Goal: Task Accomplishment & Management: Manage account settings

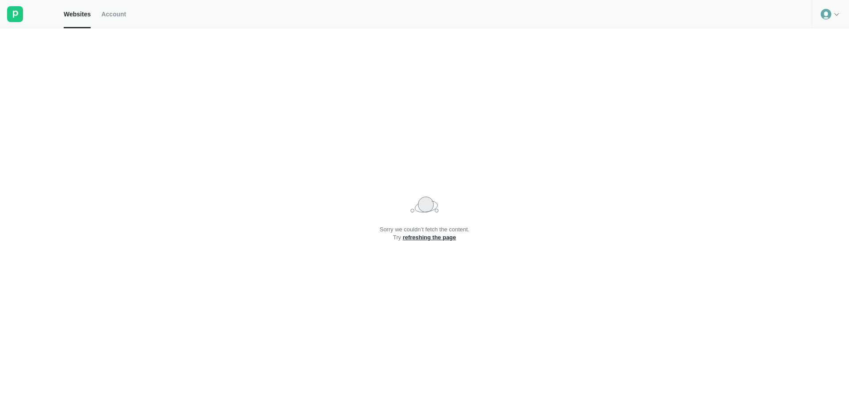
click at [437, 241] on h2 "Sorry we couldn’t fetch the content. Try refreshing the page" at bounding box center [424, 234] width 90 height 16
click at [441, 235] on link "refreshing the page" at bounding box center [430, 237] width 54 height 7
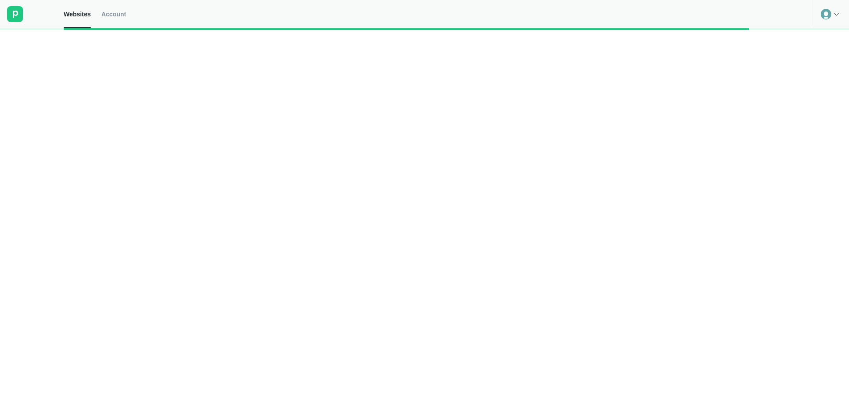
click at [441, 235] on div at bounding box center [424, 215] width 849 height 375
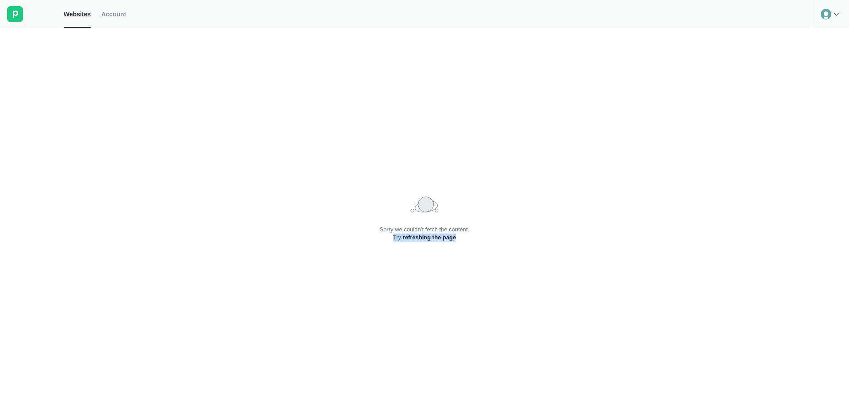
click at [441, 235] on link "refreshing the page" at bounding box center [430, 237] width 54 height 7
click at [12, 17] on rect at bounding box center [15, 14] width 16 height 16
click at [117, 15] on span "Account" at bounding box center [113, 14] width 25 height 8
click at [61, 19] on div at bounding box center [32, 14] width 64 height 28
click at [829, 14] on icon at bounding box center [826, 14] width 11 height 11
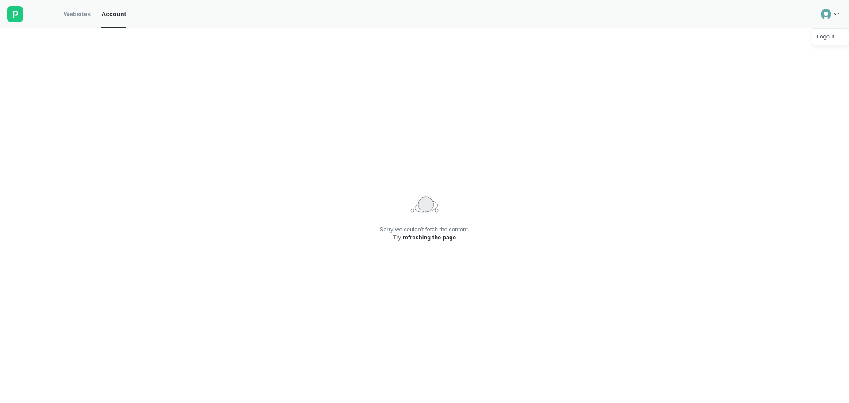
click at [652, 97] on div "Sorry we couldn’t fetch the content. Try refreshing the page" at bounding box center [424, 215] width 849 height 375
click at [827, 14] on circle at bounding box center [826, 14] width 11 height 11
click at [822, 38] on div "Logout" at bounding box center [830, 37] width 36 height 12
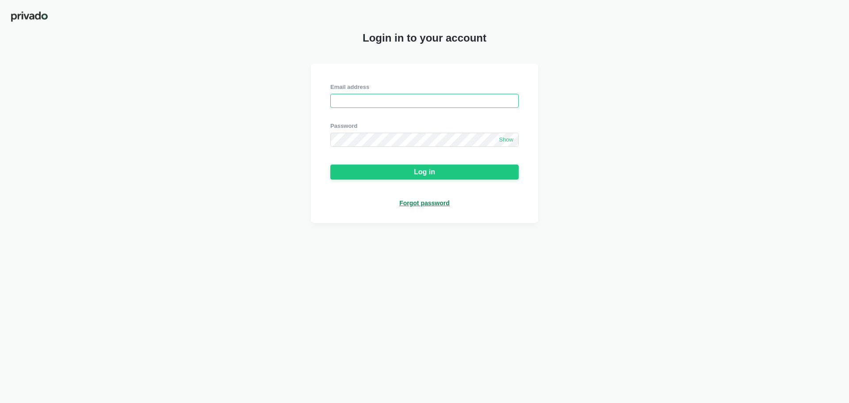
type input "[EMAIL_ADDRESS][DOMAIN_NAME]"
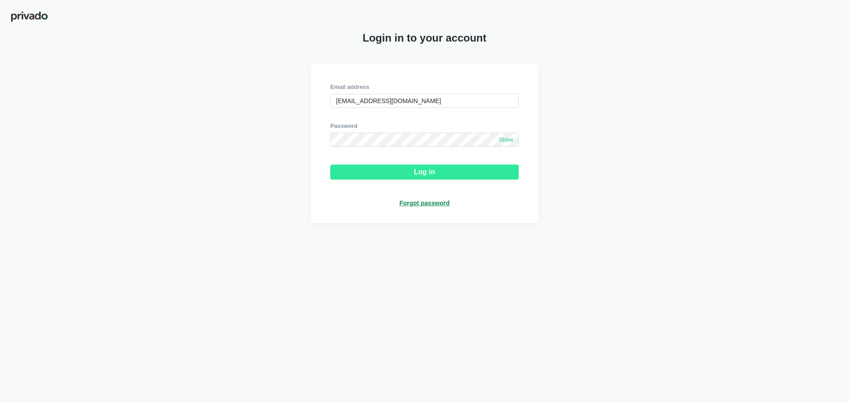
click at [414, 180] on button "Log in" at bounding box center [424, 172] width 188 height 15
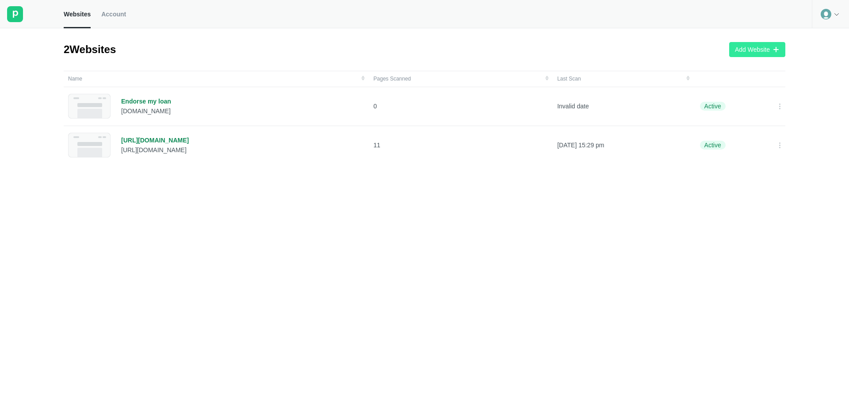
click at [747, 49] on div "Add Website" at bounding box center [752, 50] width 35 height 8
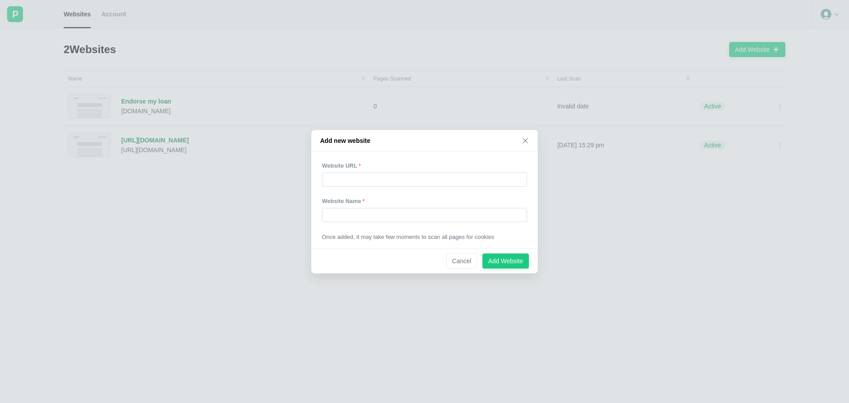
click at [380, 190] on div at bounding box center [424, 192] width 205 height 11
click at [379, 185] on input "text" at bounding box center [424, 179] width 205 height 14
paste input "[URL][DOMAIN_NAME]"
type input "[URL][DOMAIN_NAME]"
click at [363, 213] on input "text" at bounding box center [424, 215] width 205 height 14
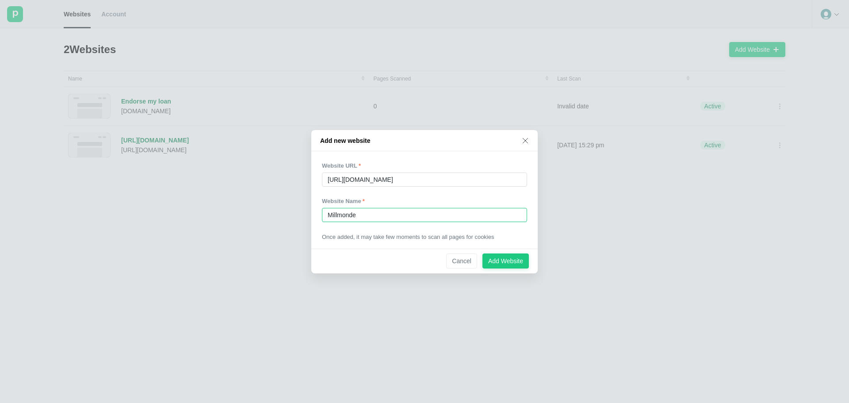
type input "Millmonde"
click at [400, 206] on div "Website Name Millmonde" at bounding box center [424, 209] width 205 height 25
click at [509, 262] on div "Add Website" at bounding box center [505, 261] width 35 height 8
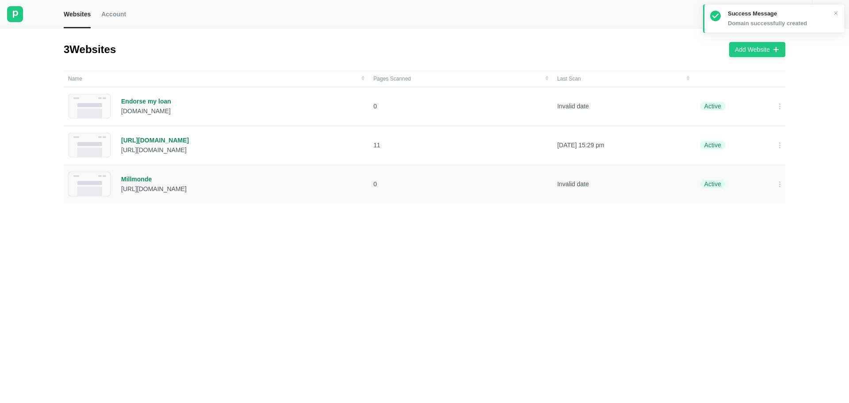
click at [126, 175] on div "Millmonde" at bounding box center [153, 179] width 65 height 8
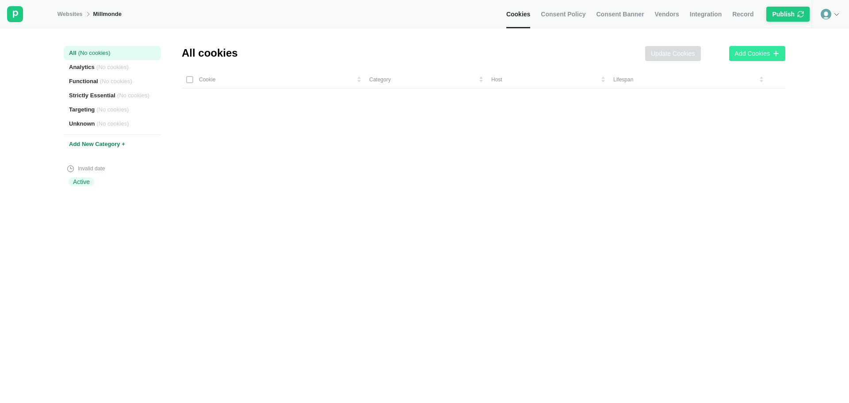
click at [751, 50] on div "Add Cookies" at bounding box center [752, 54] width 35 height 8
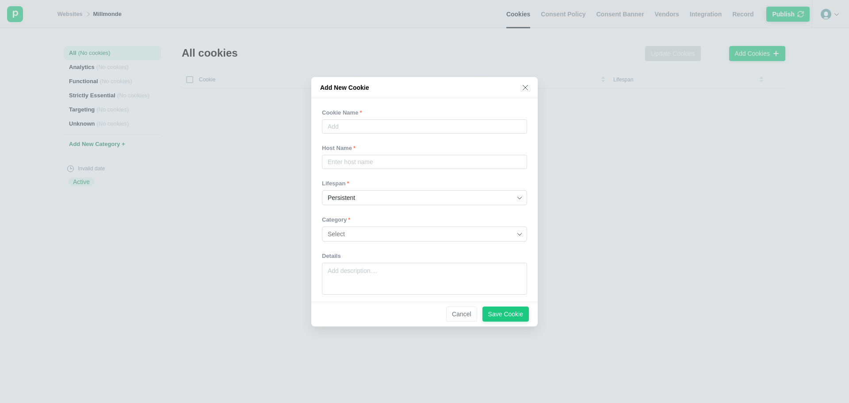
click at [528, 94] on div "Add New Cookie" at bounding box center [424, 87] width 226 height 21
click at [519, 83] on div "Add New Cookie" at bounding box center [424, 87] width 226 height 21
click at [530, 83] on div "Add New Cookie" at bounding box center [424, 87] width 226 height 21
click at [521, 84] on div "Add New Cookie" at bounding box center [424, 87] width 226 height 21
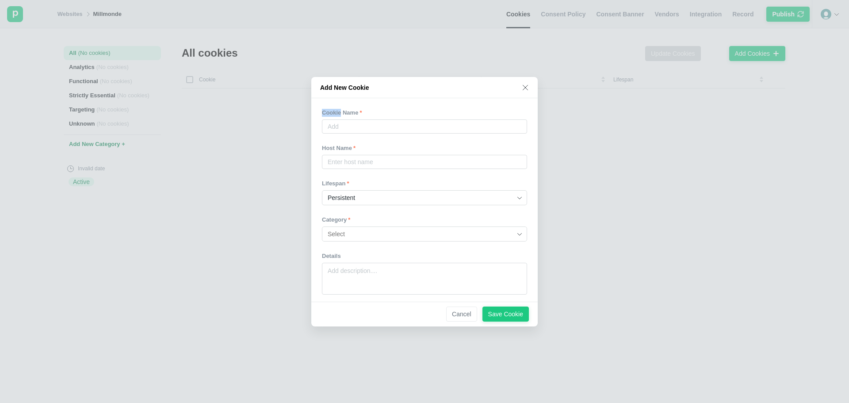
click at [524, 85] on icon at bounding box center [525, 87] width 7 height 7
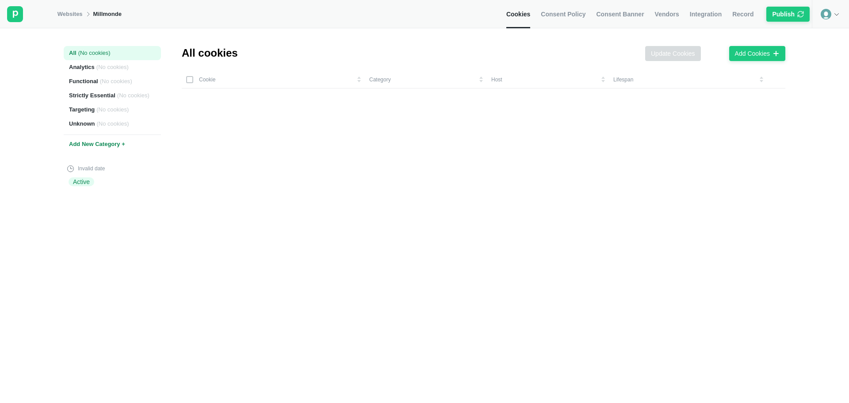
click at [570, 10] on span "Consent Policy" at bounding box center [563, 14] width 45 height 8
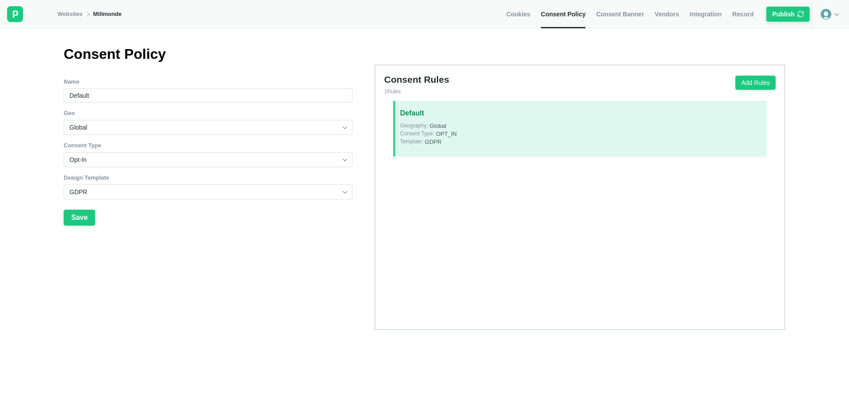
click at [614, 10] on span "Consent Banner" at bounding box center [620, 14] width 48 height 8
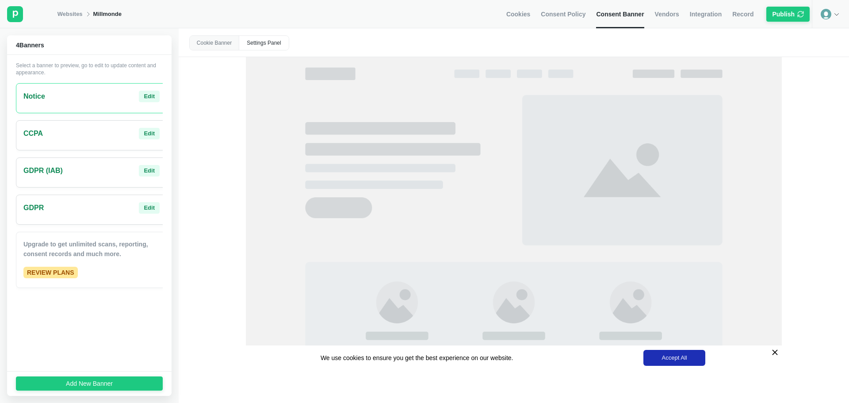
click at [102, 199] on div "GDPR Edit" at bounding box center [91, 210] width 151 height 30
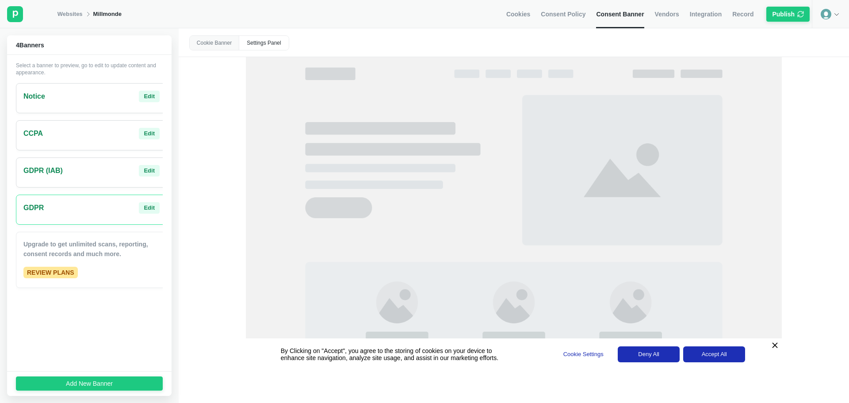
click at [104, 172] on div "GDPR (IAB) Edit" at bounding box center [91, 170] width 136 height 11
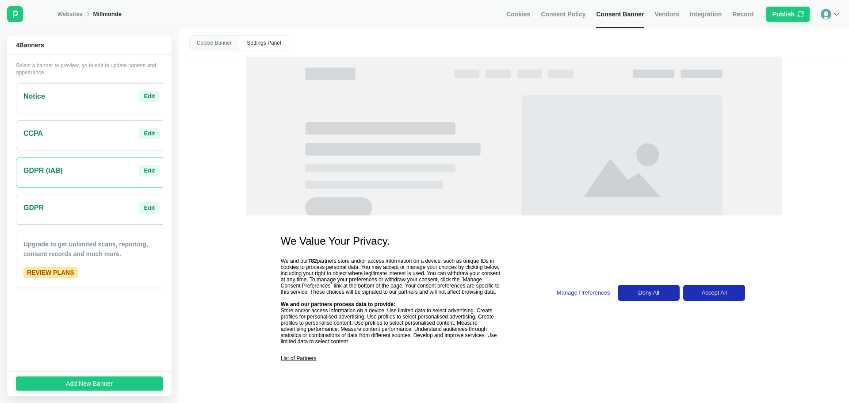
click at [113, 142] on div "CCPA Edit" at bounding box center [91, 135] width 151 height 30
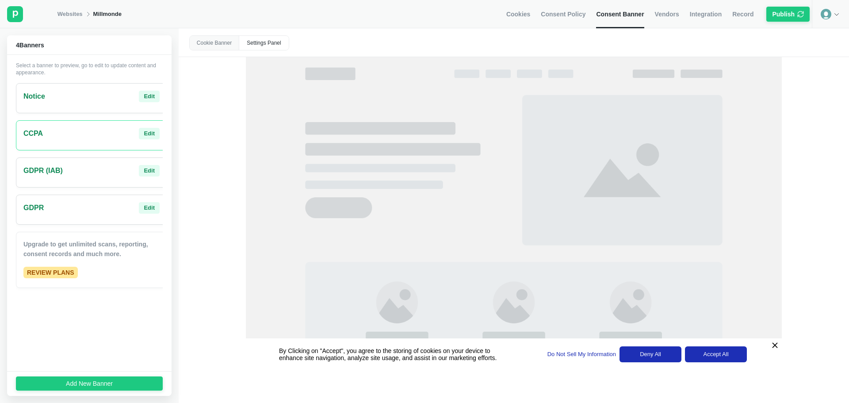
click at [106, 103] on div "Notice Edit" at bounding box center [91, 98] width 151 height 30
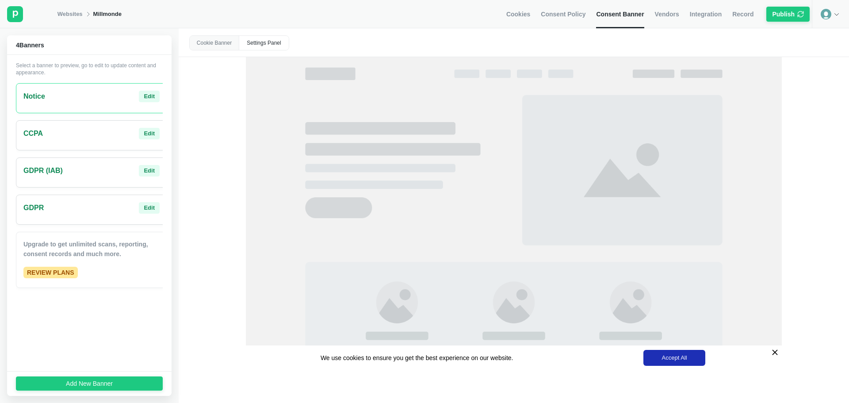
click at [101, 134] on div "CCPA Edit" at bounding box center [91, 133] width 136 height 11
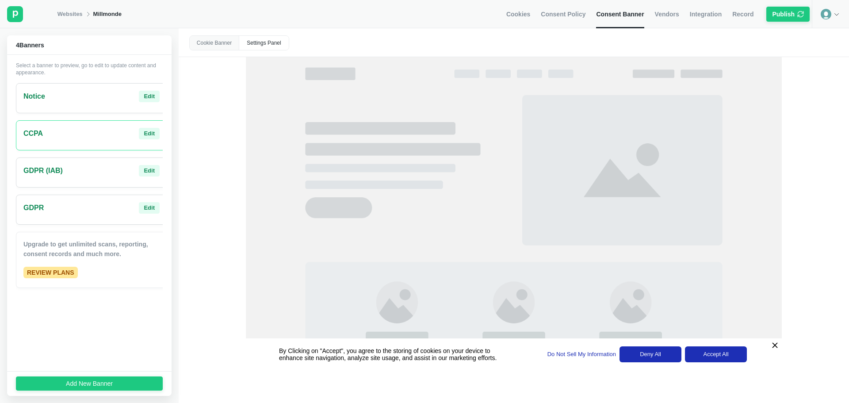
click at [85, 219] on div "GDPR Edit" at bounding box center [91, 210] width 151 height 30
click at [266, 46] on div "Settings Panel" at bounding box center [264, 43] width 50 height 14
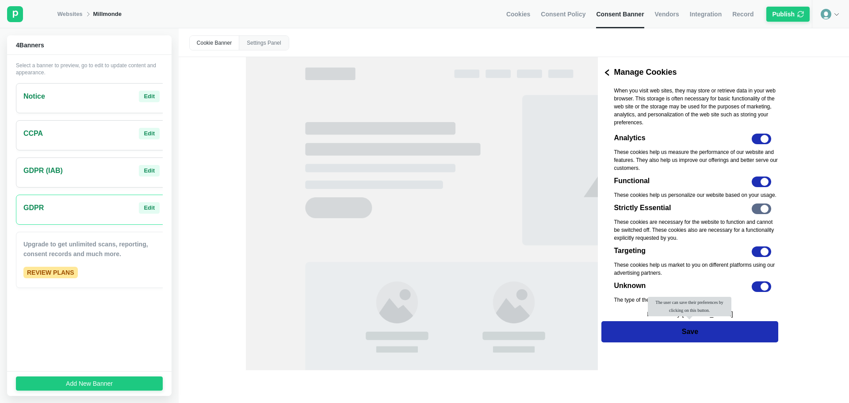
click at [222, 41] on div "Cookie Banner" at bounding box center [215, 43] width 50 height 14
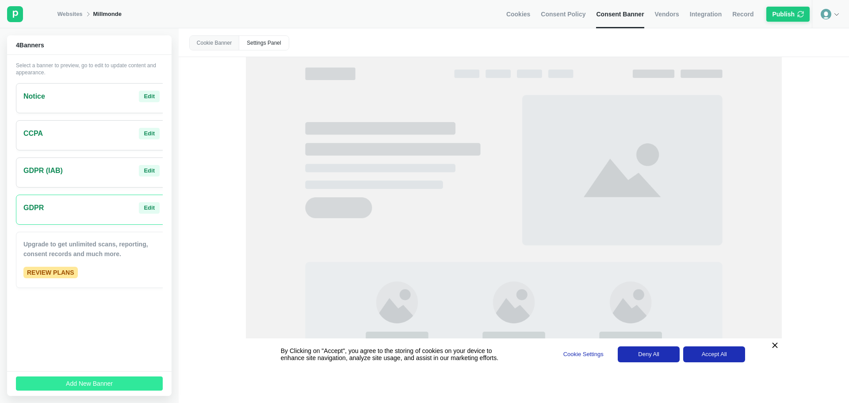
click at [108, 387] on div "Add New Banner" at bounding box center [89, 383] width 47 height 8
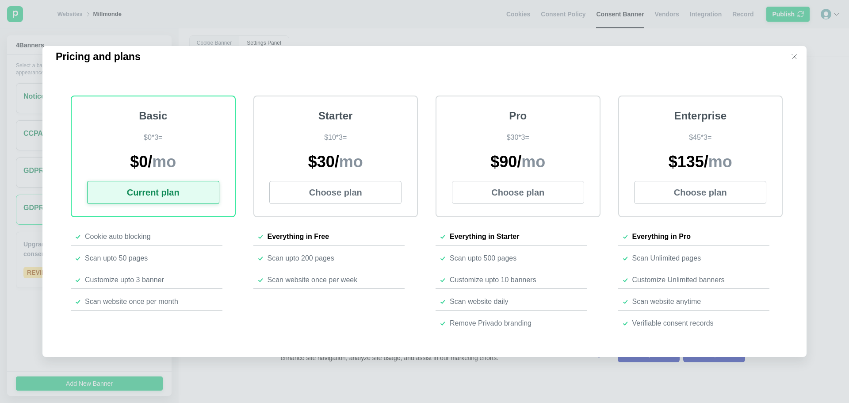
click at [183, 190] on div "Basic $ 0 * 3 = $ 0 / mo Current plan" at bounding box center [153, 157] width 165 height 122
click at [163, 188] on div "Basic $ 0 * 3 = $ 0 / mo Current plan" at bounding box center [153, 157] width 165 height 122
click at [796, 58] on div "Pricing and plans" at bounding box center [424, 56] width 764 height 21
click at [796, 53] on icon at bounding box center [794, 56] width 7 height 7
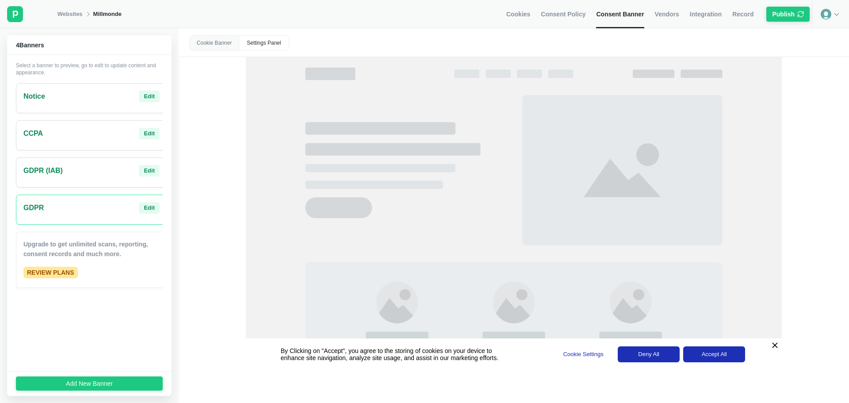
click at [252, 43] on div "Settings Panel" at bounding box center [264, 43] width 50 height 14
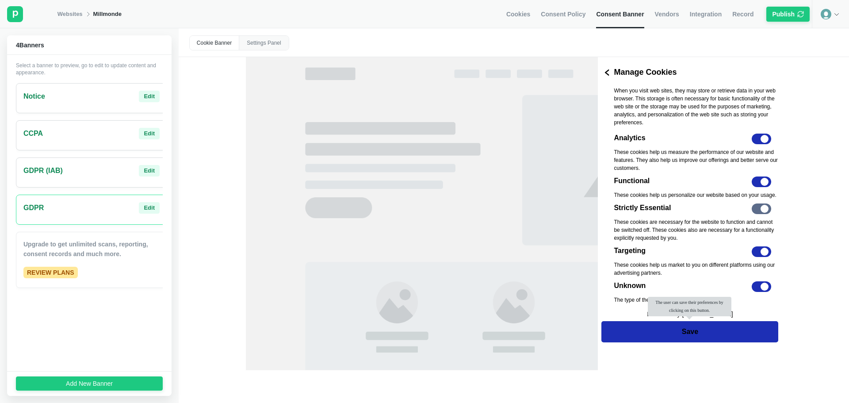
click at [218, 46] on div "Cookie Banner" at bounding box center [215, 43] width 50 height 14
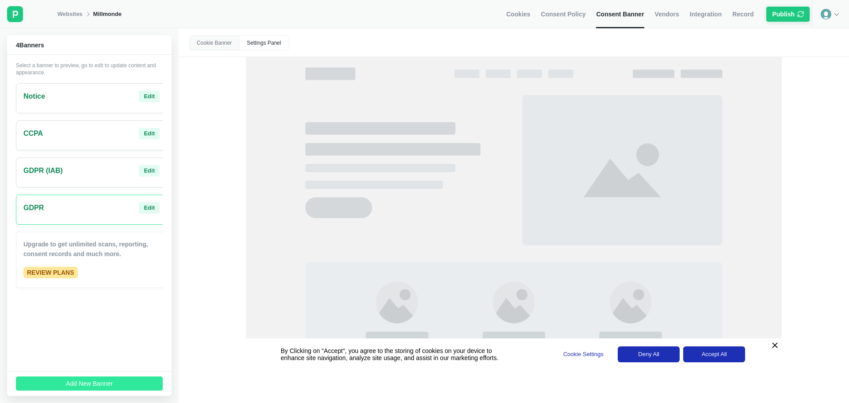
click at [114, 380] on button "Add New Banner" at bounding box center [89, 383] width 147 height 14
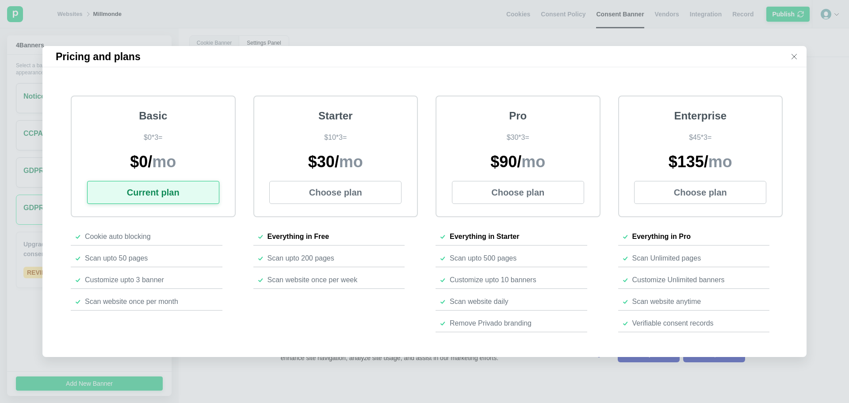
drag, startPoint x: 789, startPoint y: 57, endPoint x: 781, endPoint y: 54, distance: 8.7
click at [789, 56] on div "Pricing and plans" at bounding box center [424, 56] width 764 height 21
click at [796, 49] on div "Pricing and plans" at bounding box center [424, 56] width 764 height 21
click at [795, 54] on icon at bounding box center [794, 56] width 7 height 7
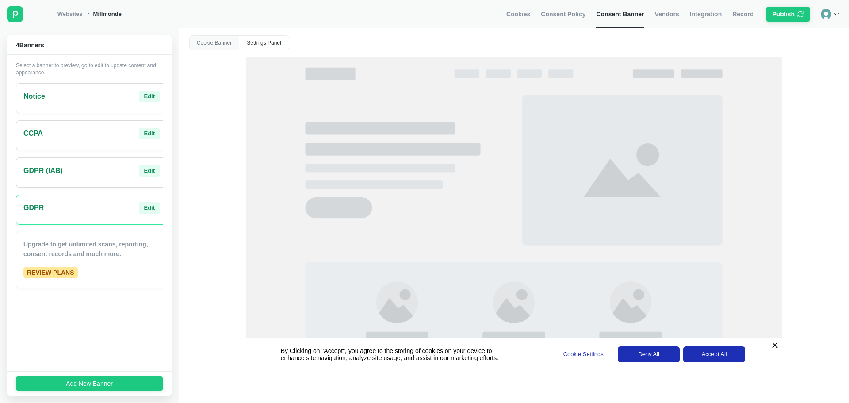
click at [569, 10] on span "Consent Policy" at bounding box center [563, 14] width 45 height 8
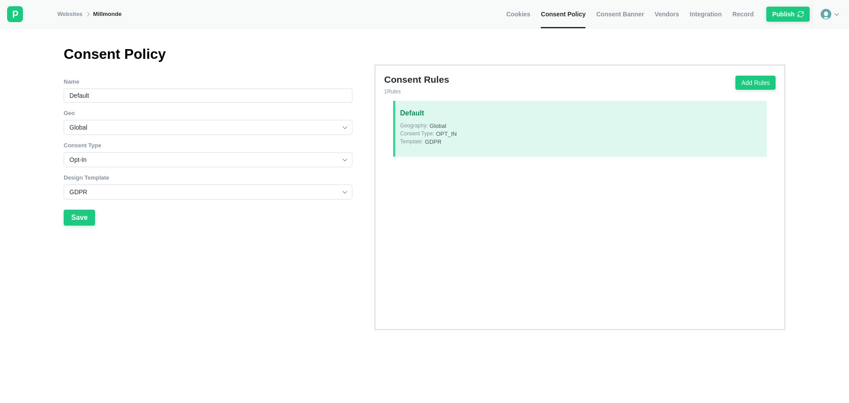
click at [530, 20] on link "Cookies" at bounding box center [518, 14] width 24 height 28
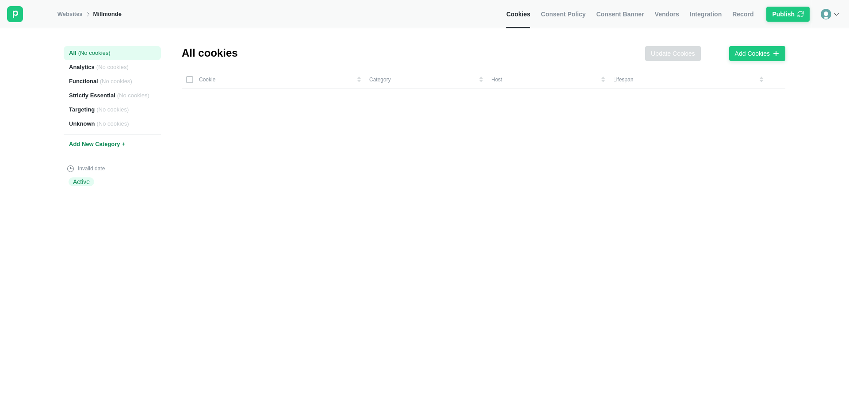
click at [664, 16] on span "Vendors" at bounding box center [667, 14] width 24 height 8
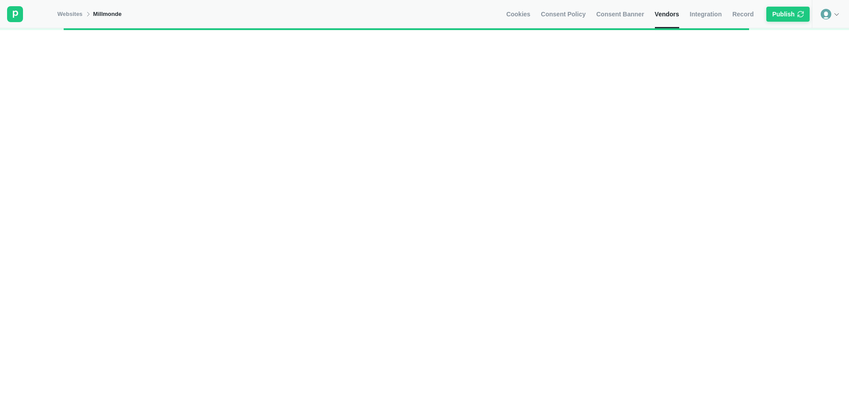
click at [635, 20] on link "Consent Banner" at bounding box center [620, 14] width 48 height 28
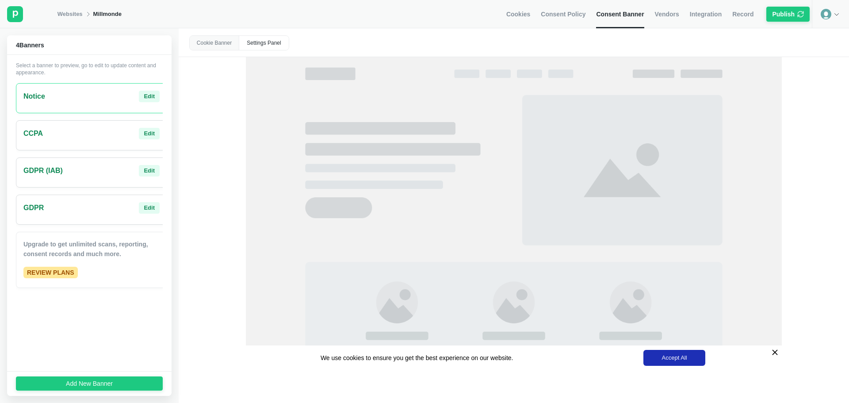
click at [523, 18] on span "Cookies" at bounding box center [518, 14] width 24 height 8
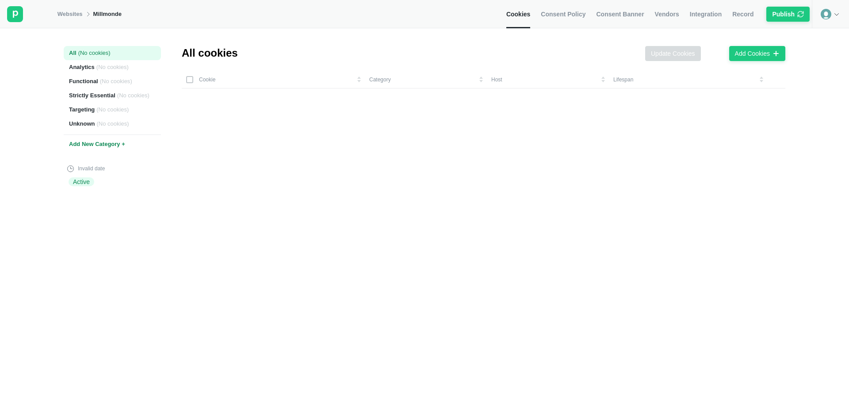
click at [71, 17] on link "Websites" at bounding box center [69, 14] width 25 height 8
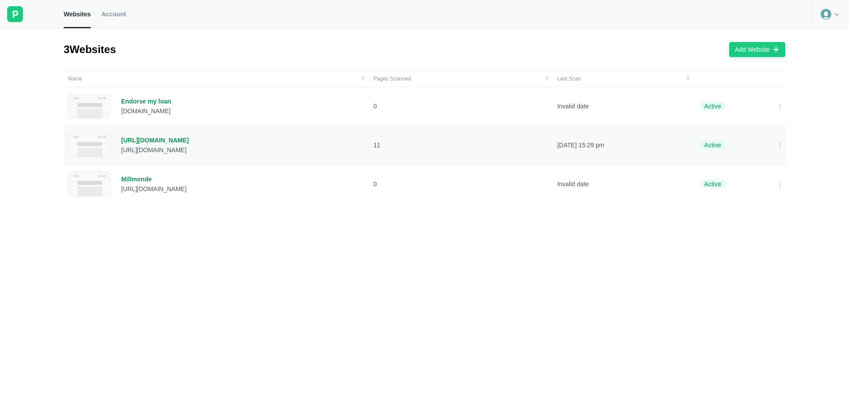
click at [171, 141] on div "[URL][DOMAIN_NAME]" at bounding box center [155, 140] width 68 height 8
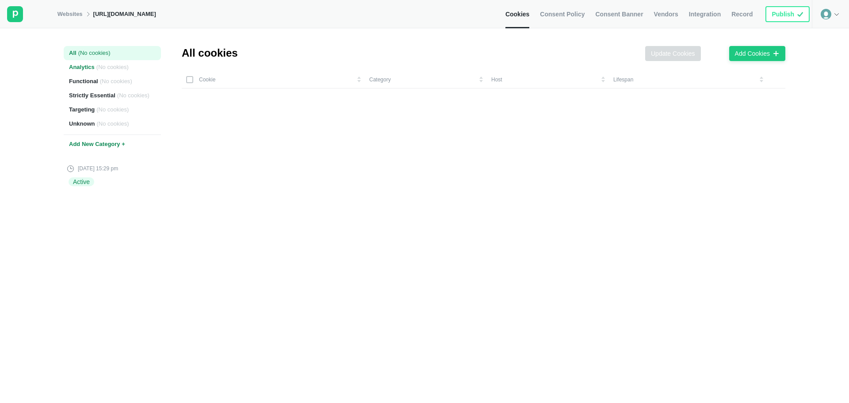
click at [121, 65] on span "( No cookies )" at bounding box center [112, 67] width 32 height 8
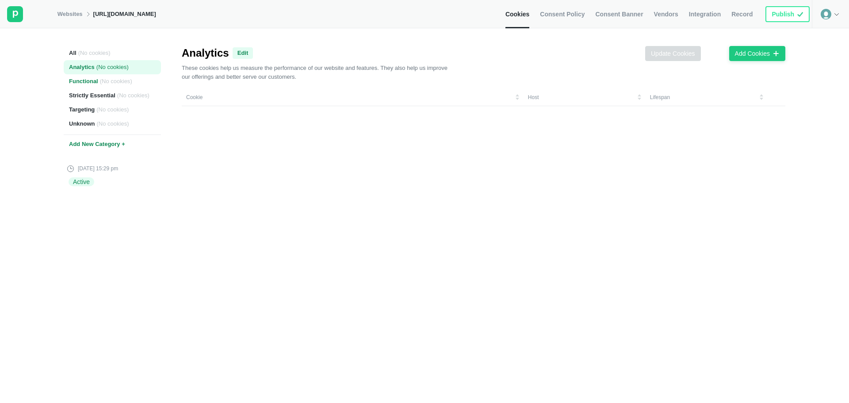
click at [114, 83] on span "( No cookies )" at bounding box center [116, 81] width 32 height 8
click at [111, 102] on div "Strictly Essential ( No cookies )" at bounding box center [112, 95] width 97 height 14
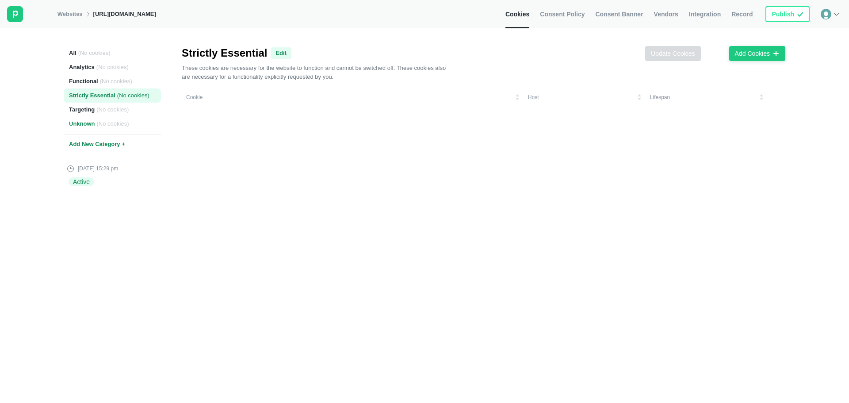
click at [108, 123] on span "( No cookies )" at bounding box center [113, 124] width 32 height 8
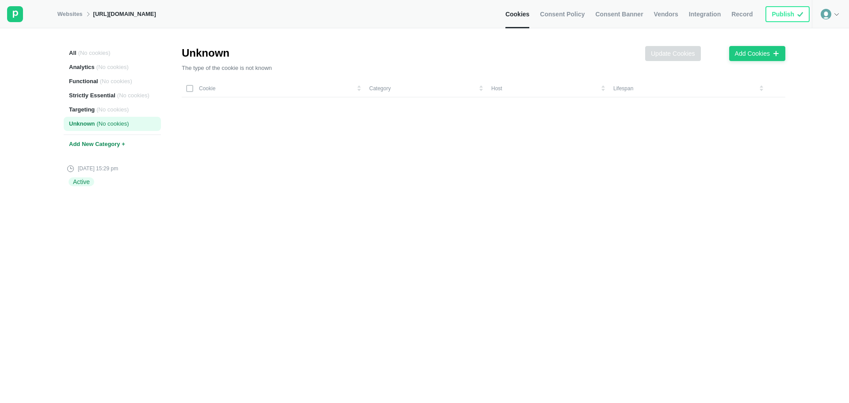
click at [85, 179] on div "Active" at bounding box center [82, 181] width 26 height 9
click at [91, 168] on div "[DATE] 15:29 pm" at bounding box center [92, 169] width 51 height 8
click at [565, 21] on link "Consent Policy" at bounding box center [562, 14] width 45 height 28
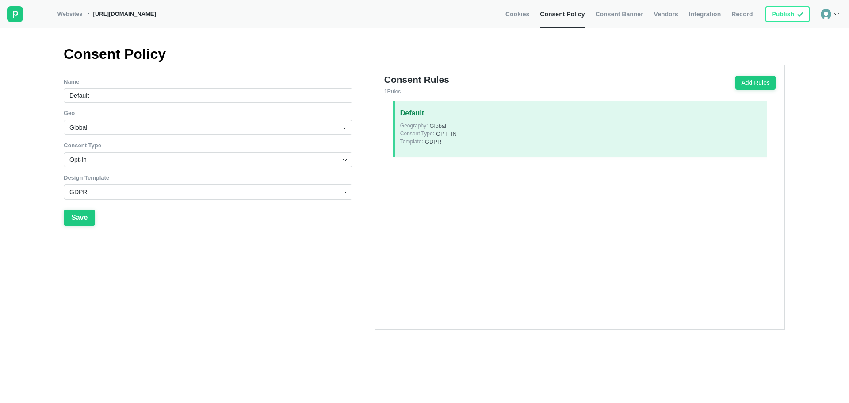
click at [605, 16] on span "Consent Banner" at bounding box center [619, 14] width 48 height 8
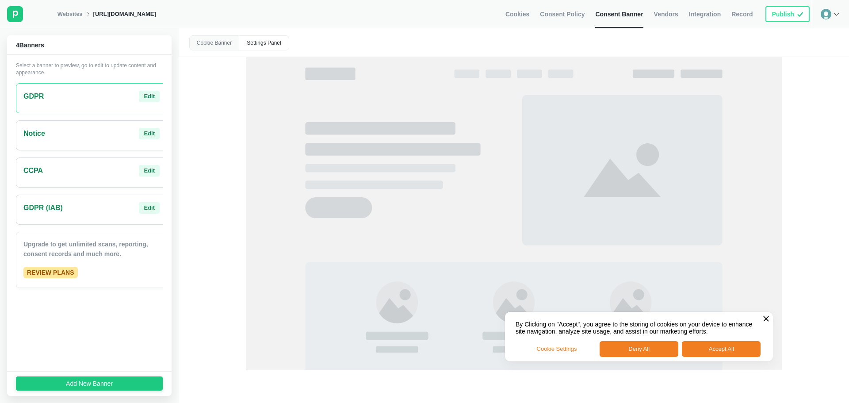
click at [74, 12] on link "Websites" at bounding box center [69, 14] width 25 height 8
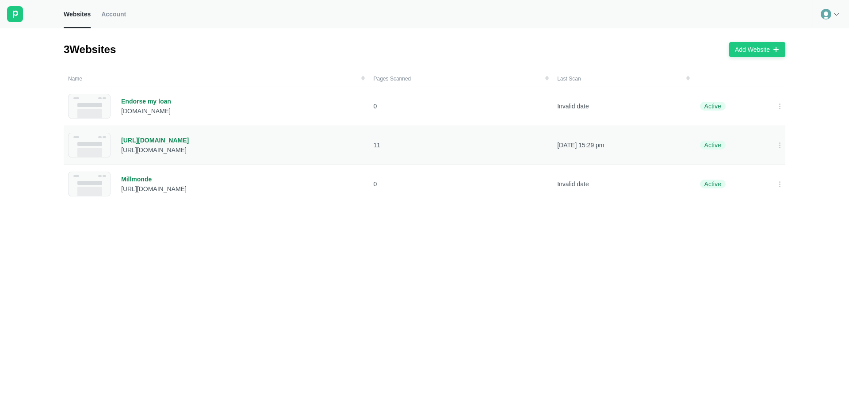
click at [151, 141] on div "[URL][DOMAIN_NAME]" at bounding box center [155, 140] width 68 height 8
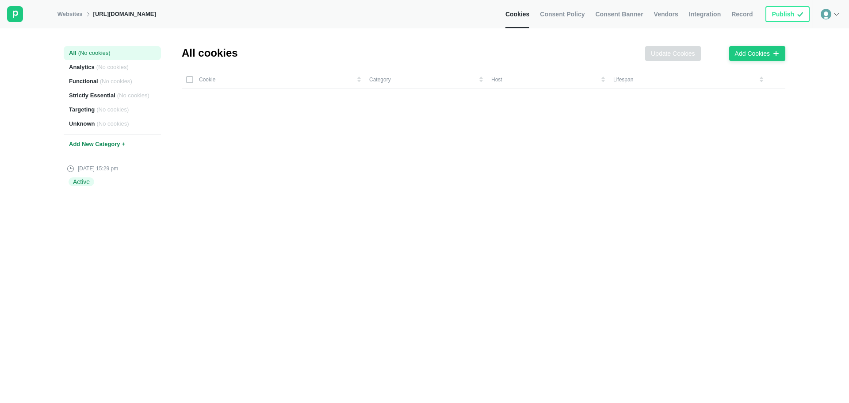
click at [615, 10] on span "Consent Banner" at bounding box center [619, 14] width 48 height 8
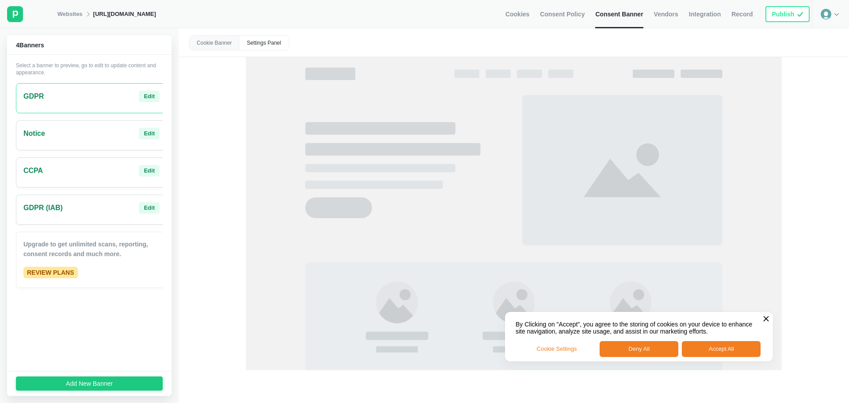
click at [720, 13] on span "Integration" at bounding box center [705, 14] width 32 height 8
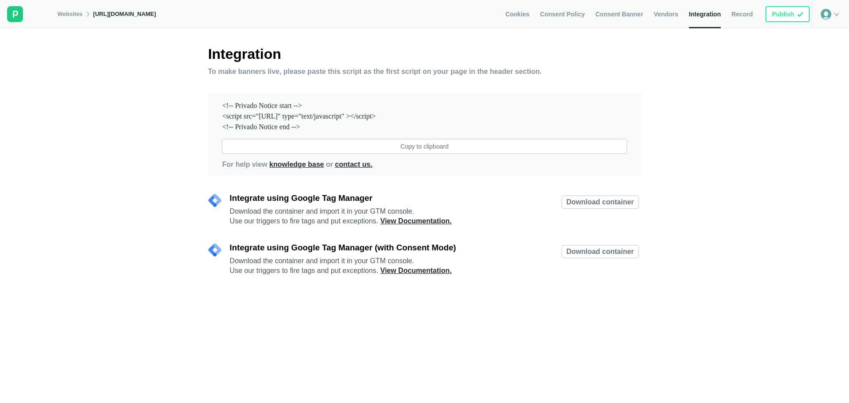
click at [623, 15] on span "Consent Banner" at bounding box center [619, 14] width 48 height 8
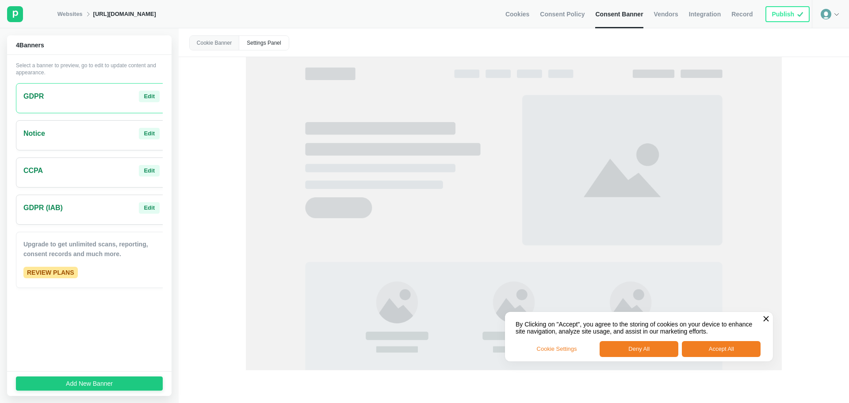
click at [667, 16] on span "Vendors" at bounding box center [666, 14] width 24 height 8
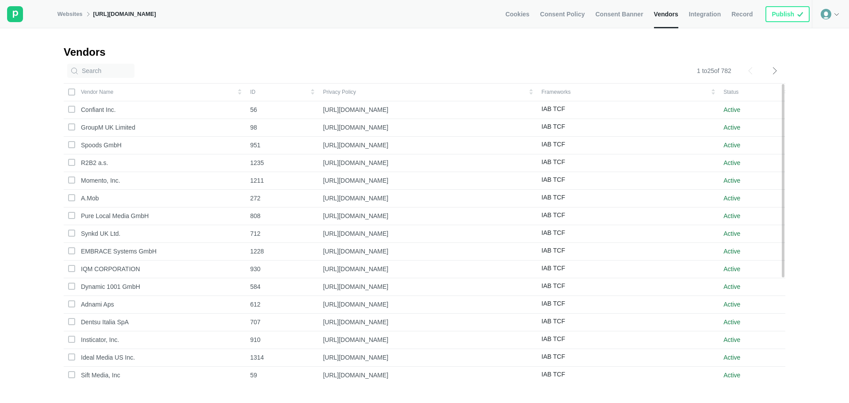
click at [702, 14] on span "Integration" at bounding box center [705, 14] width 32 height 8
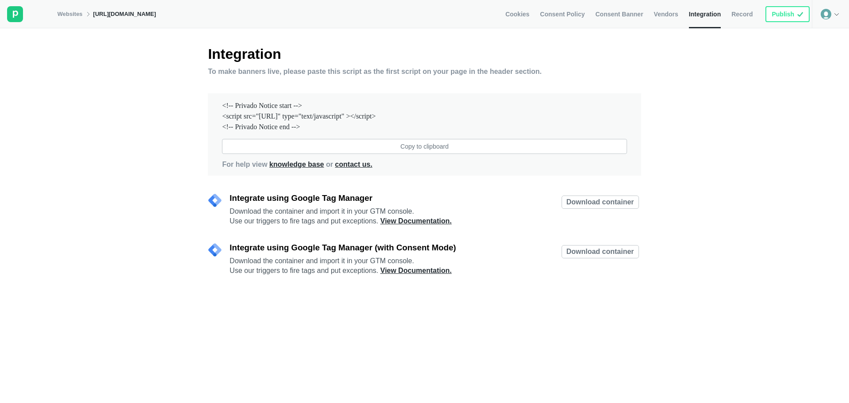
click at [751, 14] on span "Record" at bounding box center [741, 14] width 21 height 8
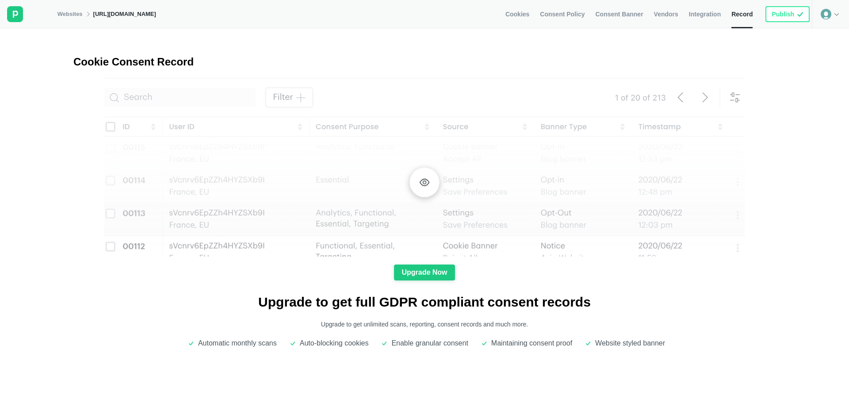
click at [555, 16] on span "Consent Policy" at bounding box center [562, 14] width 45 height 8
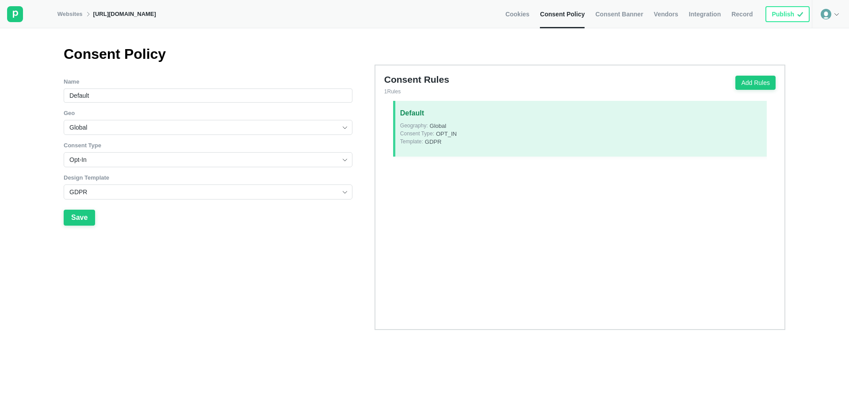
click at [529, 11] on span "Cookies" at bounding box center [517, 14] width 24 height 8
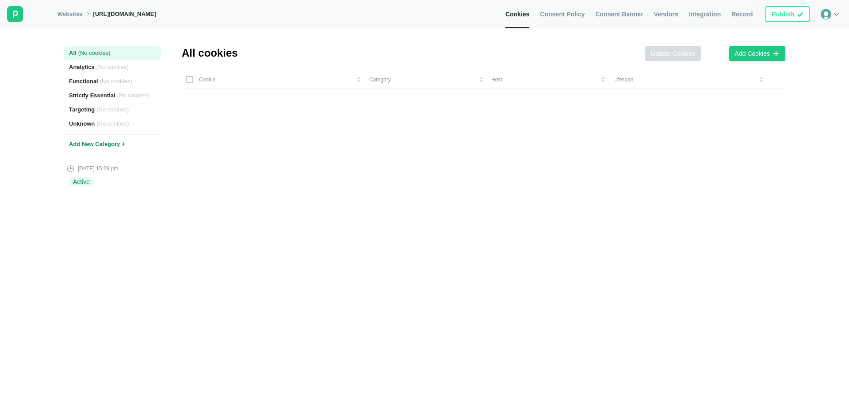
click at [605, 13] on span "Consent Banner" at bounding box center [619, 14] width 48 height 8
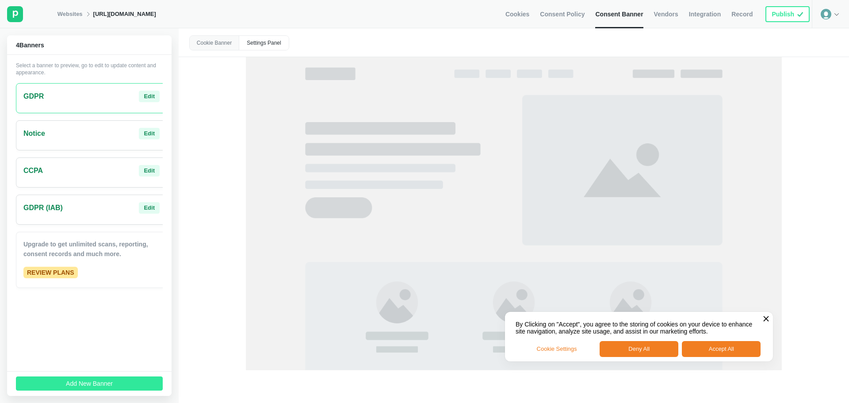
click at [134, 383] on button "Add New Banner" at bounding box center [89, 383] width 147 height 14
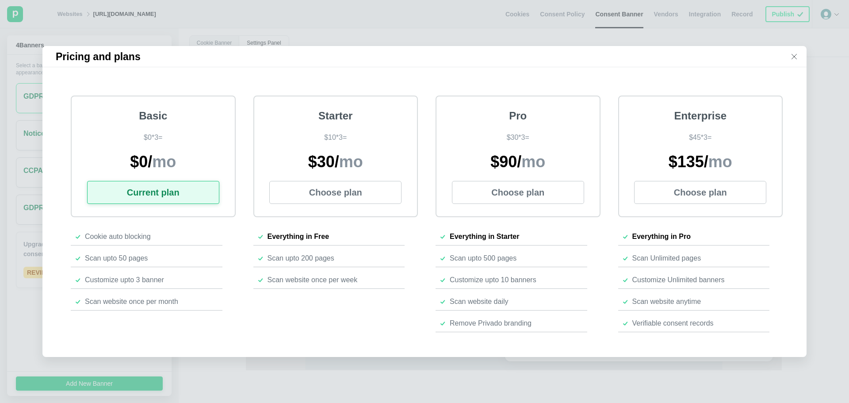
click at [203, 373] on div "Pricing and plans Basic $ 0 * 3 = $ 0 / mo Current plan Cookie auto blocking Sc…" at bounding box center [424, 201] width 849 height 403
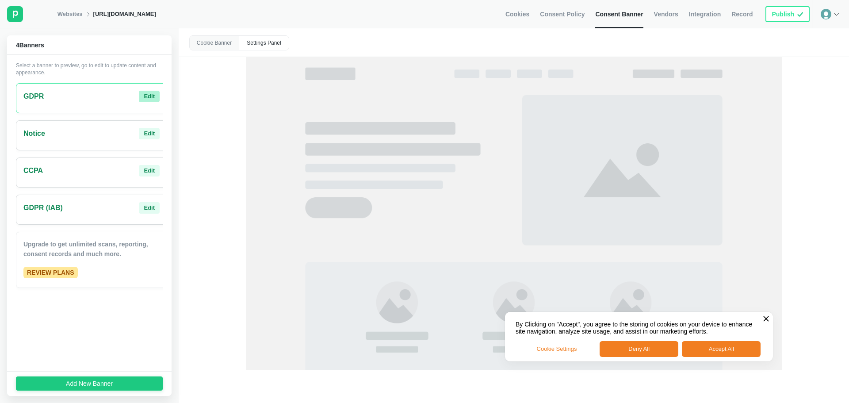
click at [144, 96] on div "Edit" at bounding box center [149, 96] width 11 height 8
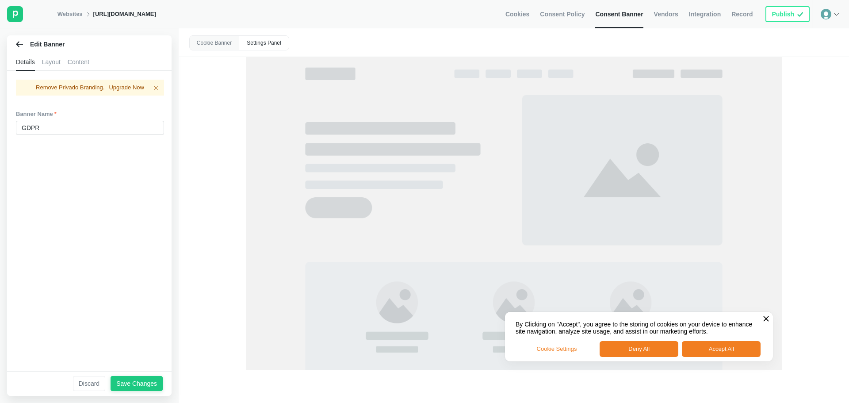
click at [52, 61] on div "Layout" at bounding box center [51, 62] width 19 height 18
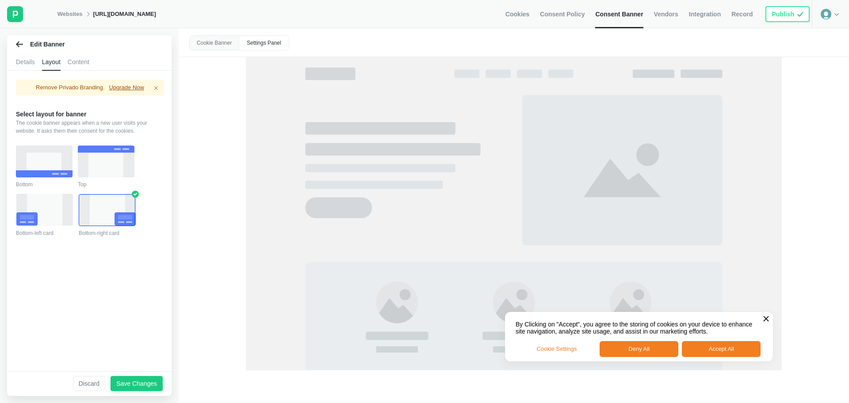
click at [73, 65] on div "Content" at bounding box center [79, 62] width 22 height 18
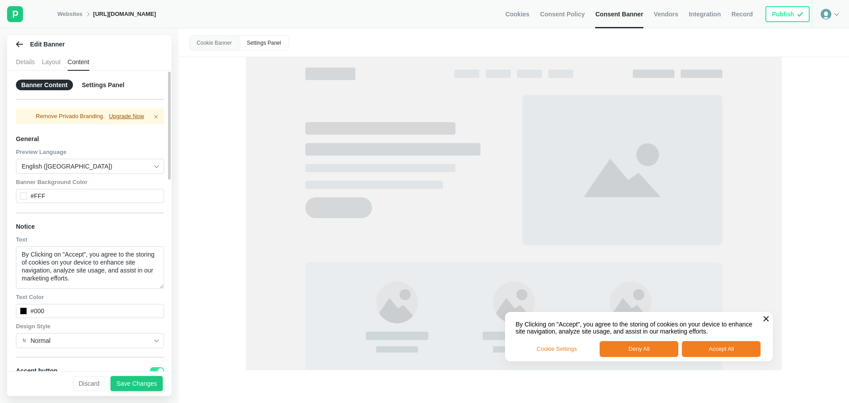
click at [24, 65] on div "Details" at bounding box center [25, 62] width 19 height 18
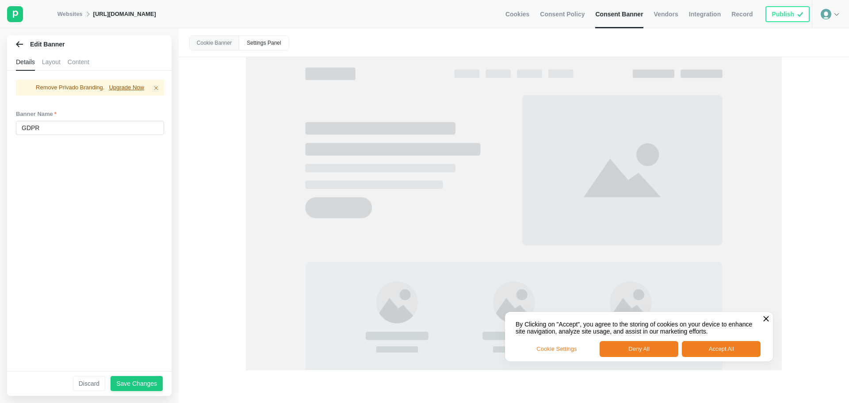
click at [23, 39] on div "Edit Banner" at bounding box center [89, 44] width 165 height 18
click at [22, 43] on icon at bounding box center [19, 44] width 7 height 7
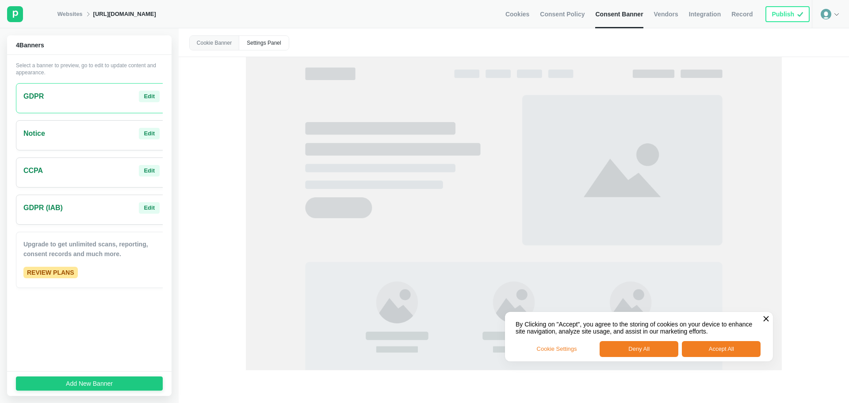
click at [128, 16] on div "[URL][DOMAIN_NAME]" at bounding box center [124, 14] width 63 height 8
click at [63, 11] on link "Websites" at bounding box center [69, 14] width 25 height 8
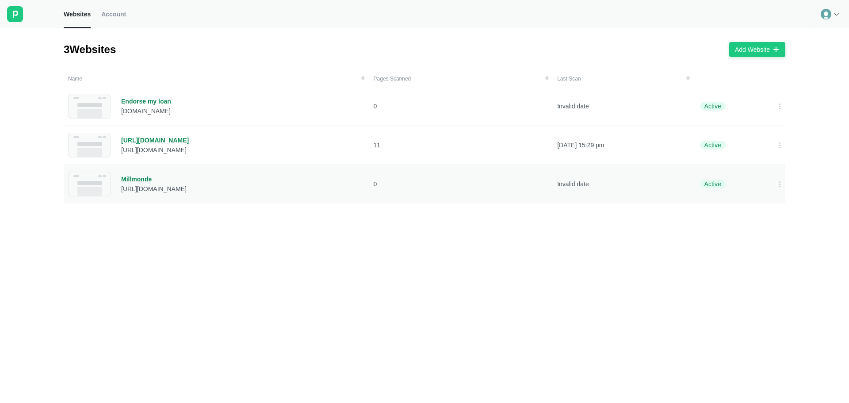
click at [138, 176] on div "Millmonde" at bounding box center [153, 179] width 65 height 8
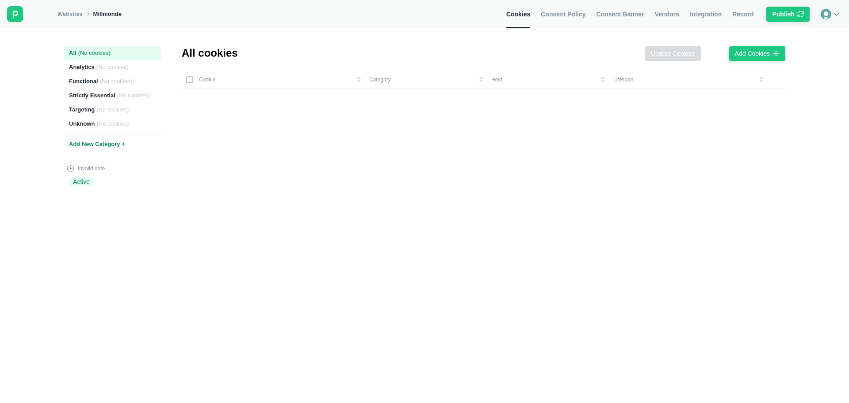
click at [548, 13] on div "Cookies Consent Policy Consent Banner Vendors Integration Record Publish" at bounding box center [659, 14] width 306 height 28
click at [567, 11] on span "Consent Policy" at bounding box center [563, 14] width 45 height 8
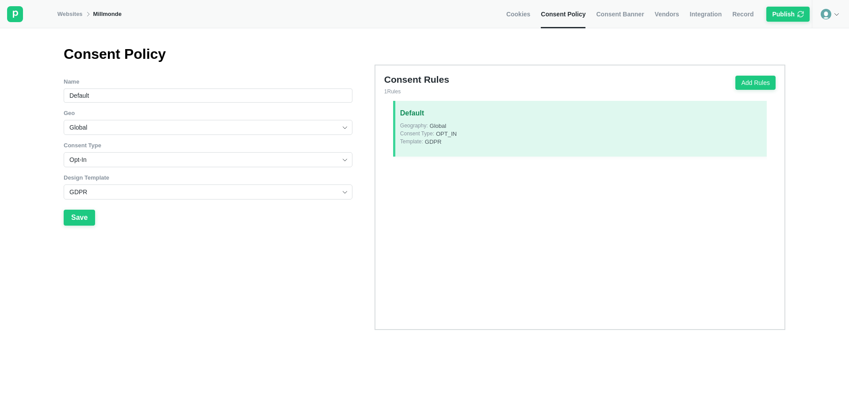
click at [616, 17] on span "Consent Banner" at bounding box center [620, 14] width 48 height 8
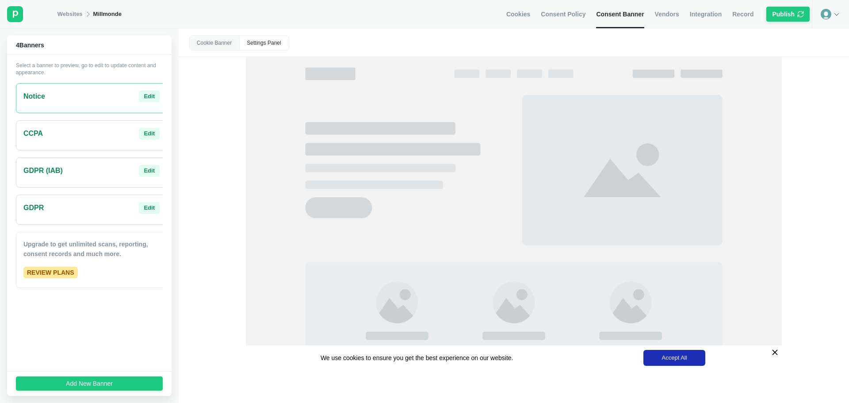
click at [99, 207] on div "GDPR Edit" at bounding box center [91, 207] width 136 height 11
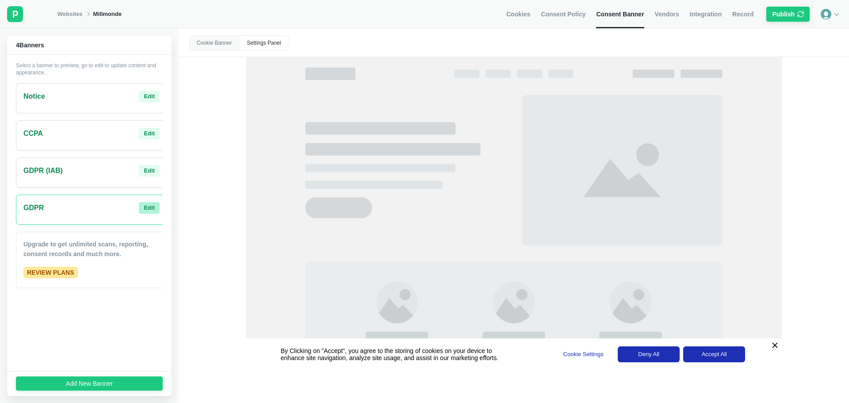
click at [149, 211] on button "Edit" at bounding box center [149, 207] width 21 height 11
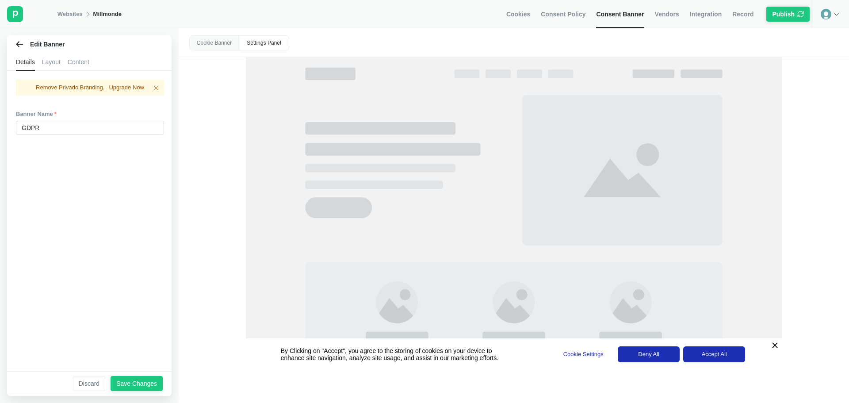
click at [56, 65] on div "Layout" at bounding box center [51, 62] width 19 height 18
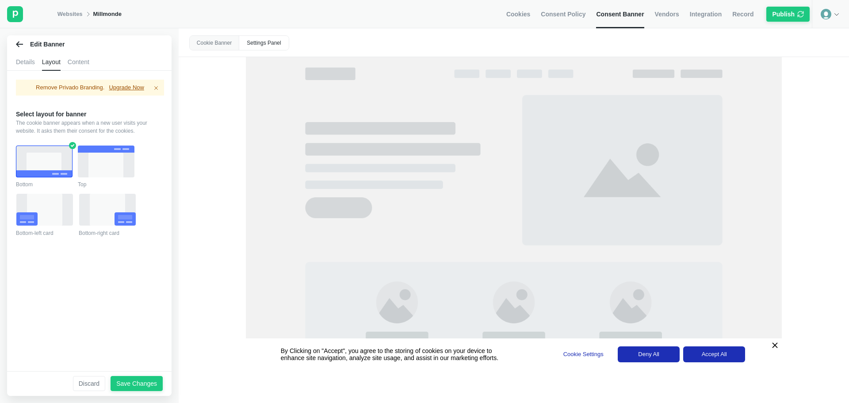
click at [114, 222] on icon at bounding box center [107, 210] width 35 height 32
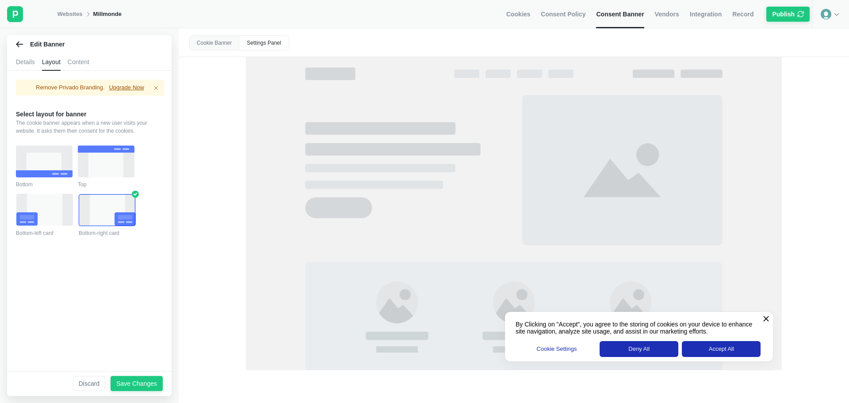
click at [35, 214] on rect at bounding box center [26, 218] width 21 height 13
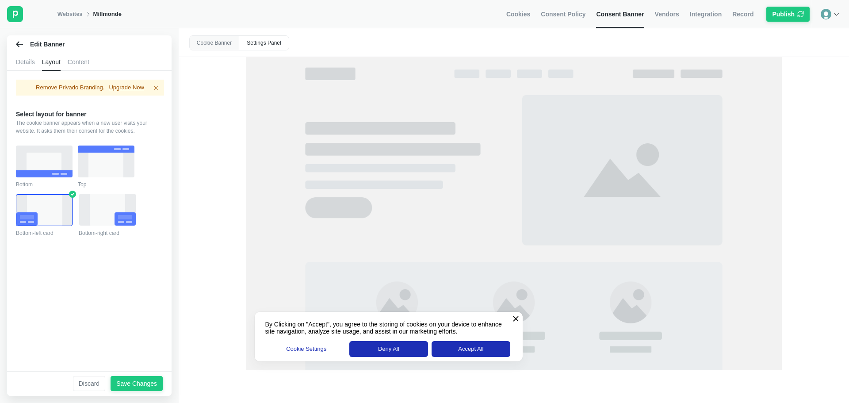
click at [109, 212] on icon at bounding box center [107, 210] width 35 height 32
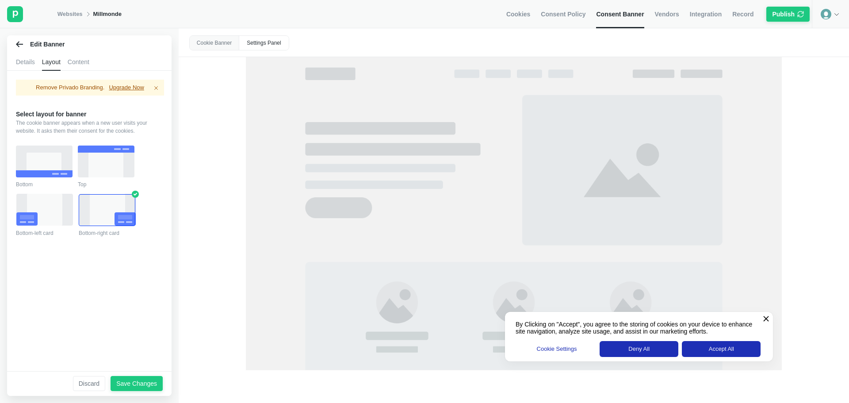
click at [82, 65] on div "Content" at bounding box center [79, 62] width 22 height 18
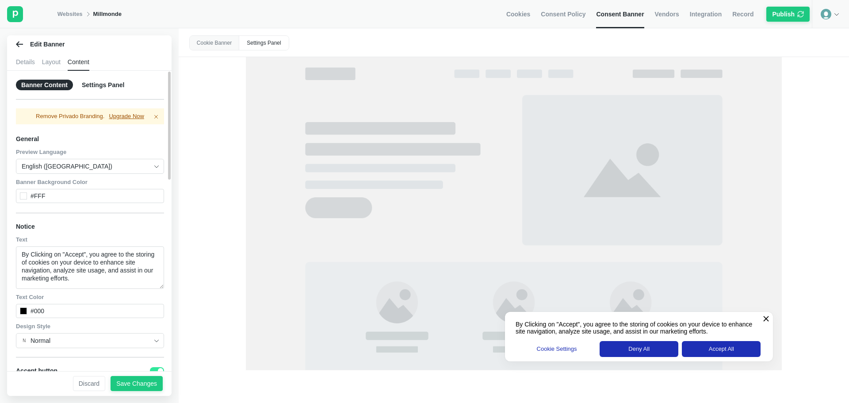
click at [153, 167] on img at bounding box center [156, 166] width 7 height 7
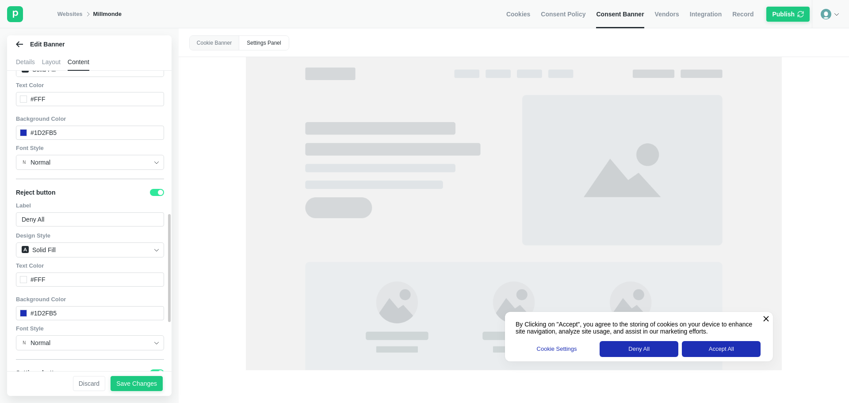
scroll to position [265, 0]
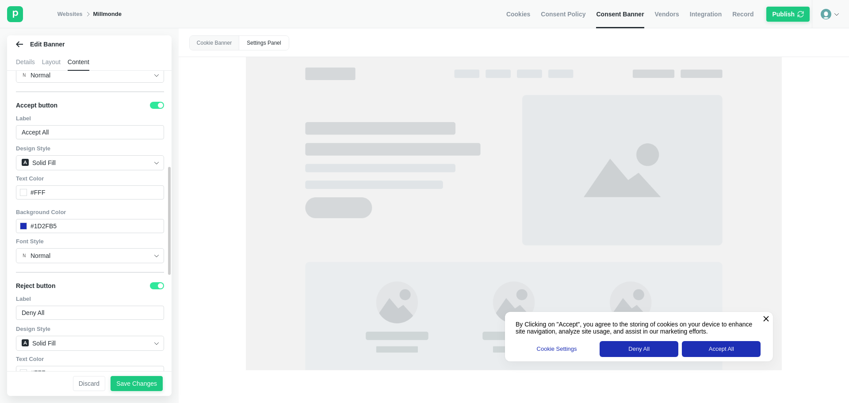
click at [76, 222] on div "#1D2FB5" at bounding box center [90, 226] width 148 height 14
click at [61, 228] on div "#1D2FB5" at bounding box center [90, 226] width 148 height 14
click at [47, 226] on div "#1D2FB5" at bounding box center [44, 226] width 26 height 8
click at [54, 226] on div "#1D2FB5" at bounding box center [44, 226] width 26 height 8
click at [53, 227] on div "#1D2FB5" at bounding box center [44, 226] width 26 height 8
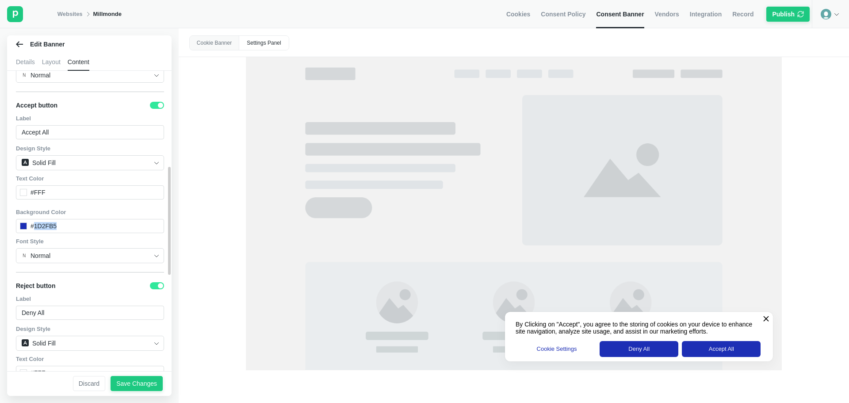
click at [49, 227] on div "#1D2FB5" at bounding box center [44, 226] width 26 height 8
click at [58, 227] on div "#1D2FB5" at bounding box center [90, 226] width 148 height 14
click at [54, 227] on div "#1D2FB5" at bounding box center [44, 226] width 26 height 8
click at [61, 227] on div "#1D2FB5" at bounding box center [90, 226] width 148 height 14
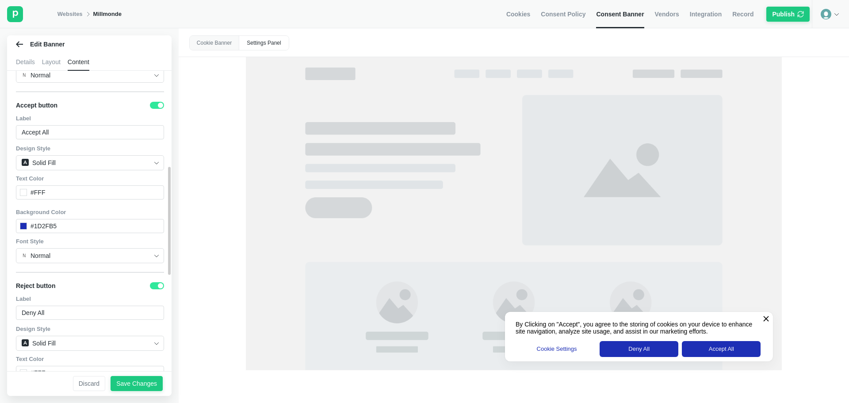
click at [25, 223] on div at bounding box center [23, 225] width 7 height 7
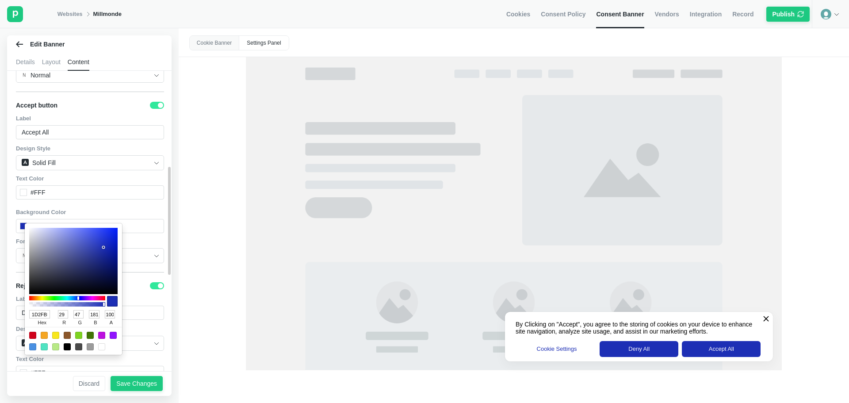
click at [46, 317] on input "1D2FB5" at bounding box center [39, 314] width 21 height 8
click at [41, 316] on input "1D2FB5" at bounding box center [39, 314] width 21 height 8
paste input "#A2CD3A"
type input "#A2CD3A"
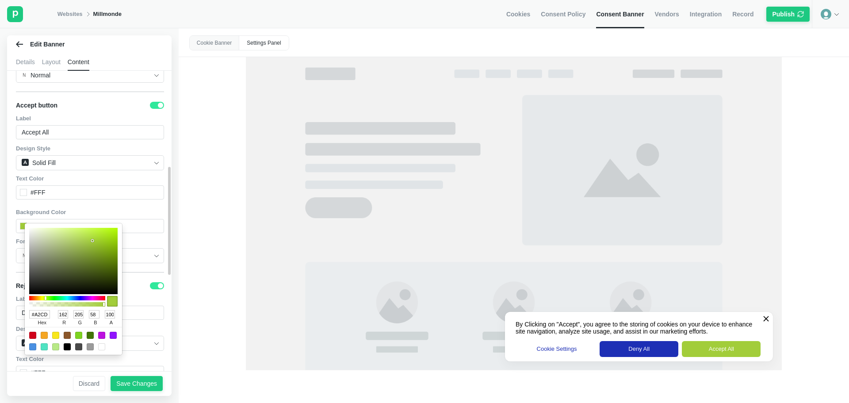
type input "162"
type input "205"
type input "58"
drag, startPoint x: 35, startPoint y: 316, endPoint x: 24, endPoint y: 316, distance: 11.1
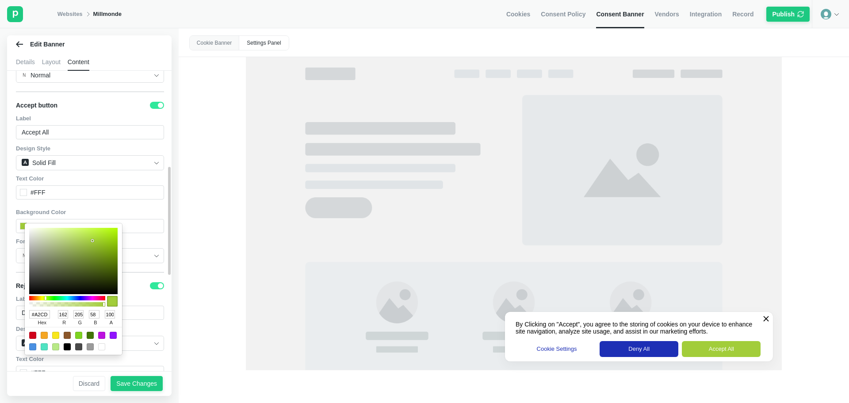
click at [24, 316] on div "General Preview Language English (US) Banner Background Color #fff Notice Text …" at bounding box center [90, 252] width 148 height 772
click at [33, 316] on input "#A2CD3A" at bounding box center [39, 314] width 21 height 8
type input "A2CD3A"
click at [153, 357] on div "Text Color" at bounding box center [90, 359] width 148 height 8
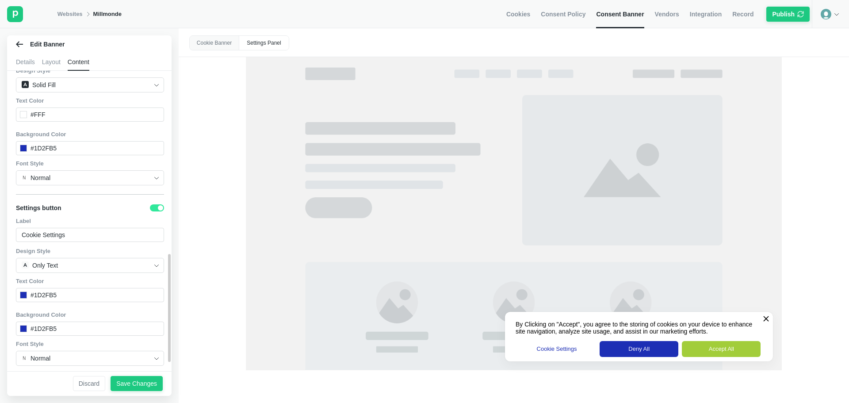
scroll to position [532, 0]
click at [24, 143] on div at bounding box center [23, 146] width 7 height 7
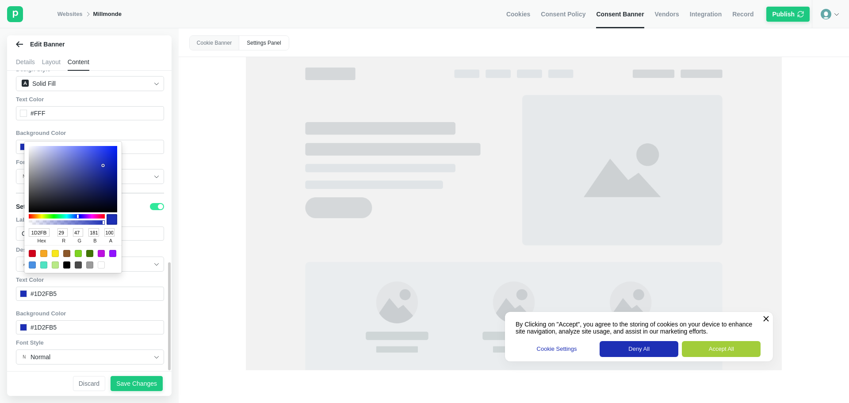
click at [42, 237] on input "1D2FB5" at bounding box center [39, 232] width 21 height 8
paste input "A2CD3A"
type input "A2CD3A"
type input "162"
type input "205"
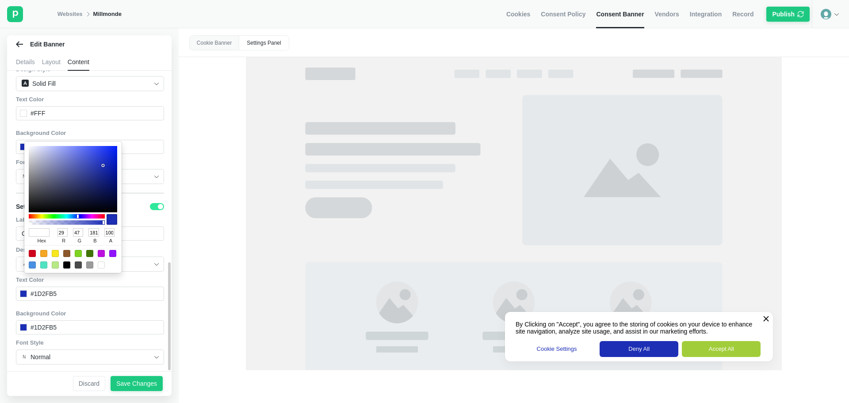
type input "58"
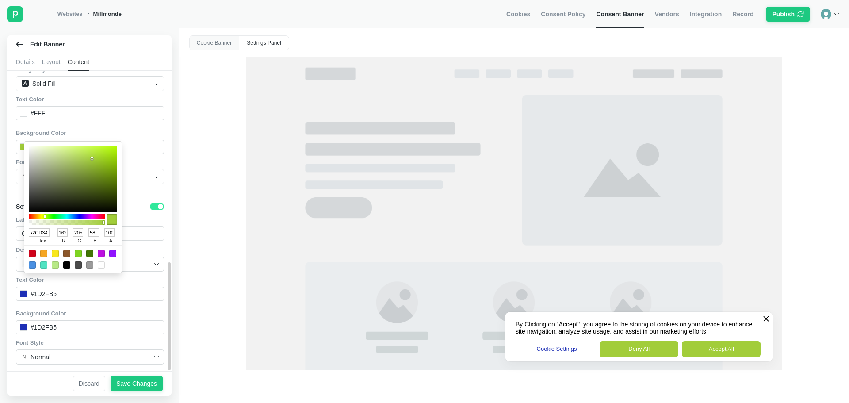
type input "A2CD3A"
click at [172, 242] on div "Edit Banner Details Layout Content Banner Content Settings Panel Remove Privado…" at bounding box center [89, 215] width 179 height 375
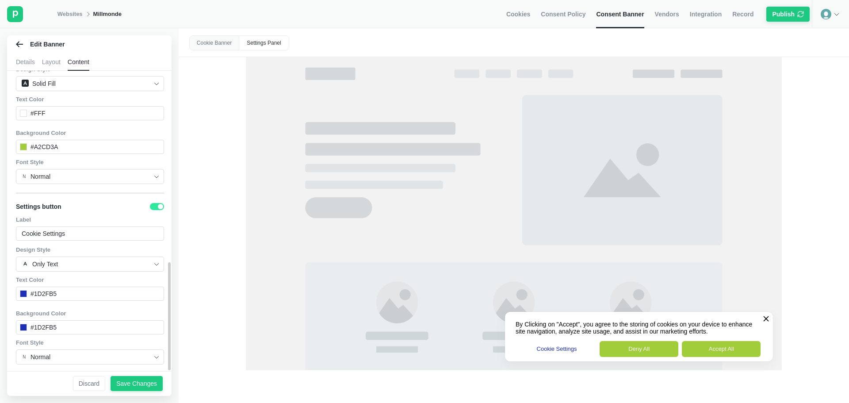
click at [20, 290] on div at bounding box center [23, 293] width 7 height 7
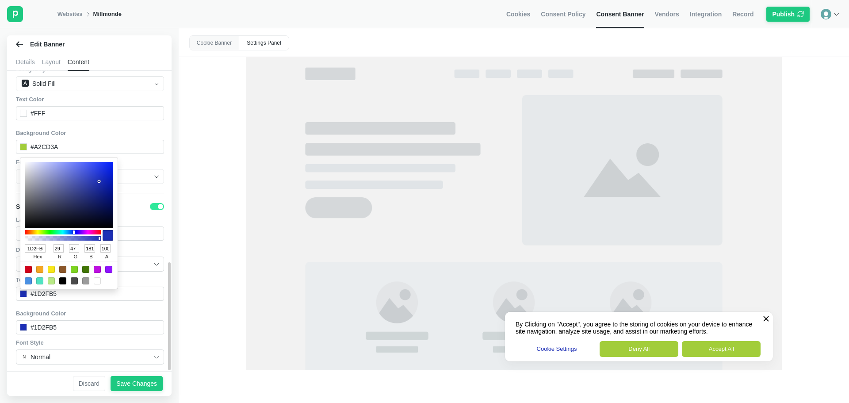
click at [40, 245] on input "1D2FB5" at bounding box center [35, 248] width 21 height 8
paste input "A2CD3A"
type input "A2CD3A"
type input "162"
type input "205"
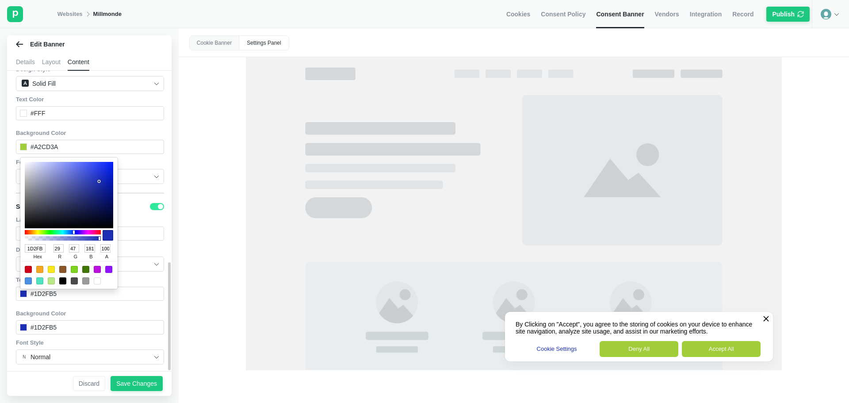
type input "58"
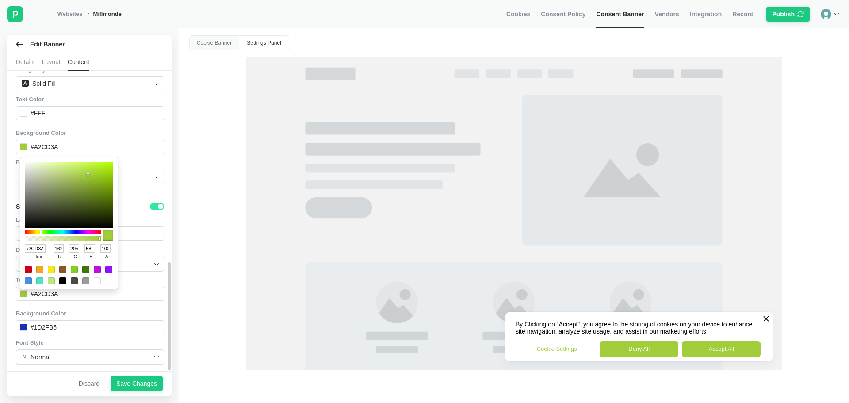
type input "A2CD3A"
click at [156, 276] on div "Text Color" at bounding box center [90, 280] width 148 height 8
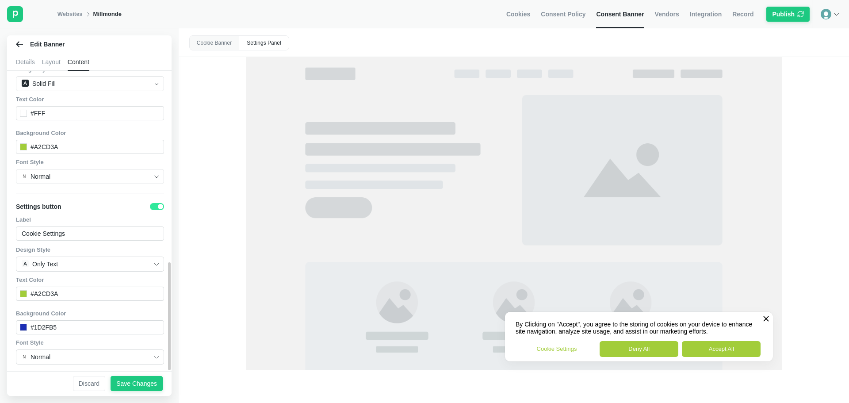
click at [21, 324] on div at bounding box center [23, 327] width 7 height 7
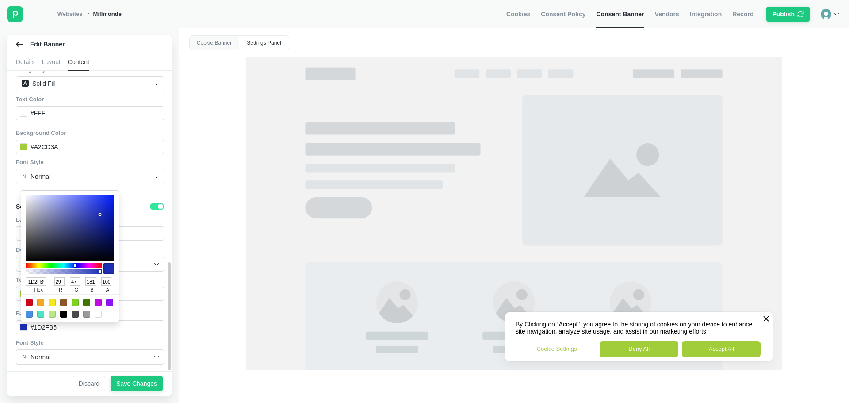
click at [38, 280] on input "1D2FB5" at bounding box center [36, 281] width 21 height 8
paste input "A2CD3A"
type input "A2CD3A"
type input "162"
type input "205"
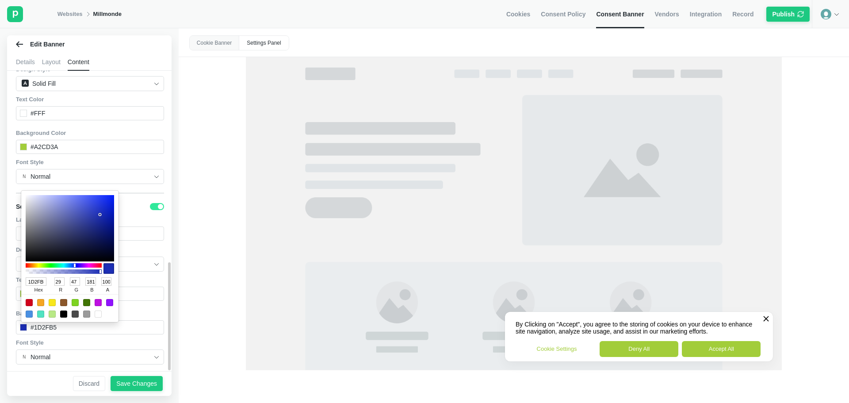
type input "58"
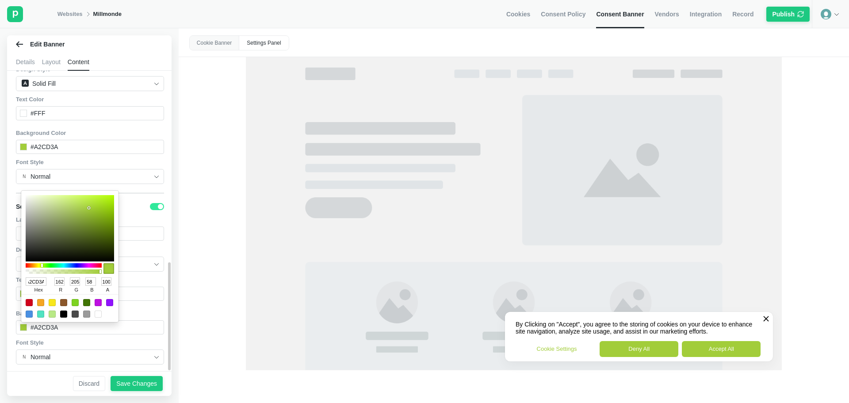
type input "A2CD3A"
click at [155, 294] on div "#a2cd3a" at bounding box center [90, 294] width 148 height 14
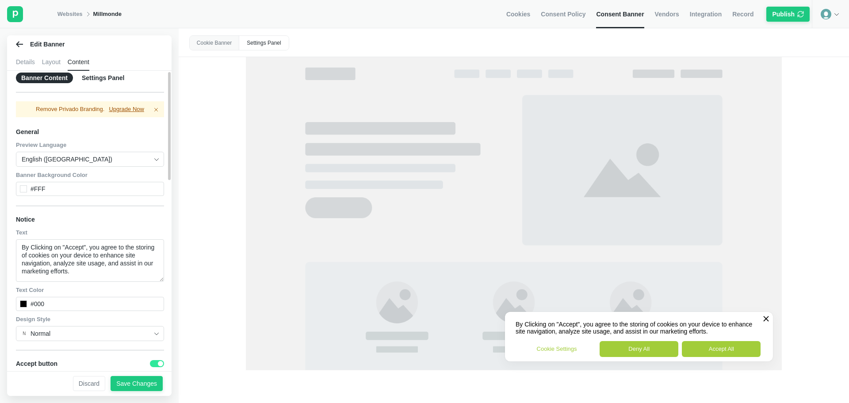
scroll to position [0, 0]
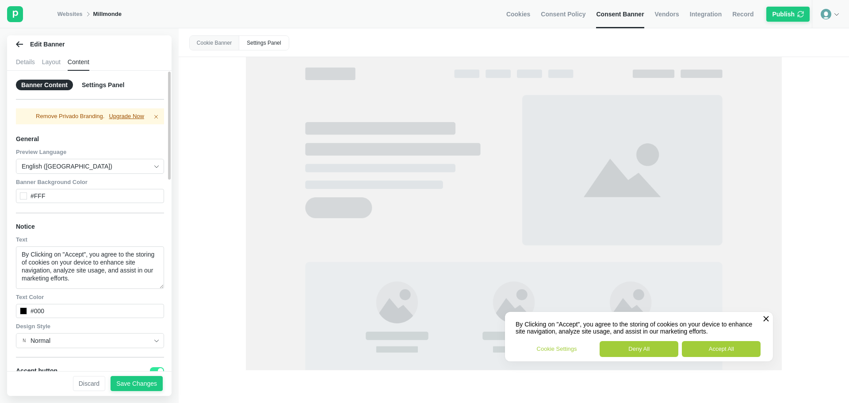
click at [99, 88] on div "Settings Panel" at bounding box center [103, 85] width 53 height 11
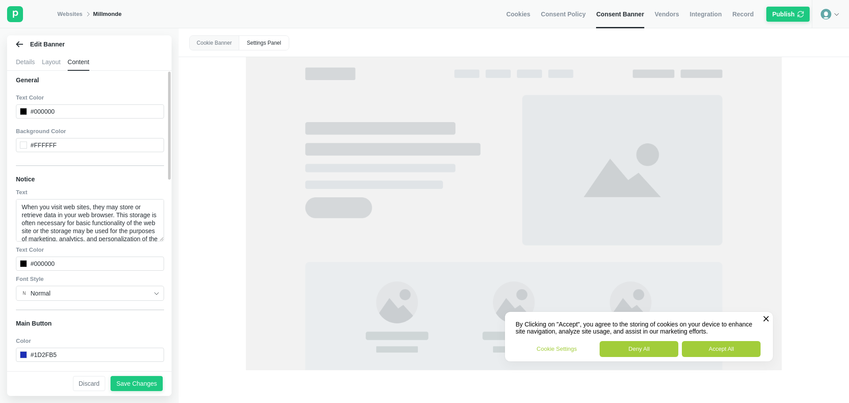
scroll to position [67, 0]
click at [22, 346] on div "#1D2FB5" at bounding box center [90, 353] width 148 height 14
click at [34, 349] on div "#1D2FB5" at bounding box center [44, 353] width 26 height 8
click at [56, 346] on div "#1D2FB5" at bounding box center [90, 353] width 148 height 14
click at [24, 349] on div at bounding box center [23, 352] width 7 height 7
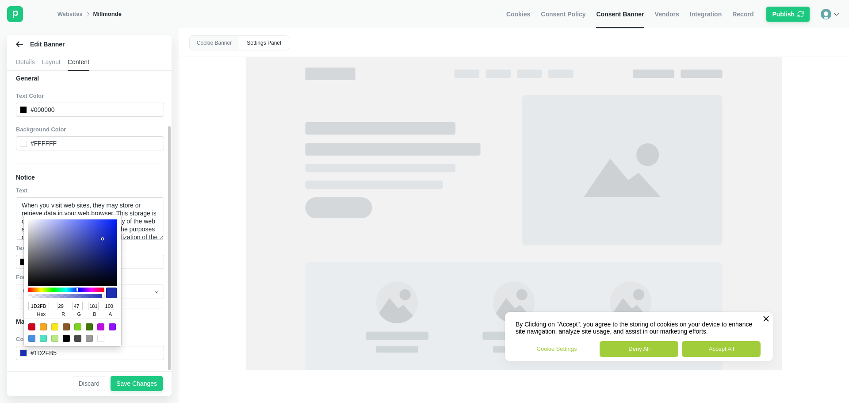
click at [46, 306] on input "1D2FB5" at bounding box center [38, 306] width 21 height 8
paste input "A2CD3A"
type input "A2CD3A"
type input "162"
type input "205"
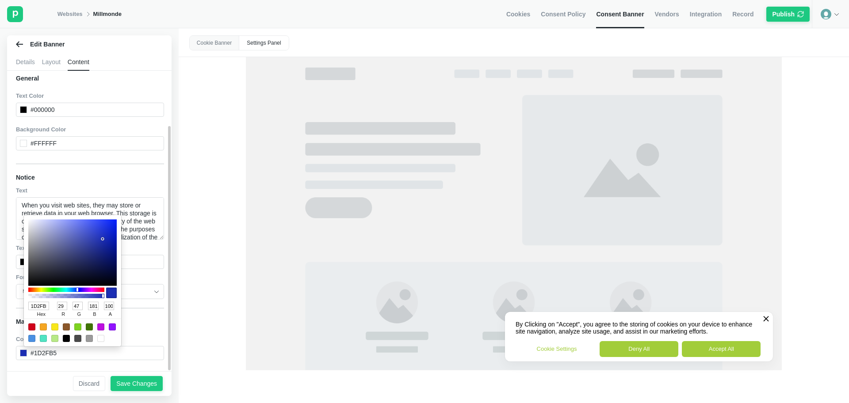
type input "58"
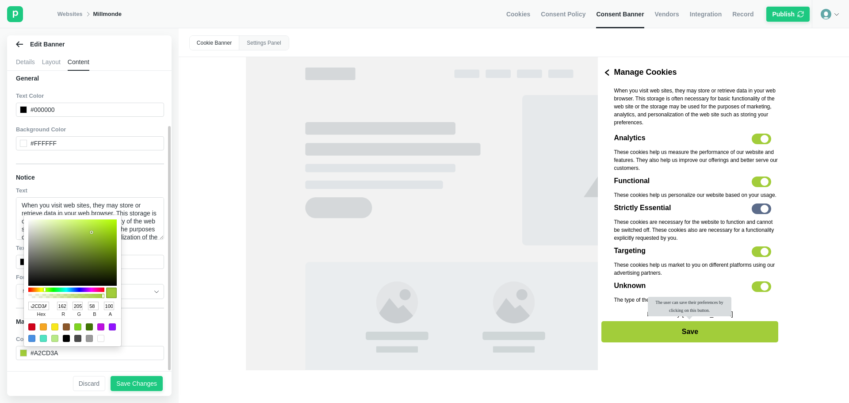
type input "A2CD3A"
click at [138, 317] on div "Main Button" at bounding box center [90, 321] width 148 height 15
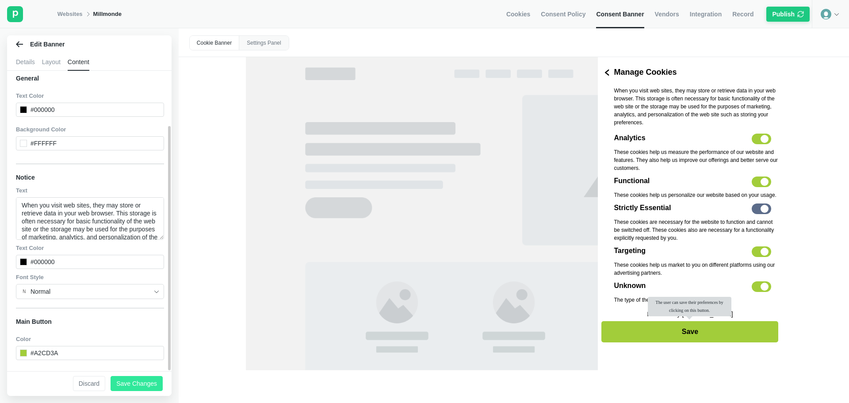
click at [150, 382] on div "Save Changes" at bounding box center [136, 383] width 41 height 8
click at [138, 385] on div "Save Changes" at bounding box center [136, 383] width 41 height 8
click at [139, 383] on div "Save Changes" at bounding box center [136, 383] width 41 height 8
click at [209, 46] on div "Cookie Banner" at bounding box center [215, 43] width 50 height 14
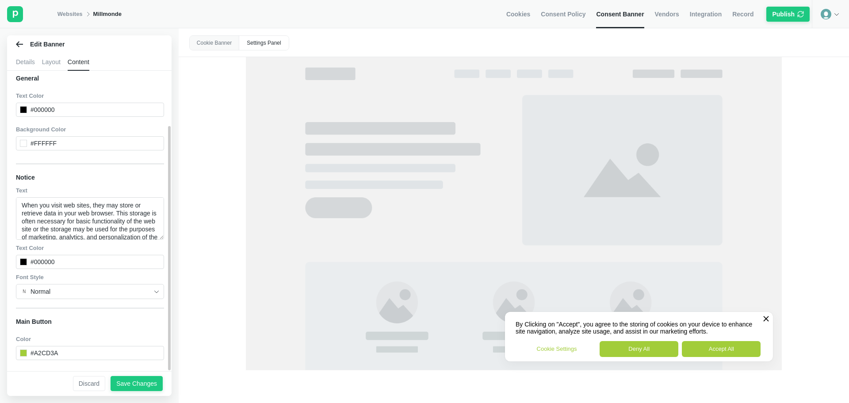
click at [54, 62] on div "Layout" at bounding box center [51, 62] width 19 height 18
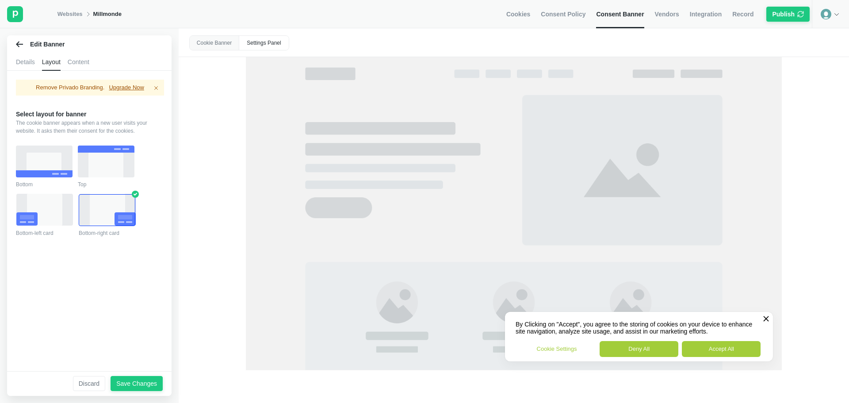
click at [33, 63] on div "Details" at bounding box center [25, 62] width 19 height 18
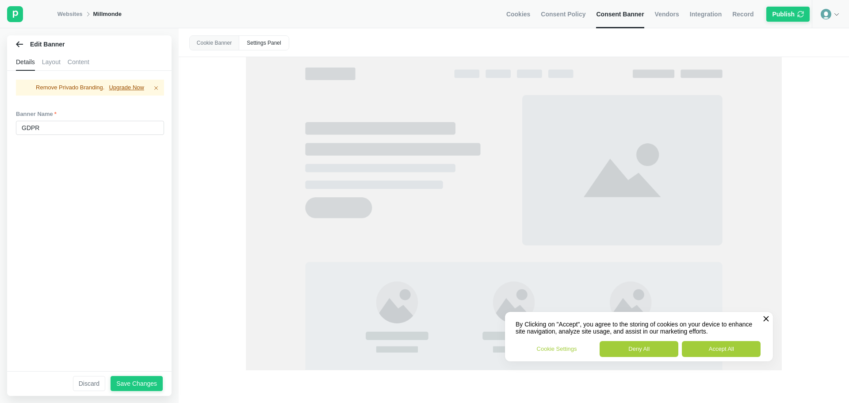
click at [50, 64] on div "Layout" at bounding box center [51, 62] width 19 height 18
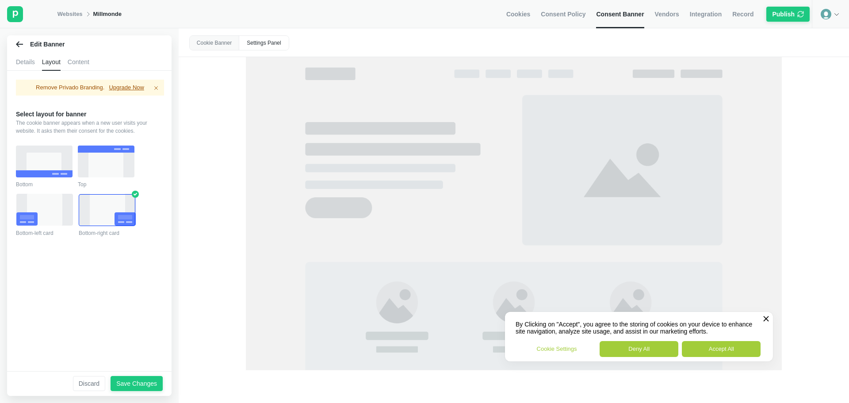
click at [74, 59] on div "Content" at bounding box center [79, 62] width 22 height 18
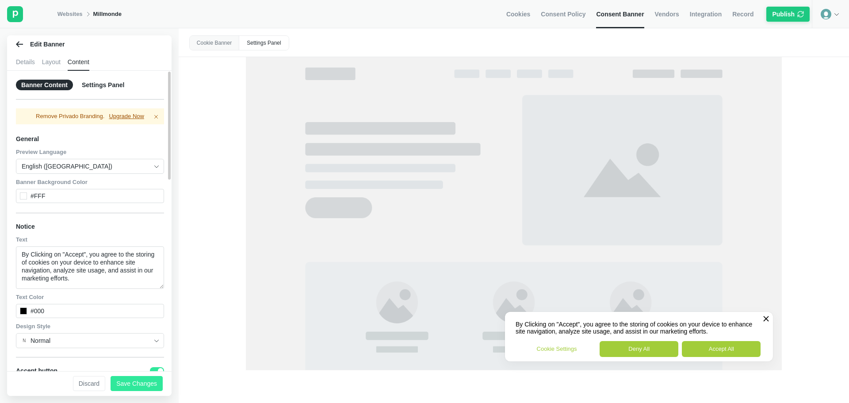
click at [141, 387] on div "Save Changes" at bounding box center [136, 383] width 41 height 8
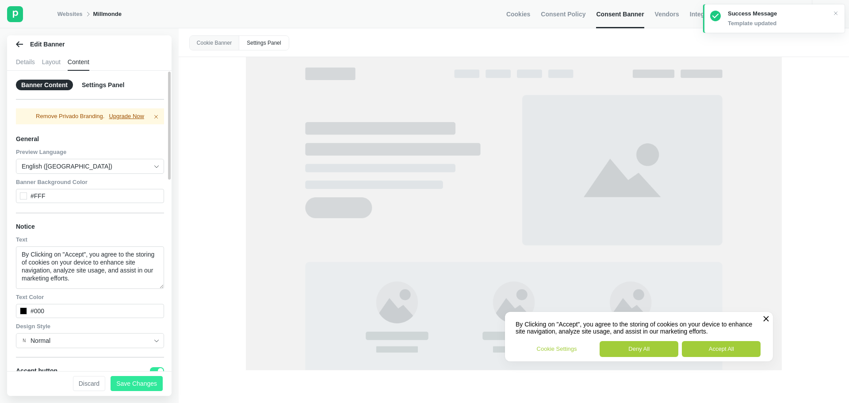
click at [141, 387] on div "Save Changes" at bounding box center [136, 383] width 41 height 8
click at [835, 14] on img at bounding box center [835, 13] width 7 height 7
click at [665, 13] on span "Vendors" at bounding box center [667, 14] width 24 height 8
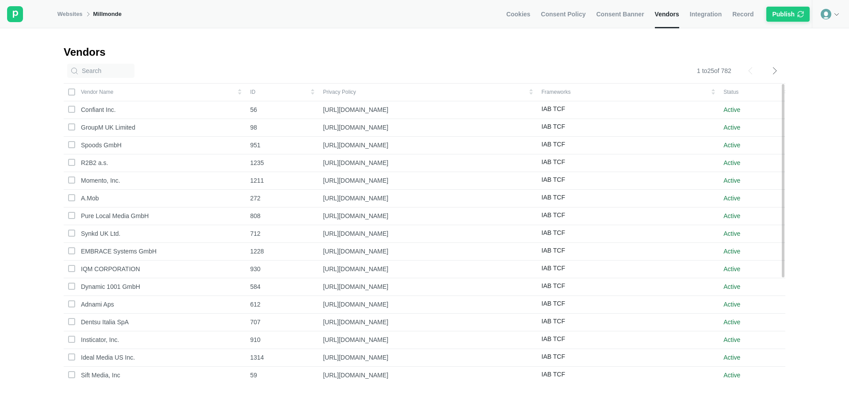
click at [691, 23] on div "Cookies Consent Policy Consent Banner Vendors Integration Record Publish" at bounding box center [659, 14] width 306 height 28
click at [702, 19] on link "Integration" at bounding box center [706, 14] width 32 height 28
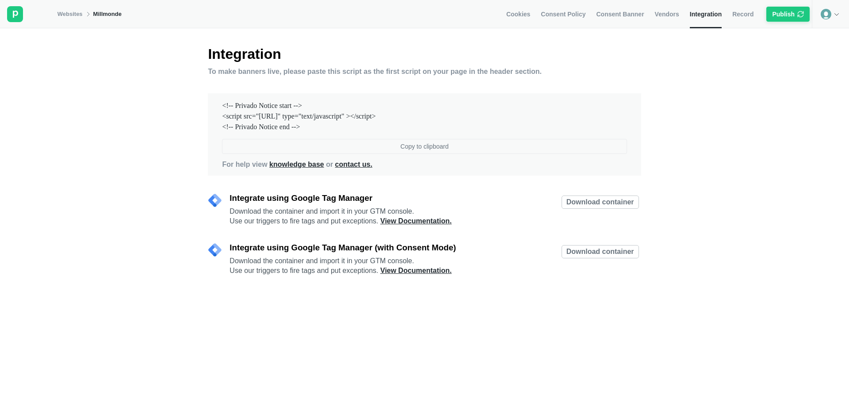
click at [449, 147] on div "Copy to clipboard" at bounding box center [425, 146] width 48 height 8
click at [840, 16] on div "Success Message Copied to clipboard" at bounding box center [774, 18] width 142 height 28
click at [835, 14] on img at bounding box center [835, 13] width 7 height 7
click at [727, 13] on div "Cookies Consent Policy Consent Banner Vendors Integration Record Publish" at bounding box center [659, 14] width 306 height 28
click at [738, 13] on span "Record" at bounding box center [742, 14] width 21 height 8
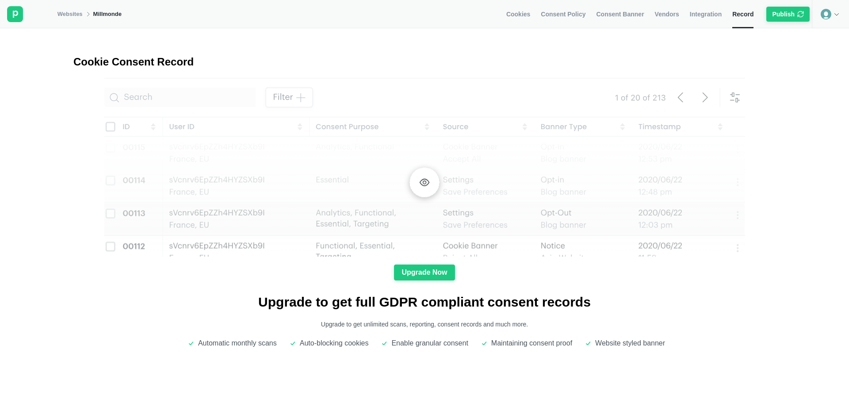
click at [714, 15] on span "Integration" at bounding box center [706, 14] width 32 height 8
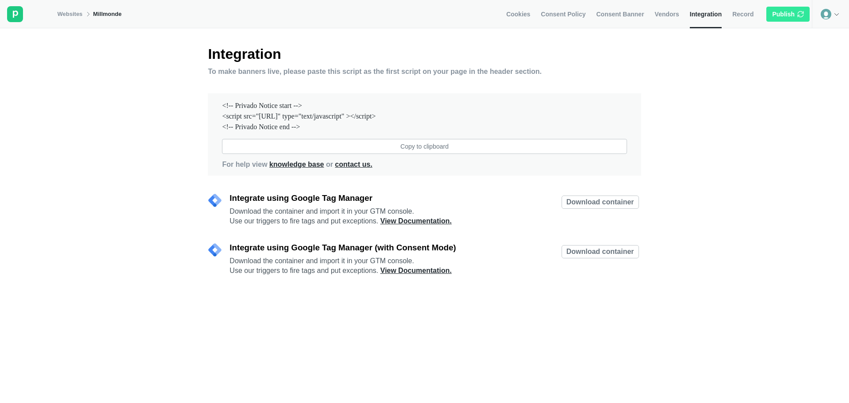
click at [784, 17] on div "Publish" at bounding box center [783, 14] width 23 height 8
click at [431, 146] on div "Copy to clipboard" at bounding box center [425, 146] width 48 height 8
click at [436, 148] on div "Copy to clipboard" at bounding box center [425, 146] width 48 height 8
click at [577, 104] on div "<!-- Privado Notice start --> <script src="[URL]" type="text/javascript" ></scr…" at bounding box center [424, 116] width 405 height 32
click at [739, 12] on span "Record" at bounding box center [741, 14] width 21 height 8
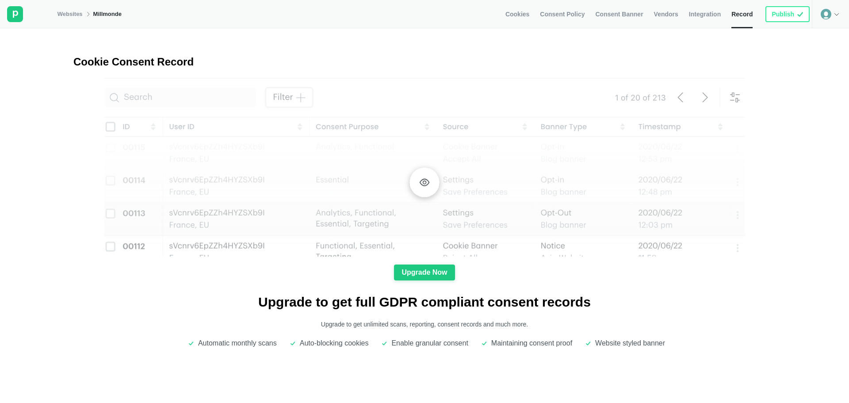
click at [715, 12] on span "Integration" at bounding box center [705, 14] width 32 height 8
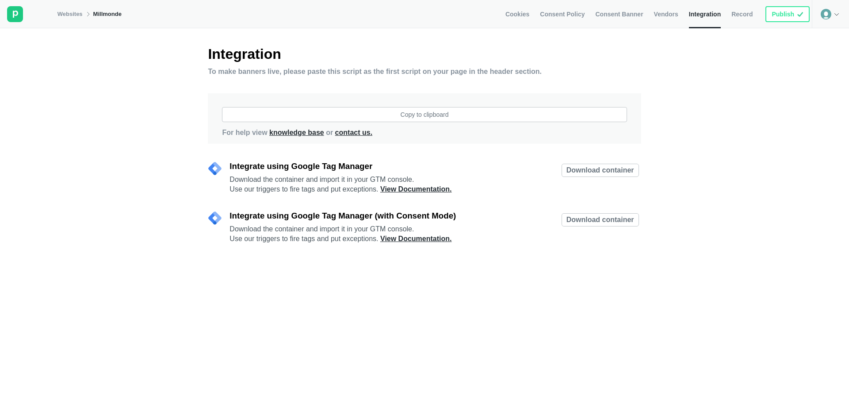
click at [669, 10] on span "Vendors" at bounding box center [666, 14] width 24 height 8
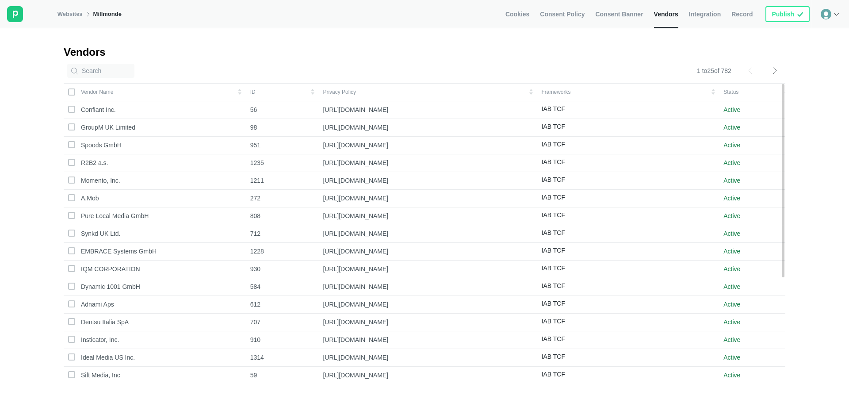
click at [602, 15] on div "Cookies Consent Policy Consent Banner Vendors Integration Record Publish" at bounding box center [658, 14] width 306 height 28
click at [612, 13] on span "Consent Banner" at bounding box center [619, 14] width 48 height 8
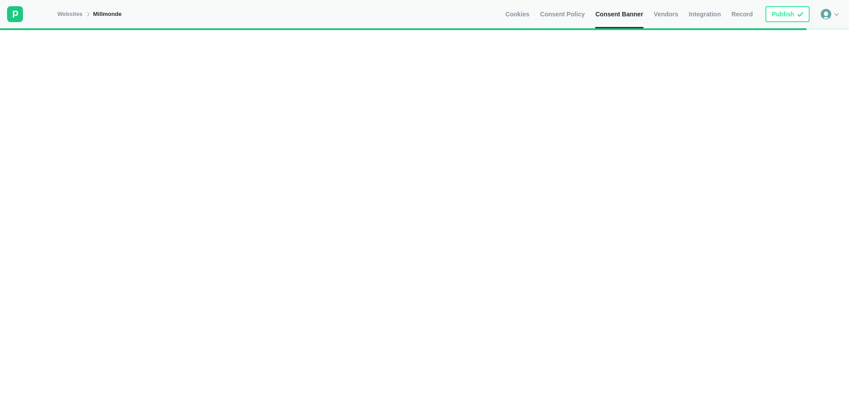
click at [578, 16] on span "Consent Policy" at bounding box center [562, 14] width 45 height 8
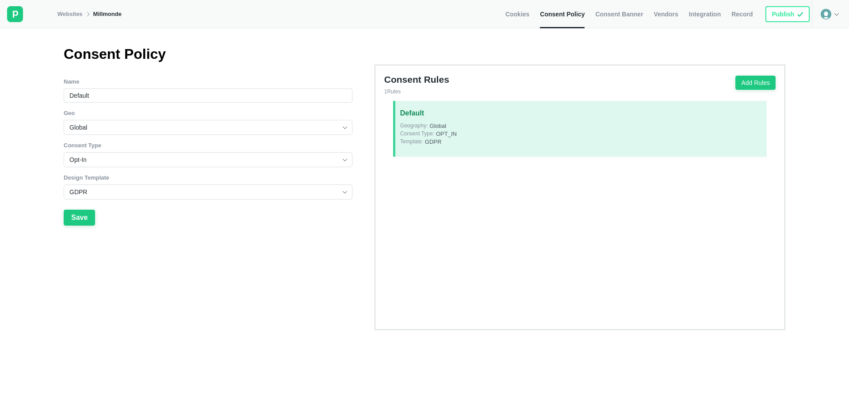
click at [609, 8] on link "Consent Banner" at bounding box center [619, 14] width 48 height 28
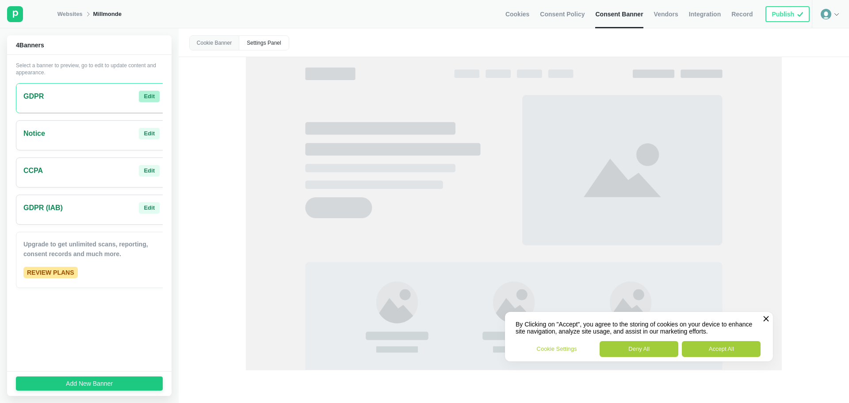
click at [147, 96] on div "Edit" at bounding box center [149, 96] width 11 height 8
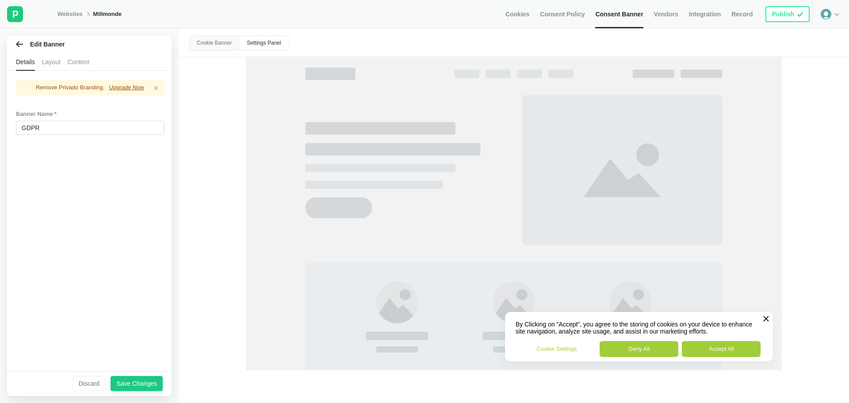
click at [70, 63] on div "Content" at bounding box center [79, 62] width 22 height 18
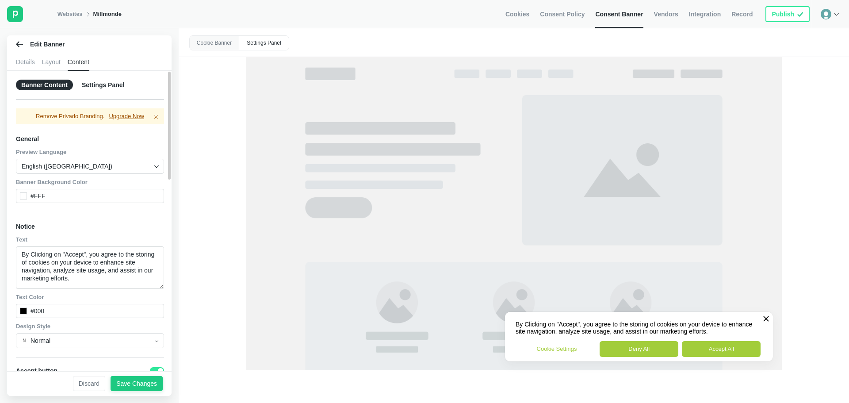
click at [151, 161] on div "English ([GEOGRAPHIC_DATA])" at bounding box center [90, 166] width 148 height 15
click at [127, 138] on div "General" at bounding box center [90, 138] width 148 height 15
click at [105, 79] on div "Banner Content Settings Panel Remove Privado Branding. Upgrade Now General Prev…" at bounding box center [92, 224] width 171 height 307
click at [105, 81] on div "Settings Panel" at bounding box center [103, 85] width 53 height 11
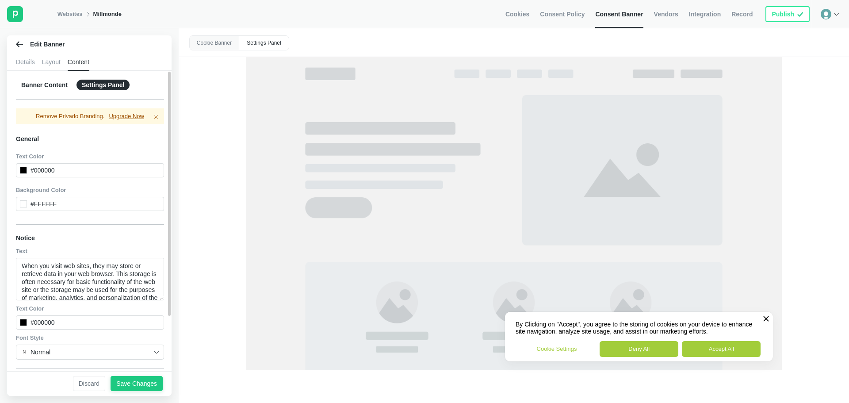
click at [54, 85] on div "Banner Content" at bounding box center [44, 85] width 57 height 11
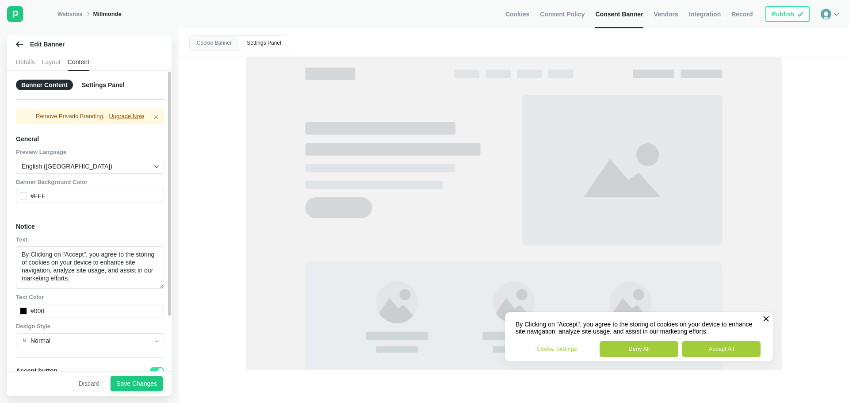
click at [52, 54] on div "Layout" at bounding box center [51, 62] width 19 height 18
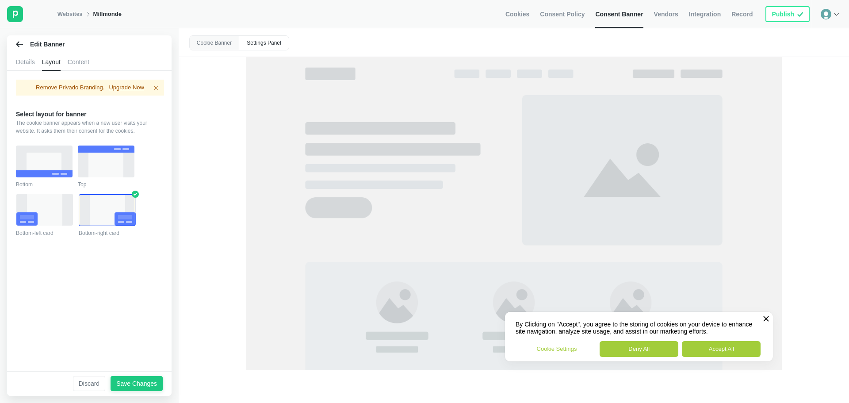
click at [82, 58] on div "Content" at bounding box center [79, 62] width 22 height 18
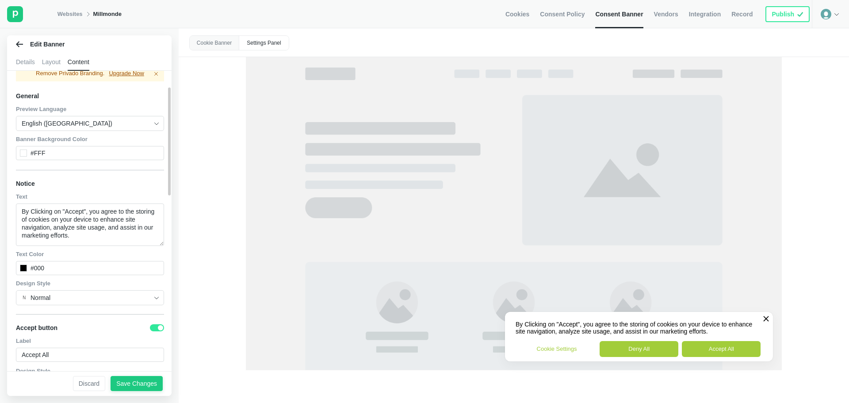
scroll to position [44, 0]
click at [89, 237] on textarea "By Clicking on "Accept", you agree to the storing of cookies on your device to …" at bounding box center [90, 223] width 148 height 42
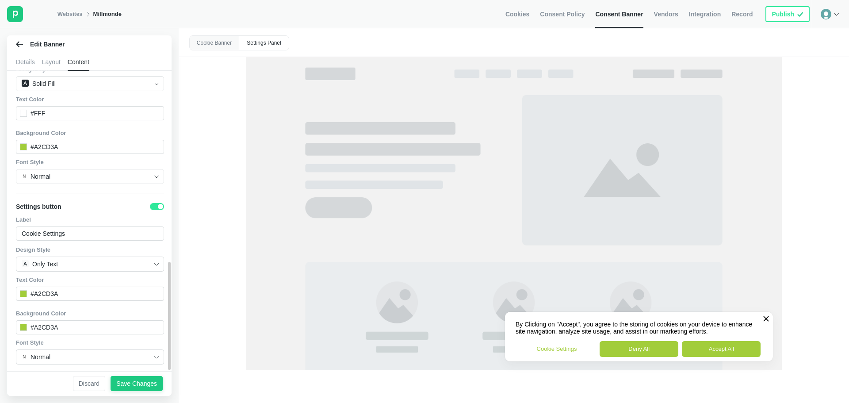
scroll to position [532, 0]
click at [132, 382] on div "Save Changes" at bounding box center [136, 383] width 41 height 8
click at [33, 65] on div "Details" at bounding box center [25, 62] width 19 height 18
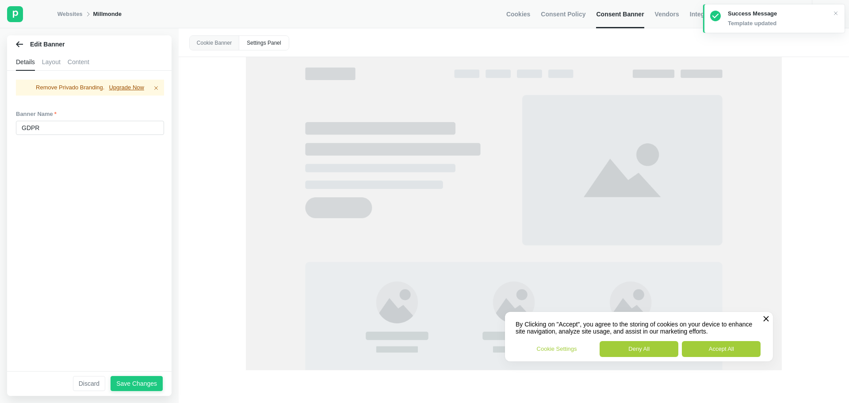
click at [81, 186] on div "Remove Privado Branding. Upgrade Now Banner Name GDPR" at bounding box center [92, 224] width 171 height 307
click at [76, 199] on div "Remove Privado Branding. Upgrade Now Banner Name GDPR" at bounding box center [92, 224] width 171 height 307
click at [77, 13] on link "Websites" at bounding box center [69, 14] width 25 height 8
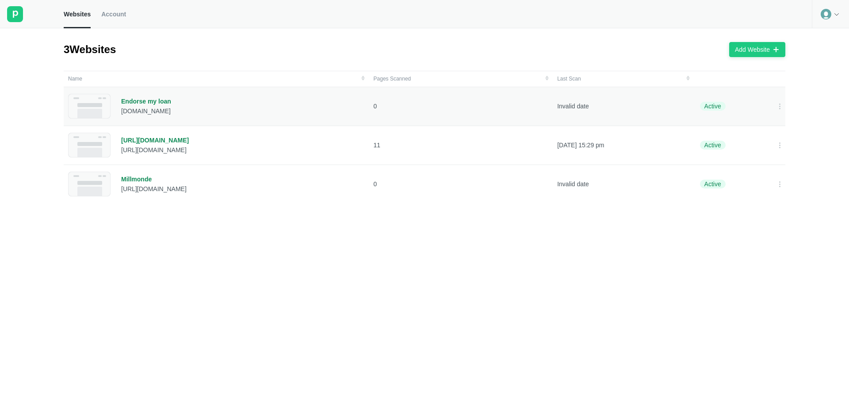
drag, startPoint x: 168, startPoint y: 112, endPoint x: 119, endPoint y: 108, distance: 49.7
click at [119, 108] on div "Endorse my loan [DOMAIN_NAME]" at bounding box center [216, 106] width 297 height 25
copy div "[DOMAIN_NAME]"
click at [776, 106] on icon at bounding box center [779, 106] width 7 height 7
click at [755, 116] on div "Delete" at bounding box center [748, 120] width 35 height 12
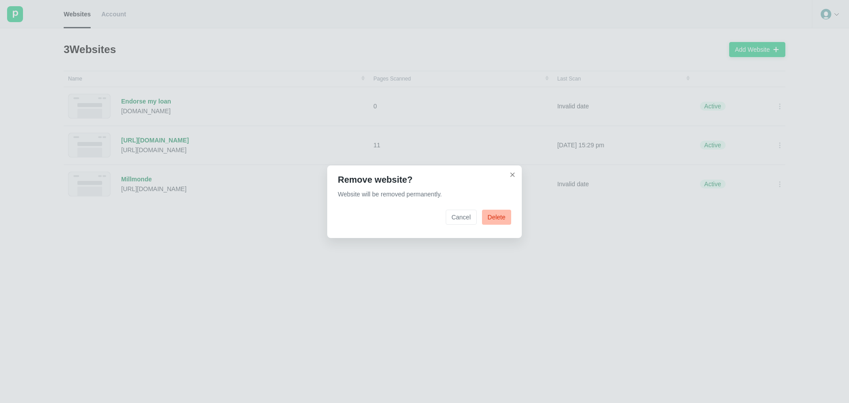
click at [494, 218] on div "Delete" at bounding box center [497, 217] width 18 height 8
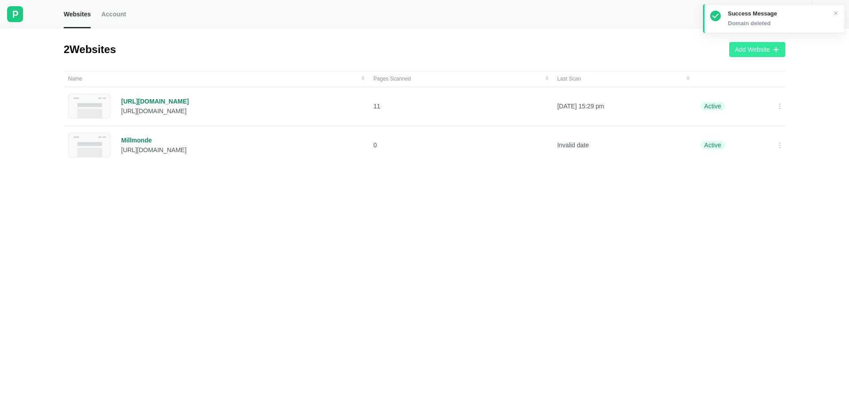
click at [777, 46] on icon at bounding box center [776, 49] width 7 height 7
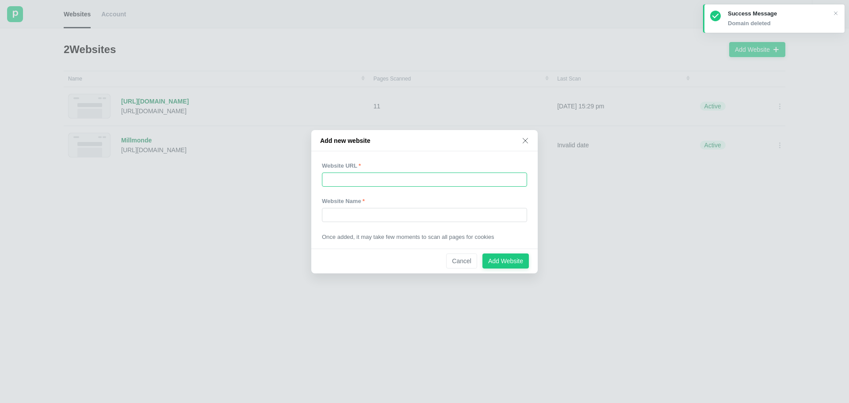
click at [368, 182] on input "text" at bounding box center [424, 179] width 205 height 14
click at [247, 178] on div "Add new website Website URL Website Name Once added, it may take few moments to…" at bounding box center [424, 201] width 849 height 403
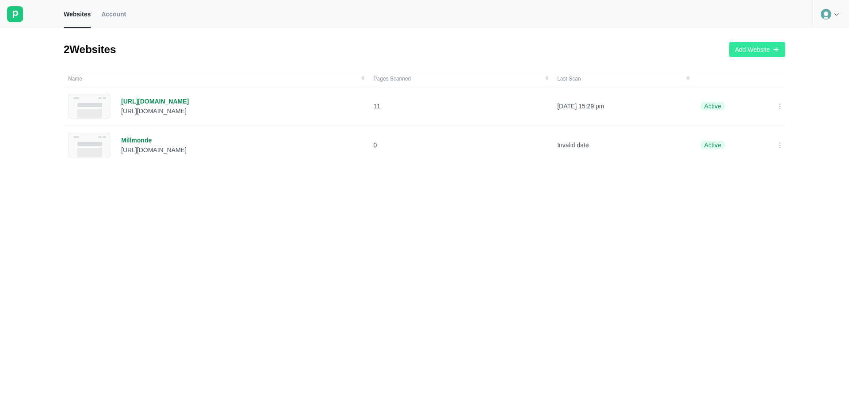
click at [770, 50] on div "Add Website" at bounding box center [757, 50] width 45 height 8
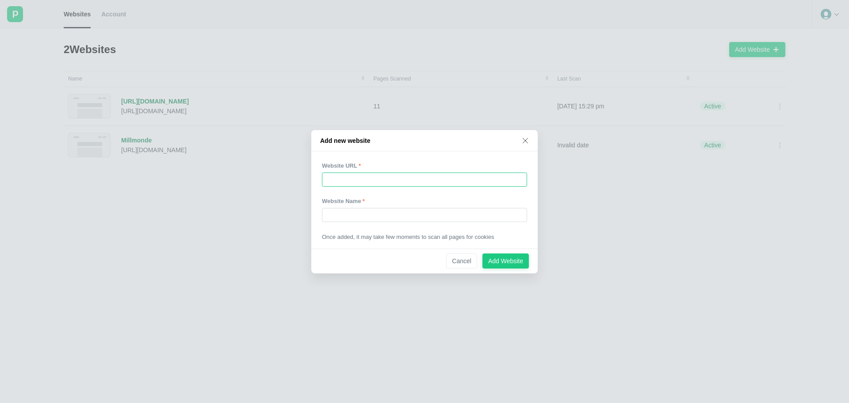
click at [339, 177] on input "text" at bounding box center [424, 179] width 205 height 14
paste input "[URL][DOMAIN_NAME]"
type input "[URL][DOMAIN_NAME]"
click at [370, 216] on input "text" at bounding box center [424, 215] width 205 height 14
type input "Millmonde Fr"
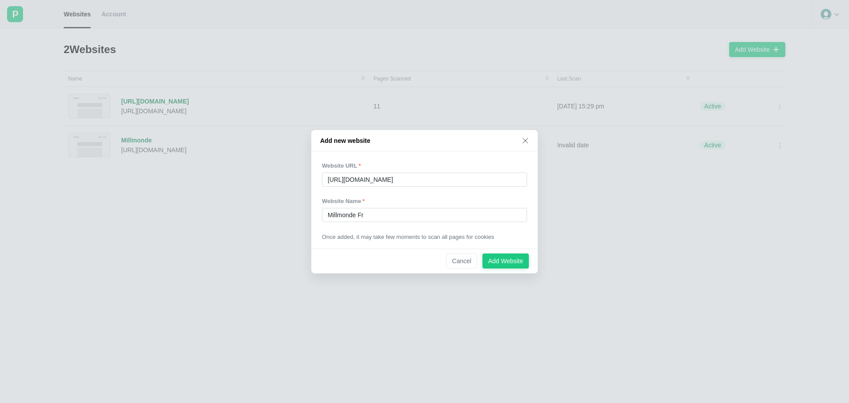
click at [385, 190] on div at bounding box center [424, 192] width 205 height 11
click at [509, 258] on div "Add Website" at bounding box center [505, 261] width 35 height 8
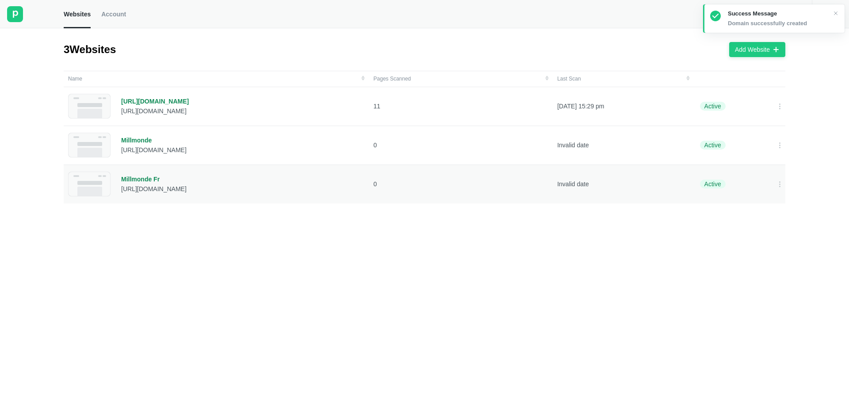
click at [149, 179] on div "Millmonde Fr" at bounding box center [153, 179] width 65 height 8
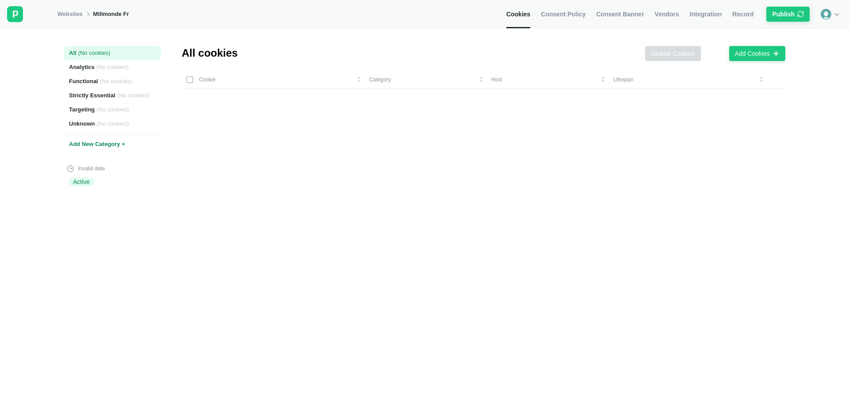
click at [577, 17] on span "Consent Policy" at bounding box center [563, 14] width 45 height 8
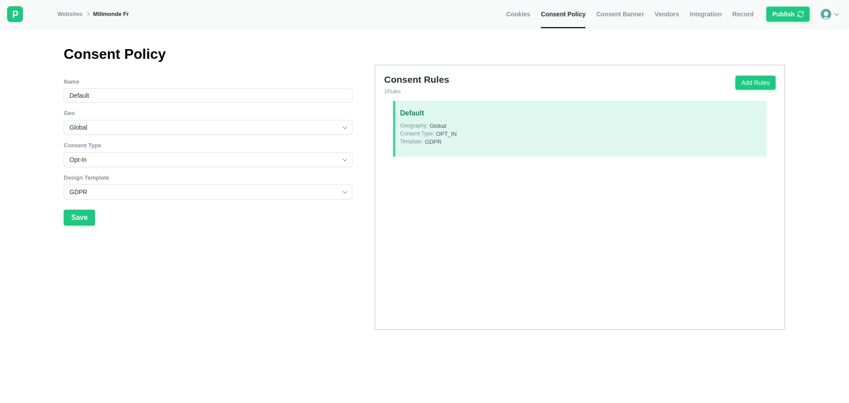
click at [608, 7] on link "Consent Banner" at bounding box center [620, 14] width 48 height 28
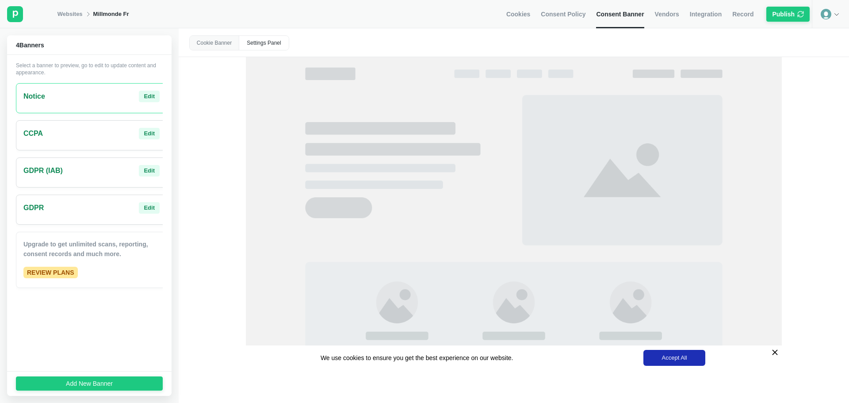
click at [831, 10] on div at bounding box center [830, 14] width 37 height 28
click at [554, 14] on span "Consent Policy" at bounding box center [563, 14] width 45 height 8
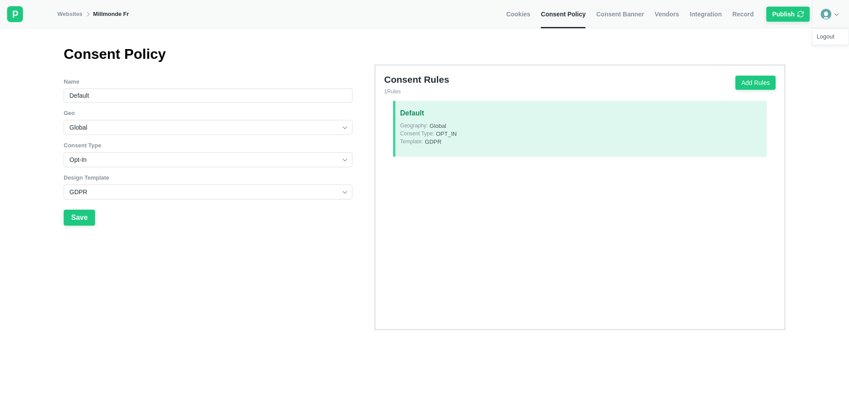
click at [107, 135] on div "Global" at bounding box center [208, 127] width 289 height 15
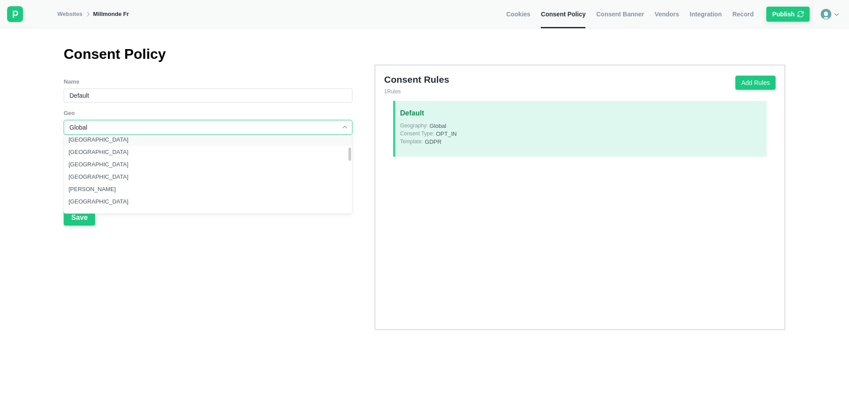
click at [98, 146] on div "[GEOGRAPHIC_DATA]" at bounding box center [211, 140] width 295 height 12
type input "[GEOGRAPHIC_DATA]"
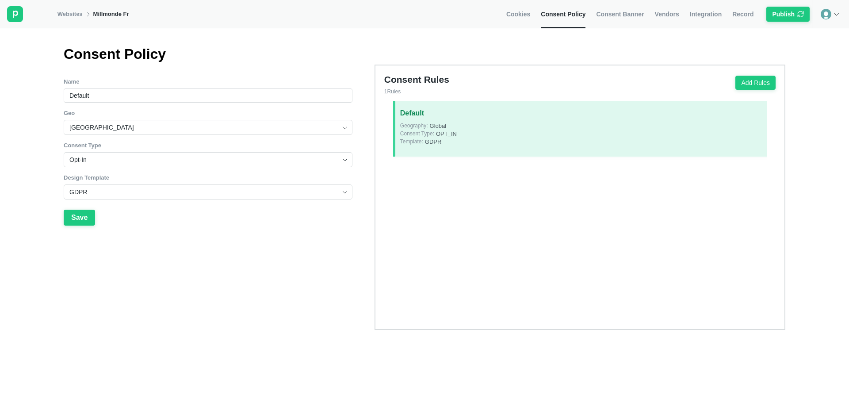
click at [38, 145] on div "Consent Policy Name Default Geo Canada Consent Type Opt-In Design Template GDPR…" at bounding box center [424, 233] width 849 height 375
click at [529, 17] on span "Cookies" at bounding box center [518, 14] width 24 height 8
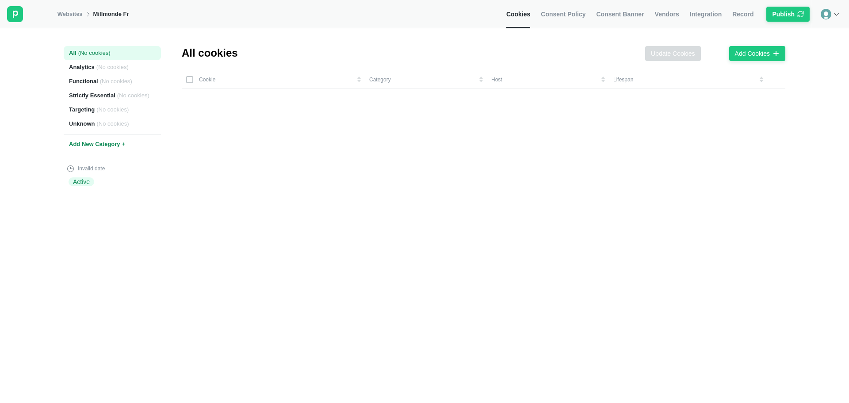
click at [652, 10] on div "Cookies Consent Policy Consent Banner Vendors Integration Record Publish" at bounding box center [659, 14] width 306 height 28
click at [635, 13] on span "Consent Banner" at bounding box center [620, 14] width 48 height 8
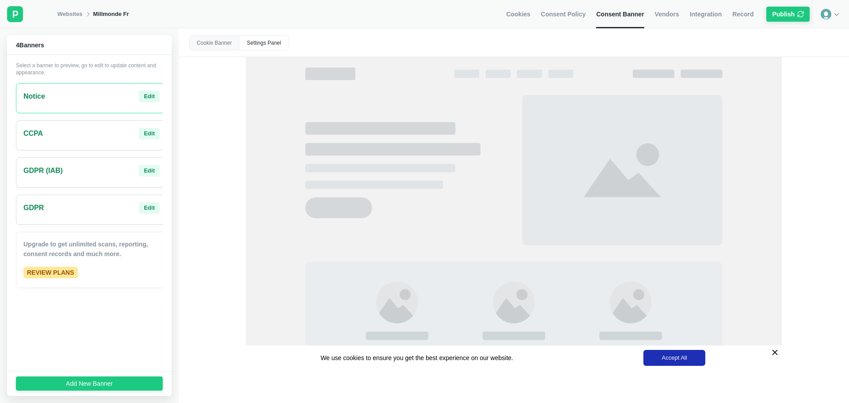
click at [670, 17] on span "Vendors" at bounding box center [667, 14] width 24 height 8
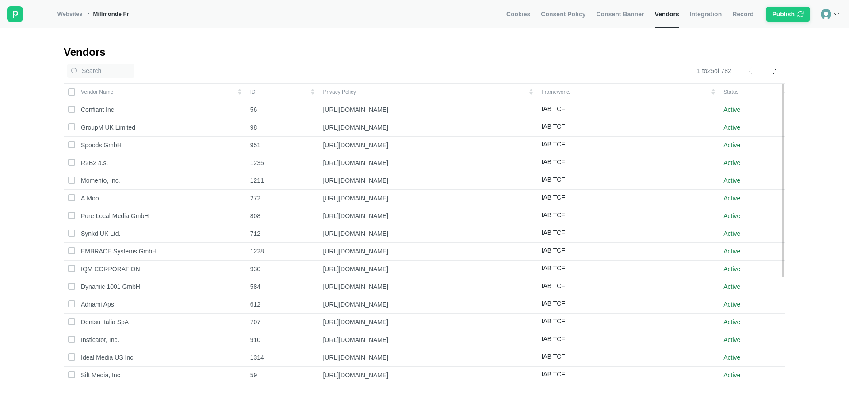
click at [702, 11] on span "Integration" at bounding box center [706, 14] width 32 height 8
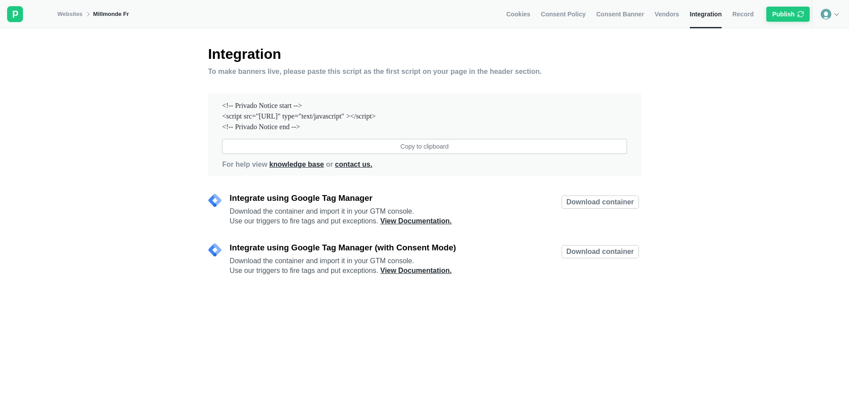
click at [745, 11] on span "Record" at bounding box center [742, 14] width 21 height 8
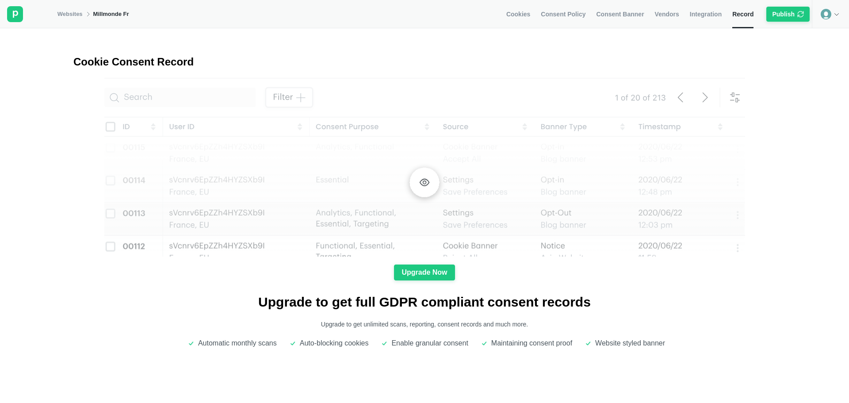
click at [644, 7] on link "Consent Banner" at bounding box center [620, 14] width 48 height 28
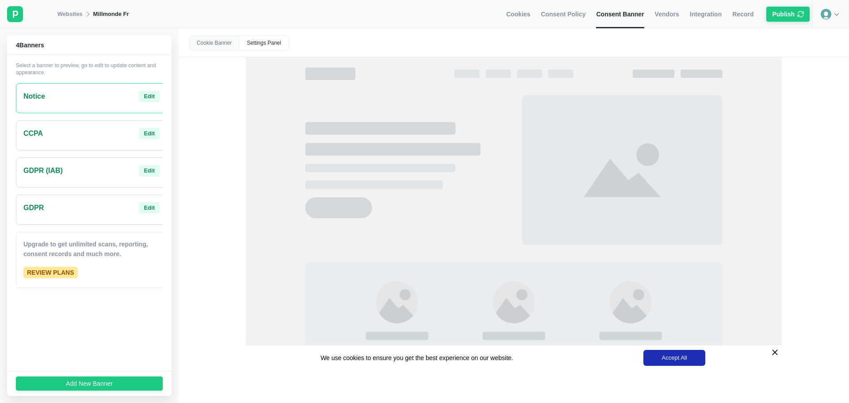
click at [825, 14] on circle at bounding box center [826, 14] width 11 height 11
click at [577, 16] on span "Consent Policy" at bounding box center [563, 14] width 45 height 8
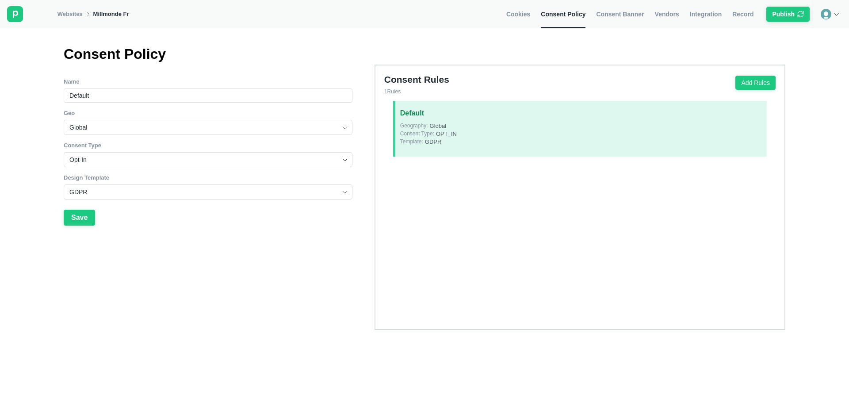
click at [612, 18] on link "Consent Banner" at bounding box center [620, 14] width 48 height 28
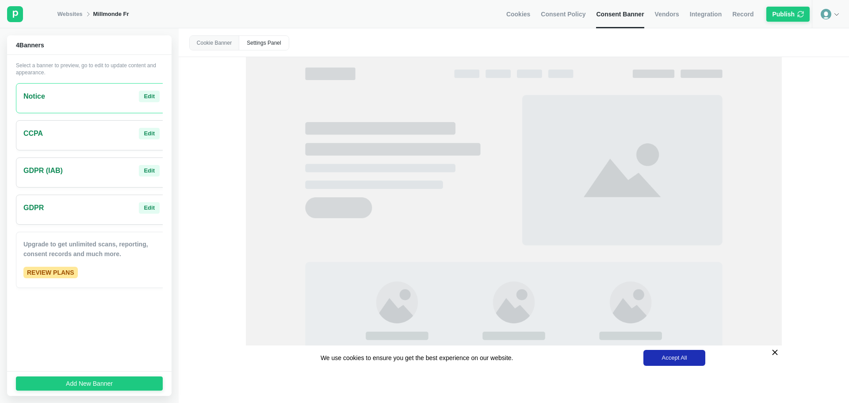
click at [110, 210] on div "GDPR Edit" at bounding box center [91, 207] width 136 height 11
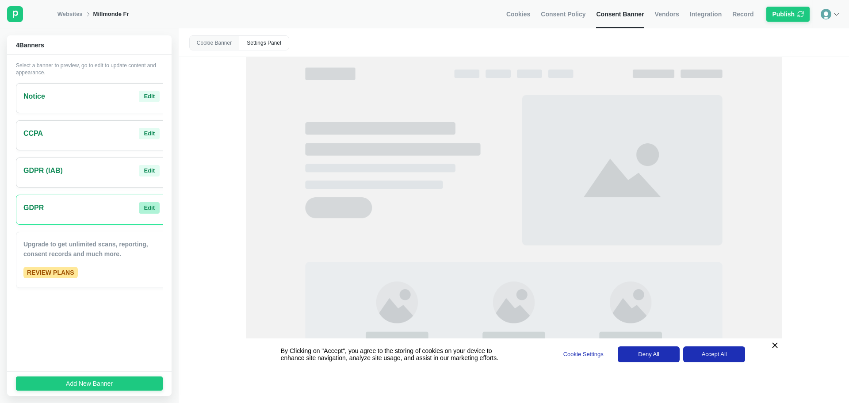
click at [149, 210] on button "Edit" at bounding box center [149, 207] width 21 height 11
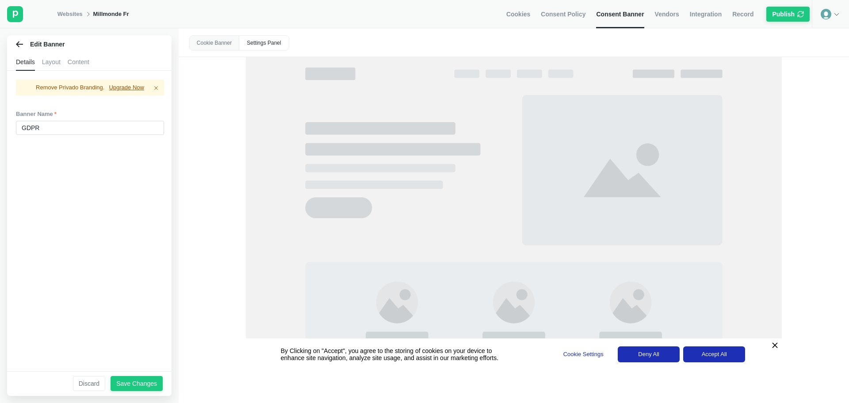
click at [48, 60] on div "Layout" at bounding box center [51, 62] width 19 height 18
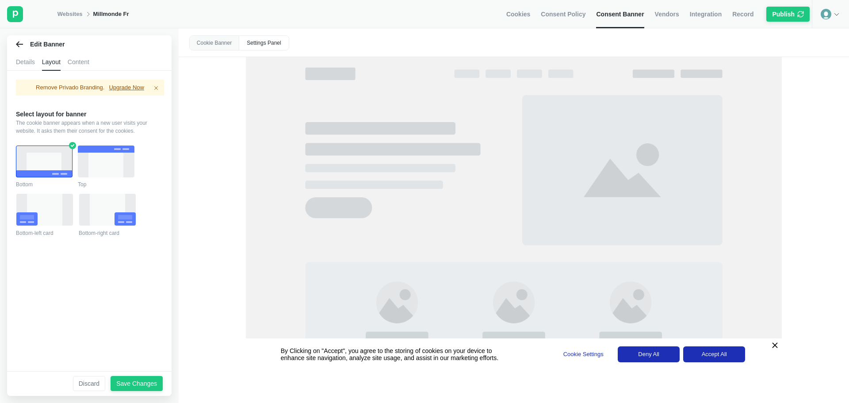
click at [77, 59] on div "Content" at bounding box center [79, 62] width 22 height 18
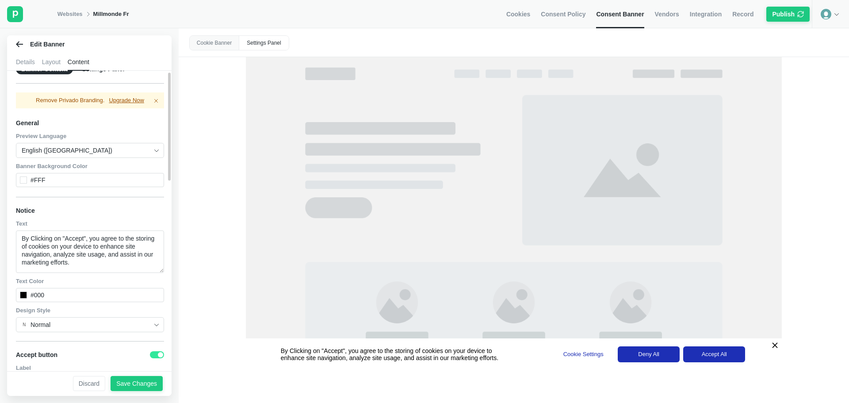
scroll to position [44, 0]
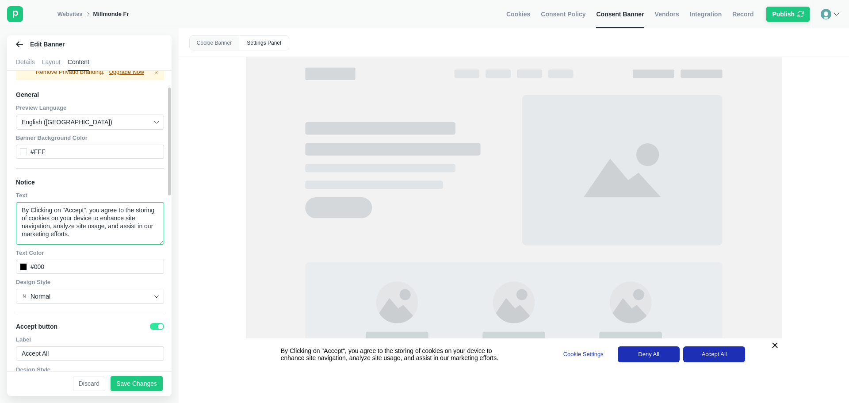
drag, startPoint x: 91, startPoint y: 238, endPoint x: 3, endPoint y: 210, distance: 92.4
click at [3, 210] on div "Edit Banner Details Layout Content Banner Content Settings Panel Remove Privado…" at bounding box center [89, 215] width 179 height 375
paste textarea "En cliquant sur « Accepter », vous acceptez le stockage de cookies sur votre ap…"
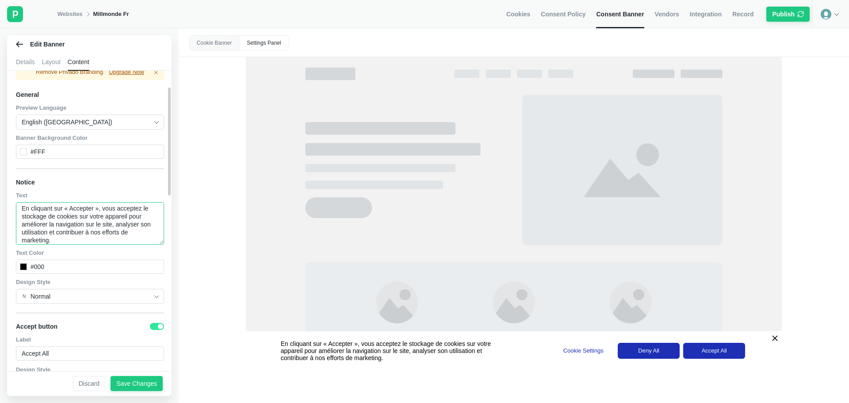
type textarea "En cliquant sur « Accepter », vous acceptez le stockage de cookies sur votre ap…"
click at [100, 196] on div "Text" at bounding box center [90, 195] width 148 height 8
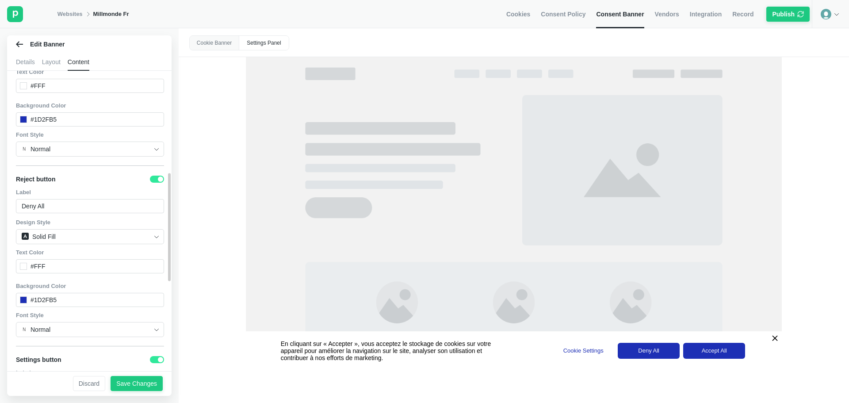
scroll to position [398, 0]
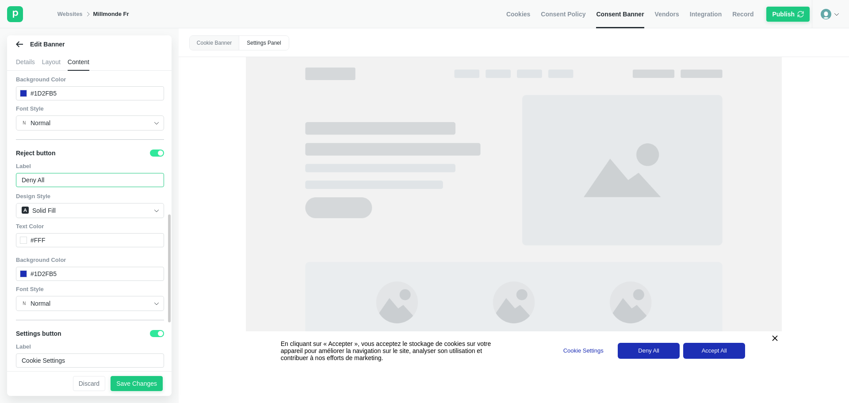
click at [69, 182] on input "Deny All" at bounding box center [90, 180] width 148 height 14
drag, startPoint x: 47, startPoint y: 182, endPoint x: 0, endPoint y: 178, distance: 47.5
click at [0, 178] on div "Edit Banner Details Layout Content Banner Content Settings Panel Remove Privado…" at bounding box center [89, 215] width 179 height 375
paste input "Tout refuser"
type input "Tout refuser"
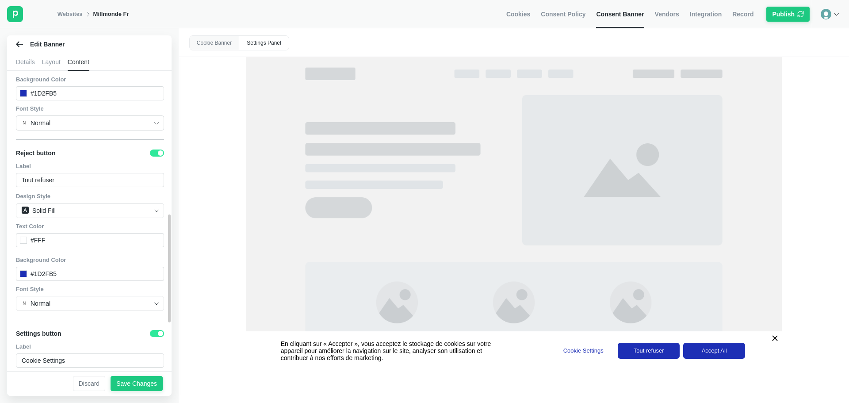
click at [82, 157] on div "Reject button" at bounding box center [90, 152] width 148 height 15
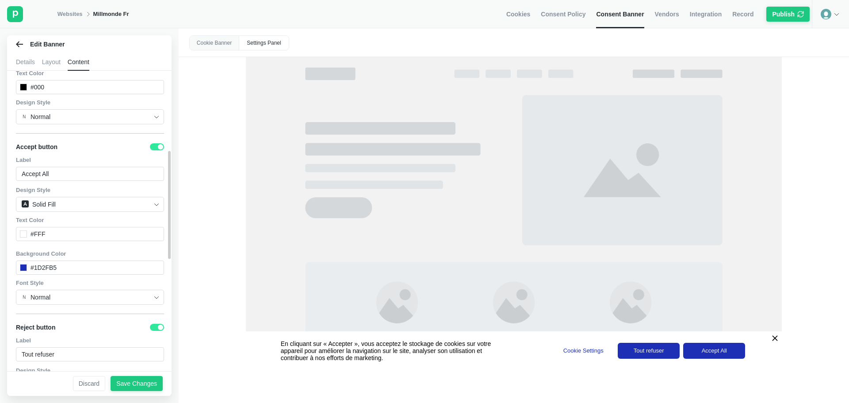
scroll to position [221, 0]
click at [77, 184] on div "General Preview Language English (US) Banner Background Color #fff Notice Text …" at bounding box center [90, 296] width 148 height 772
click at [76, 180] on input "Accept All" at bounding box center [90, 176] width 148 height 14
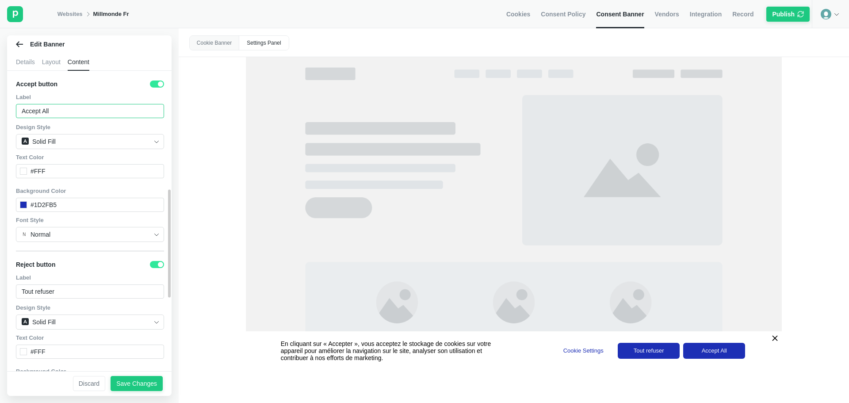
scroll to position [265, 0]
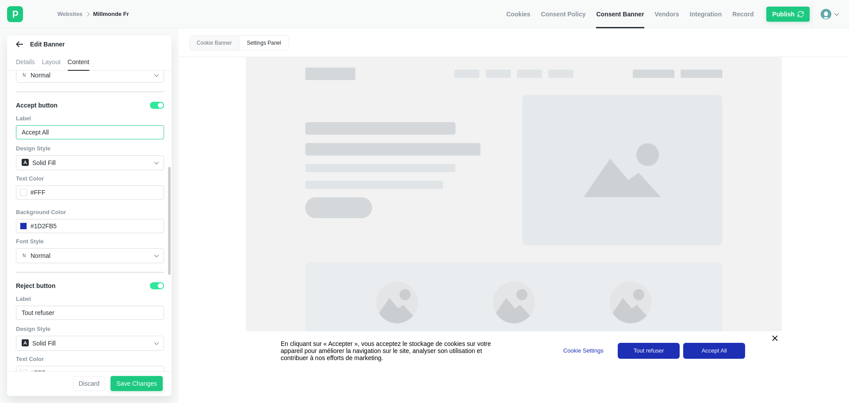
paste input "er tout"
type input "Accepter tout"
click at [86, 145] on span "Design Style" at bounding box center [90, 149] width 148 height 8
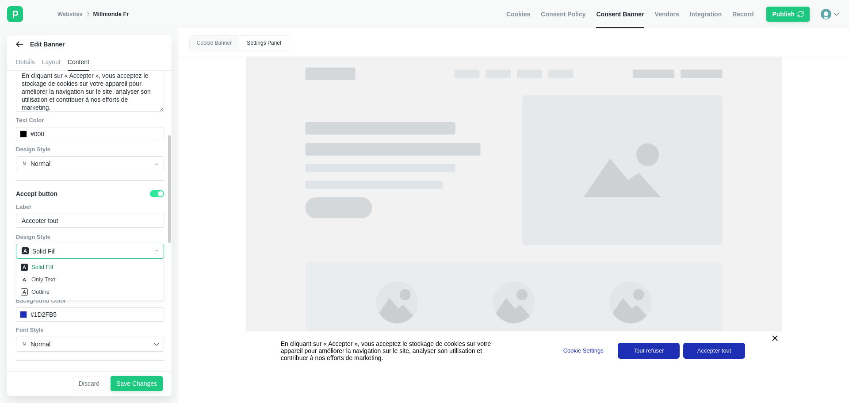
click at [79, 213] on div "Label Accepter tout" at bounding box center [90, 215] width 148 height 25
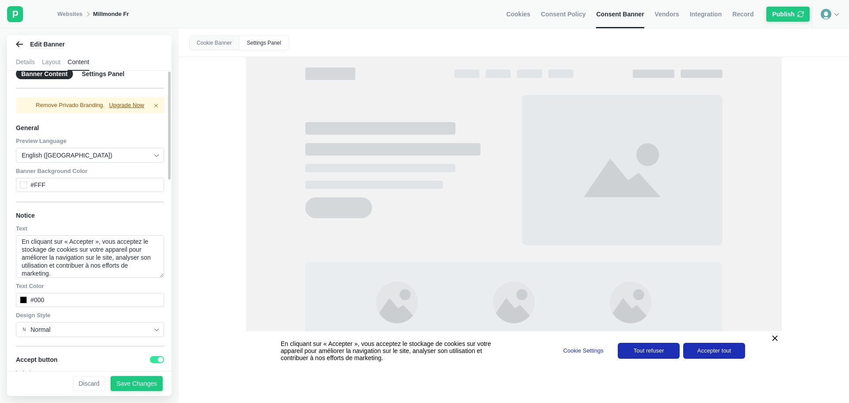
scroll to position [0, 0]
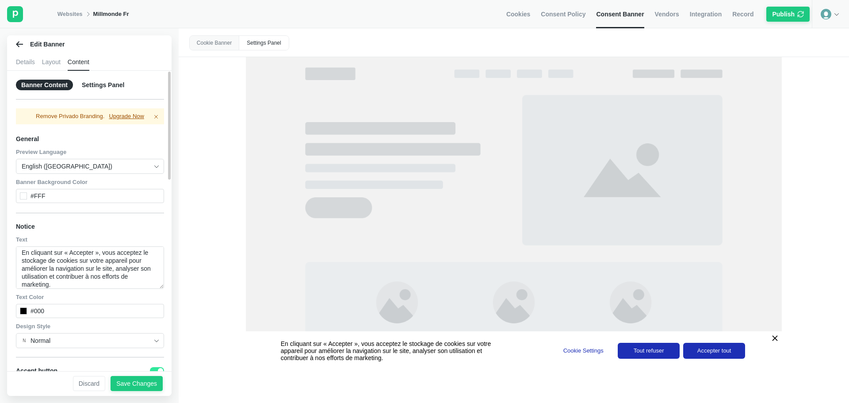
click at [69, 172] on input "English ([GEOGRAPHIC_DATA])" at bounding box center [87, 166] width 130 height 14
click at [75, 161] on input "English ([GEOGRAPHIC_DATA])" at bounding box center [87, 166] width 130 height 14
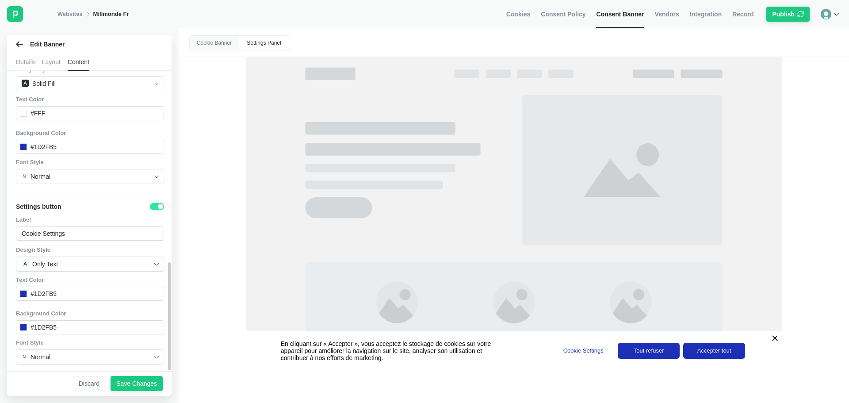
scroll to position [532, 0]
click at [23, 290] on div at bounding box center [23, 293] width 7 height 7
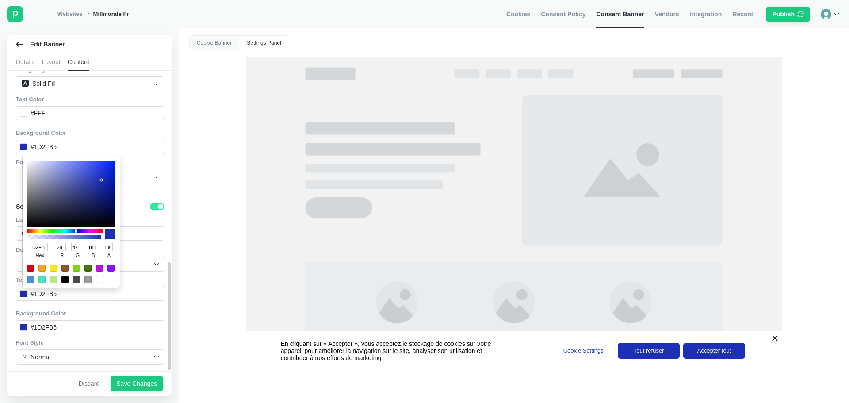
click at [44, 243] on input "1D2FB5" at bounding box center [37, 247] width 21 height 8
paste input "A2CD3A"
type input "A2CD3A"
type input "162"
type input "205"
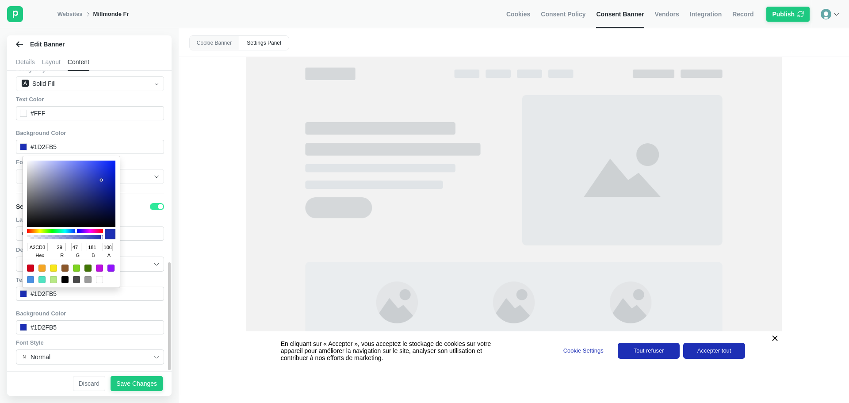
type input "58"
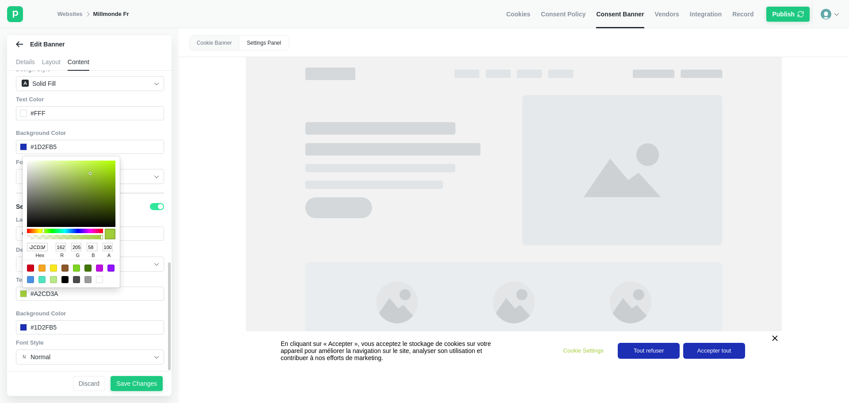
type input "A2CD3A"
click at [164, 244] on div "Banner Content Settings Panel Remove Privado Branding. Upgrade Now General Prev…" at bounding box center [92, 224] width 171 height 307
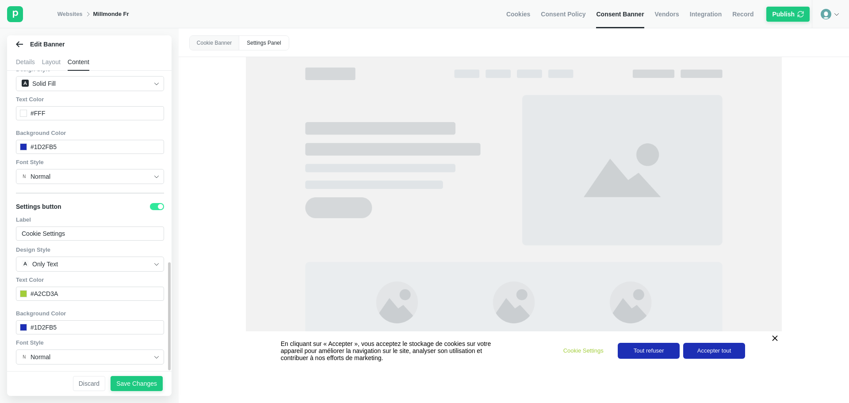
click at [22, 324] on div at bounding box center [23, 327] width 7 height 7
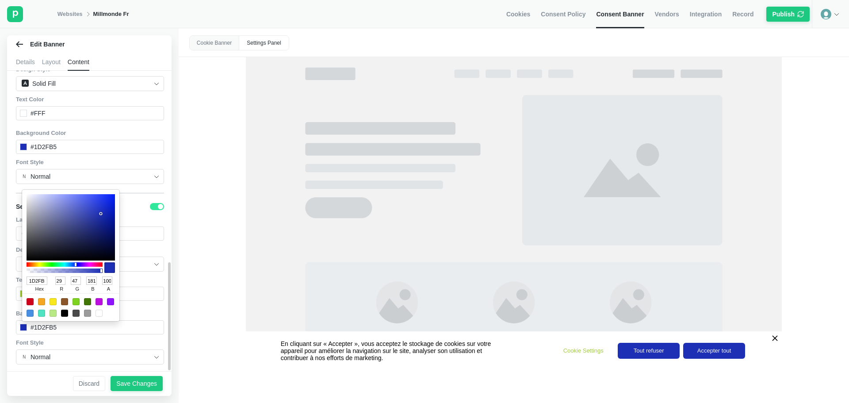
click at [44, 279] on input "1D2FB5" at bounding box center [37, 280] width 21 height 8
paste input "A2CD3A"
type input "A2CD3A"
type input "162"
type input "205"
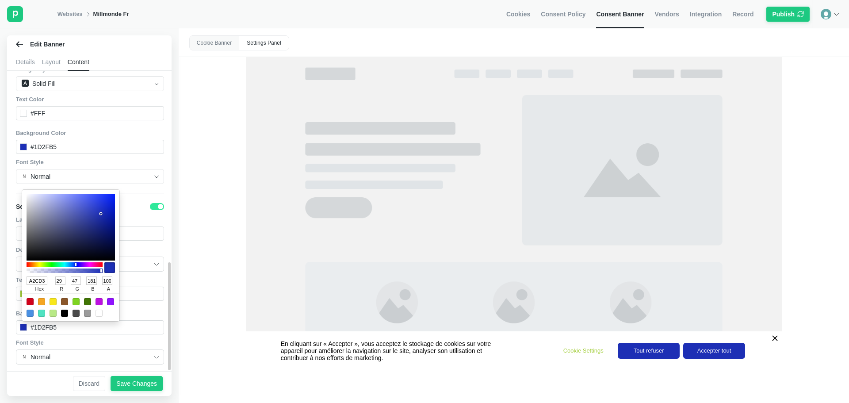
type input "58"
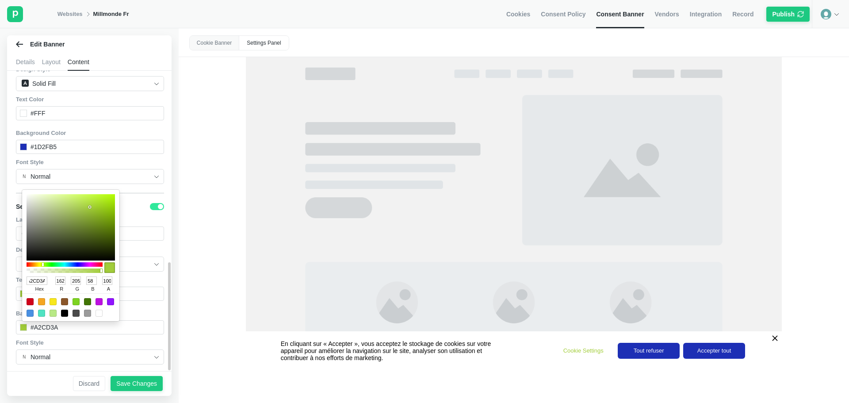
type input "A2CD3A"
click at [161, 274] on div "Banner Content Settings Panel Remove Privado Branding. Upgrade Now General Prev…" at bounding box center [92, 224] width 171 height 307
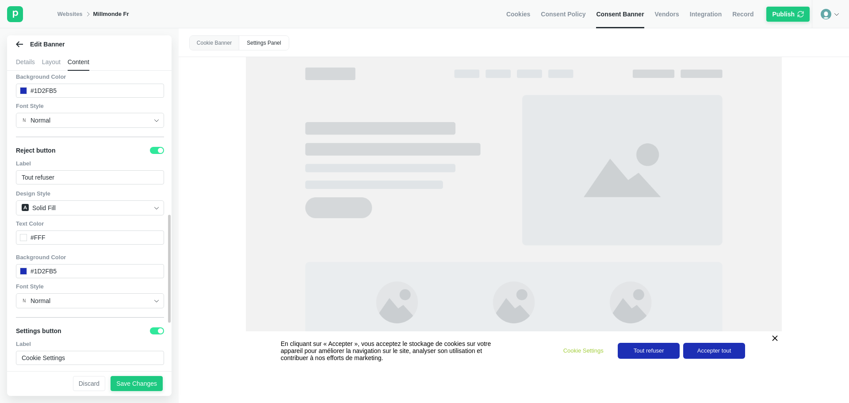
scroll to position [399, 0]
click at [83, 277] on div "#1D2FB5" at bounding box center [90, 273] width 148 height 14
click at [21, 275] on div at bounding box center [23, 272] width 7 height 7
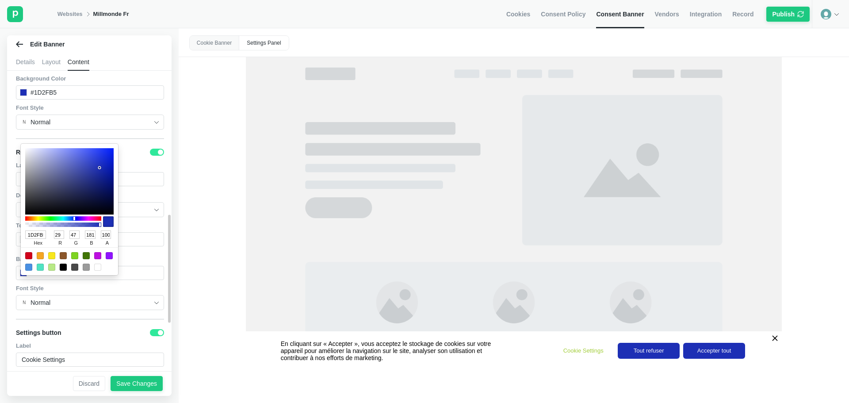
click at [42, 233] on input "1D2FB5" at bounding box center [35, 234] width 21 height 8
paste input "A2CD3A"
type input "A2CD3A"
type input "162"
type input "205"
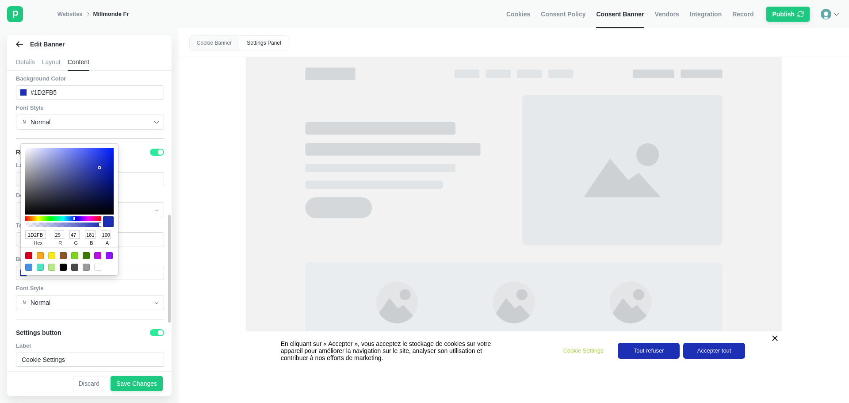
type input "58"
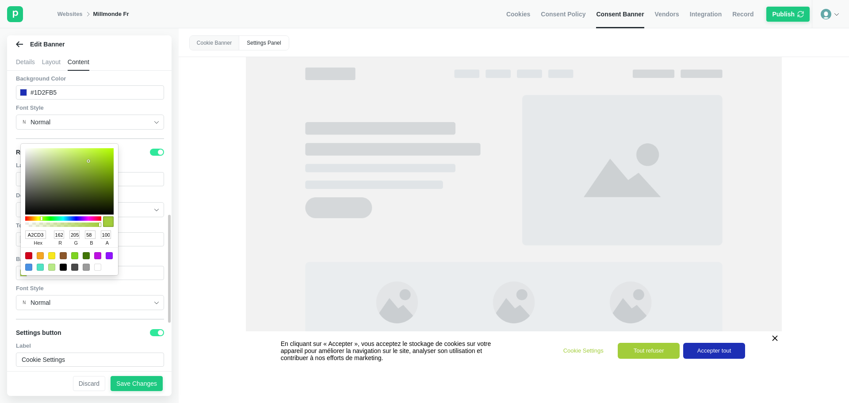
scroll to position [0, 2]
type input "A2CD3A"
click at [161, 213] on div "Banner Content Settings Panel Remove Privado Branding. Upgrade Now General Prev…" at bounding box center [92, 224] width 171 height 307
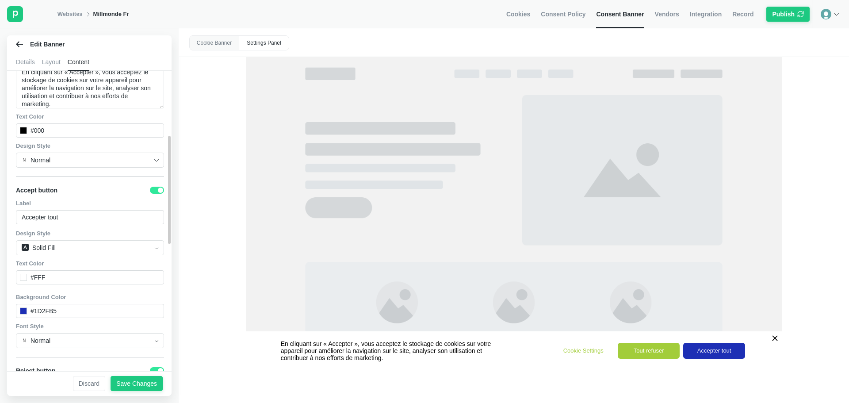
scroll to position [178, 0]
click at [23, 313] on div at bounding box center [23, 313] width 7 height 7
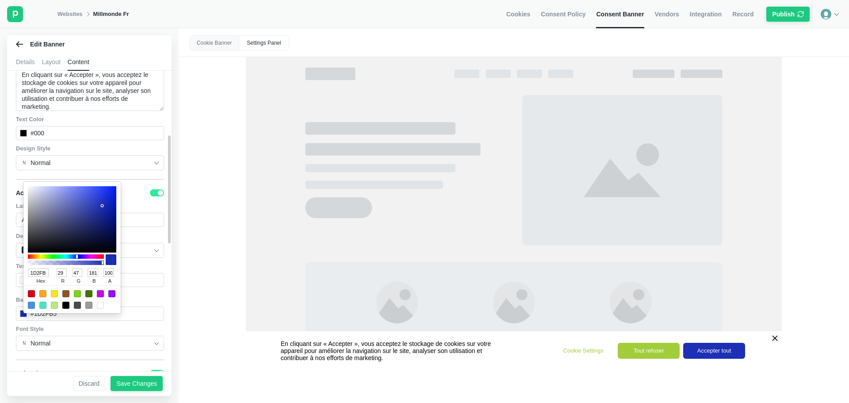
click at [45, 275] on input "1D2FB5" at bounding box center [38, 272] width 21 height 8
paste input "A2CD3A"
type input "A2CD3A"
type input "162"
type input "205"
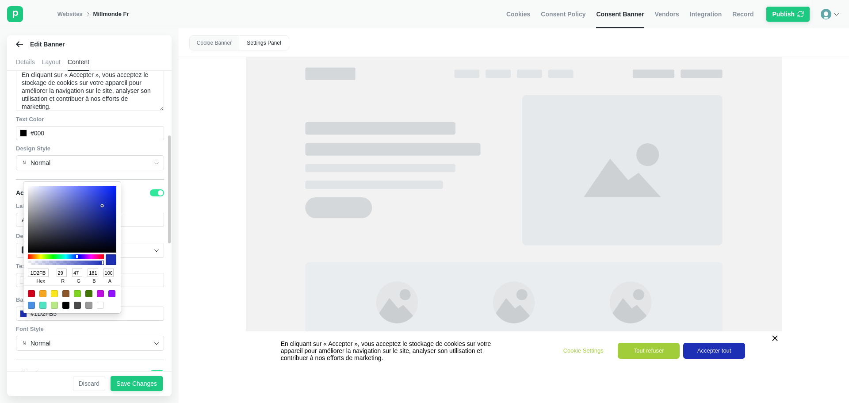
type input "58"
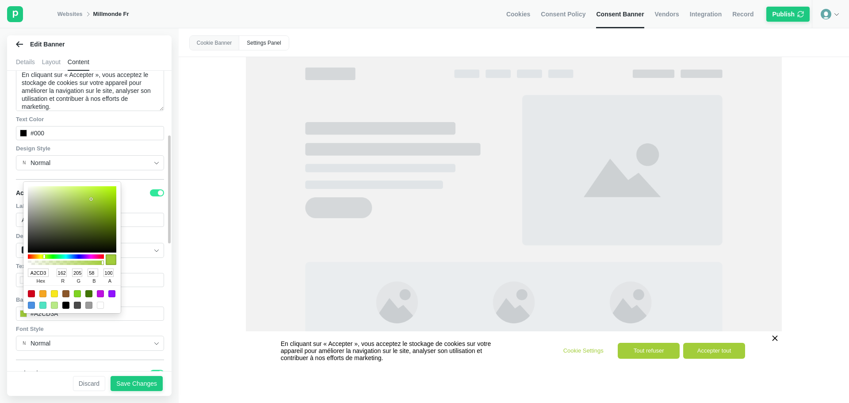
scroll to position [0, 2]
type input "A2CD3A"
click at [160, 266] on div "Banner Content Settings Panel Remove Privado Branding. Upgrade Now General Prev…" at bounding box center [92, 224] width 171 height 307
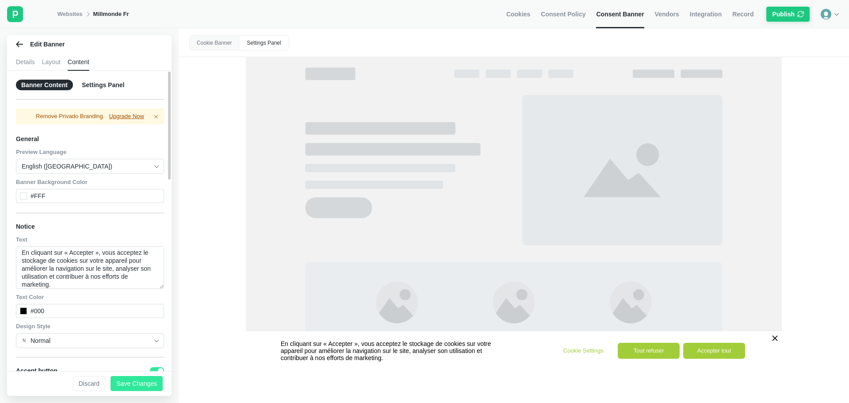
click at [141, 380] on div "Save Changes" at bounding box center [136, 383] width 41 height 8
click at [51, 66] on div "Layout" at bounding box center [51, 62] width 19 height 18
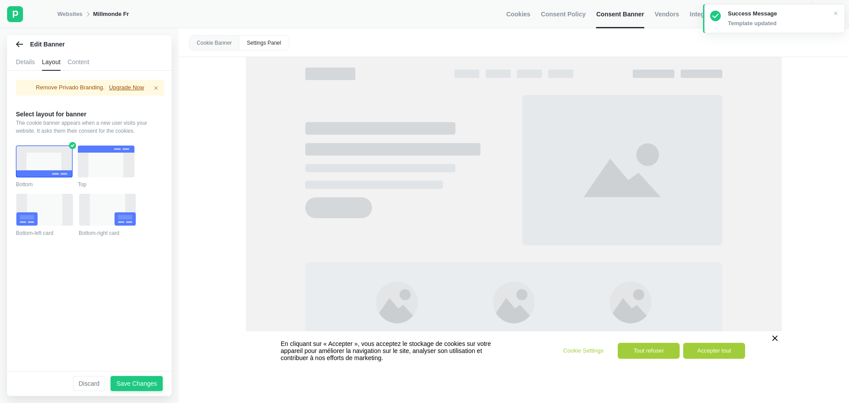
click at [91, 213] on icon at bounding box center [107, 210] width 35 height 32
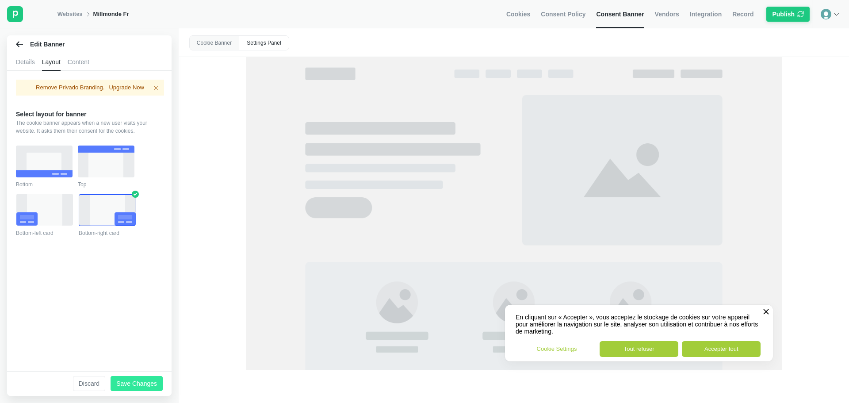
click at [142, 380] on div "Save Changes" at bounding box center [136, 383] width 41 height 8
click at [77, 60] on div "Content" at bounding box center [79, 62] width 22 height 18
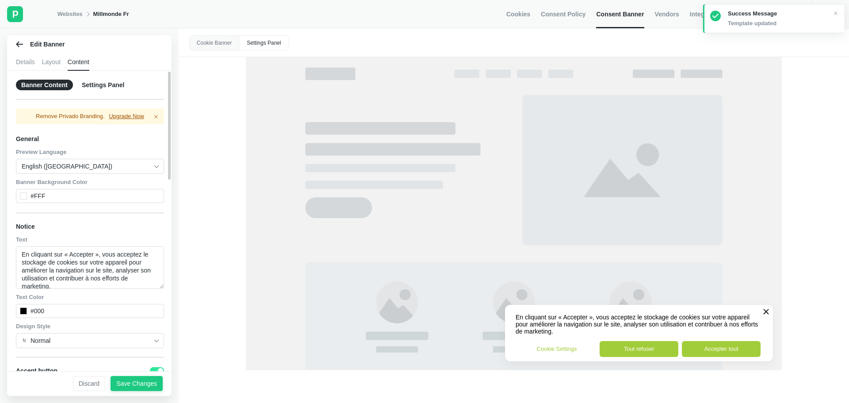
click at [89, 92] on div "Banner Content Settings Panel Remove Privado Branding. Upgrade Now General Prev…" at bounding box center [92, 224] width 171 height 307
click at [90, 85] on div "Settings Panel" at bounding box center [103, 85] width 53 height 11
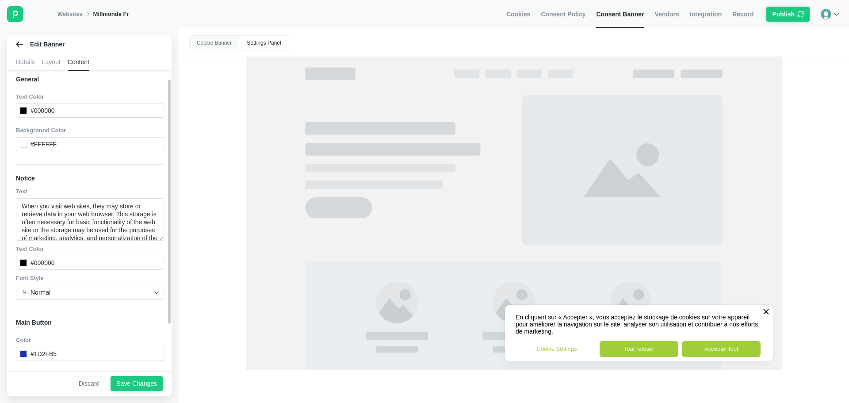
scroll to position [67, 0]
click at [89, 201] on textarea "When you visit web sites, they may store or retrieve data in your web browser. …" at bounding box center [90, 218] width 148 height 42
click at [23, 349] on div at bounding box center [23, 352] width 7 height 7
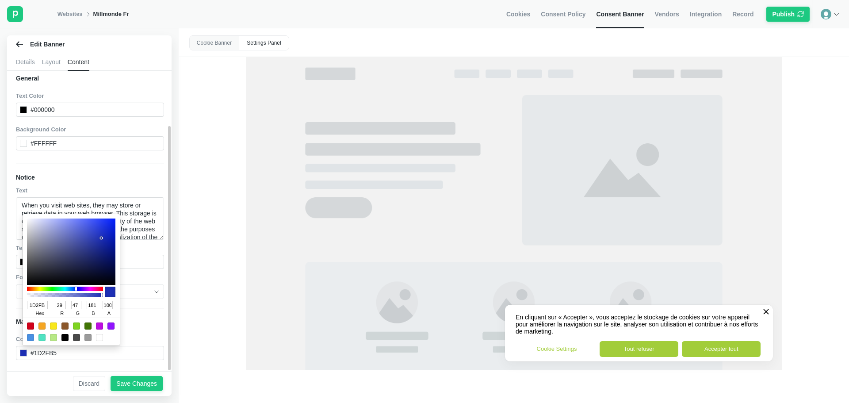
click at [41, 302] on input "1D2FB5" at bounding box center [37, 305] width 21 height 8
paste input "A2CD3A"
type input "A2CD3A"
type input "162"
type input "205"
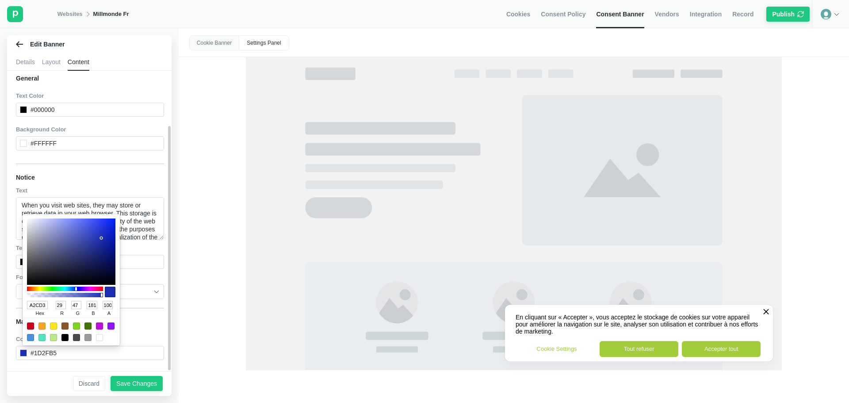
type input "58"
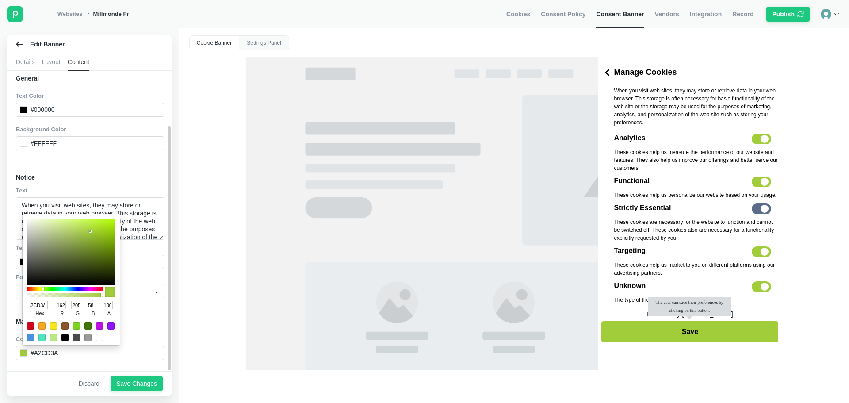
type input "A2CD3A"
click at [152, 314] on div "Main Button" at bounding box center [90, 321] width 148 height 15
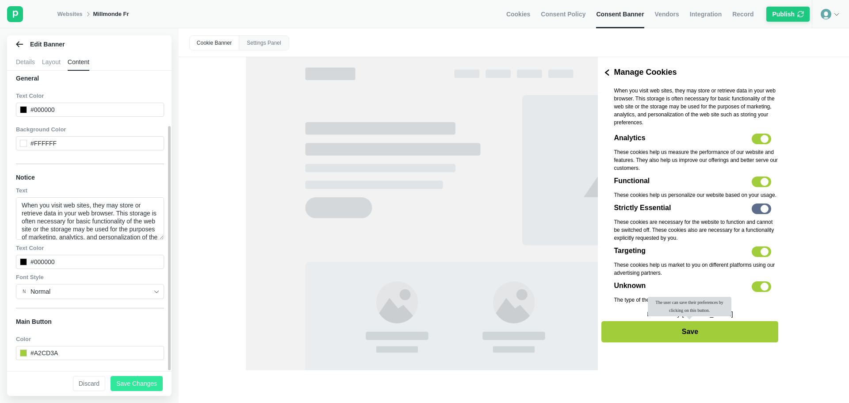
click at [153, 378] on button "Save Changes" at bounding box center [137, 383] width 52 height 15
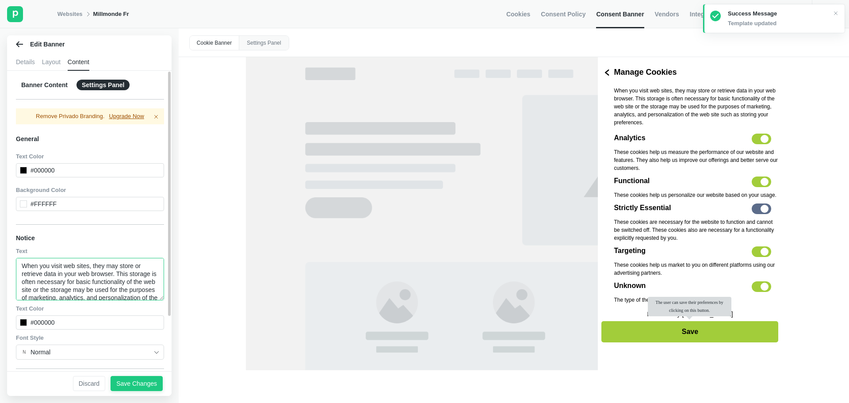
click at [124, 277] on textarea "When you visit web sites, they may store or retrieve data in your web browser. …" at bounding box center [90, 279] width 148 height 42
click at [145, 244] on div "Notice" at bounding box center [90, 237] width 148 height 15
click at [126, 263] on textarea "When you visit web sites, they may store or retrieve data in your web browser. …" at bounding box center [90, 279] width 148 height 42
paste textarea "Lorsque vous visitez des sites web, ceux-ci peuvent [PERSON_NAME] ou récupérer …"
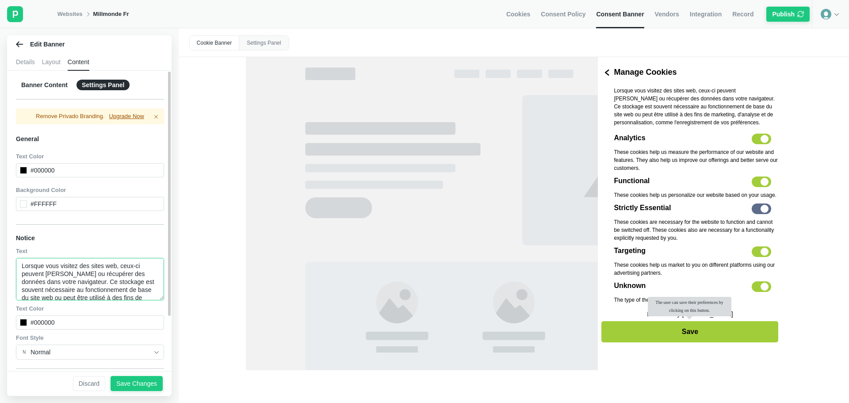
scroll to position [26, 0]
type textarea "Lorsque vous visitez des sites web, ceux-ci peuvent [PERSON_NAME] ou récupérer …"
click at [664, 105] on p "Lorsque vous visitez des sites web, ceux-ci peuvent [PERSON_NAME] ou récupérer …" at bounding box center [696, 107] width 165 height 40
click at [139, 382] on div "Save Changes" at bounding box center [136, 383] width 41 height 8
click at [65, 86] on div "Banner Content" at bounding box center [44, 85] width 57 height 11
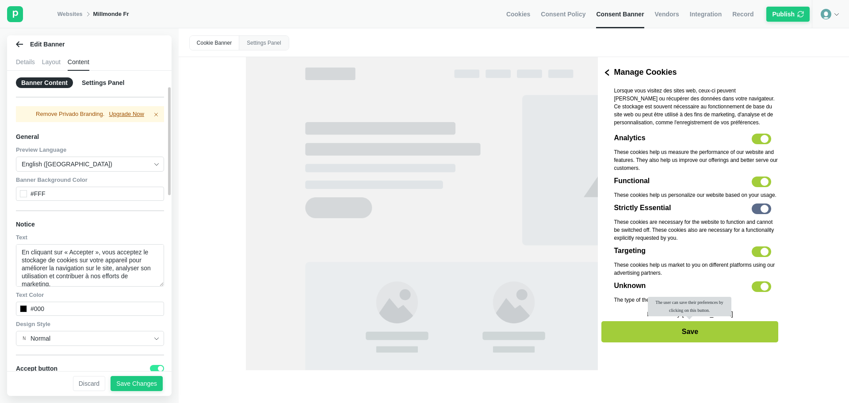
scroll to position [0, 0]
click at [104, 84] on div "Settings Panel" at bounding box center [103, 85] width 53 height 11
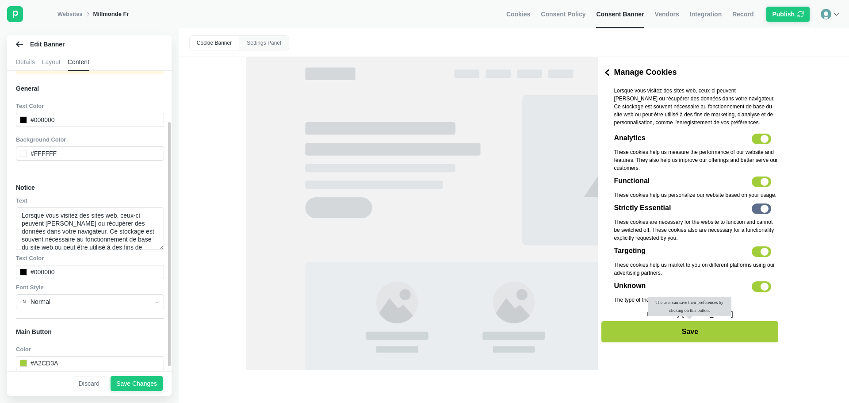
scroll to position [67, 0]
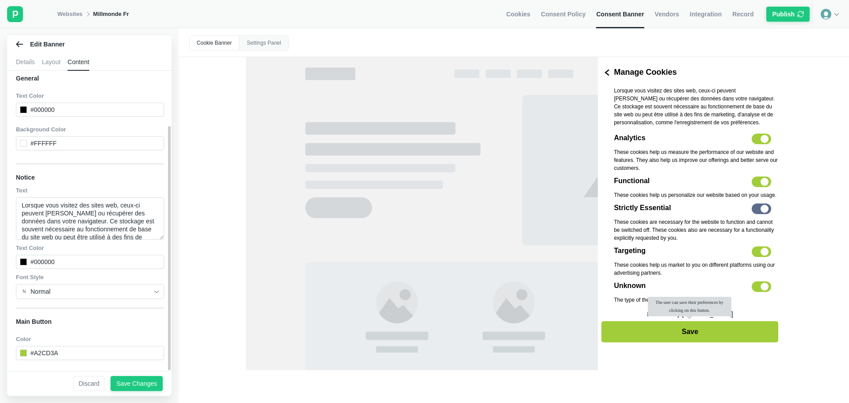
click at [666, 19] on link "Vendors" at bounding box center [667, 14] width 24 height 28
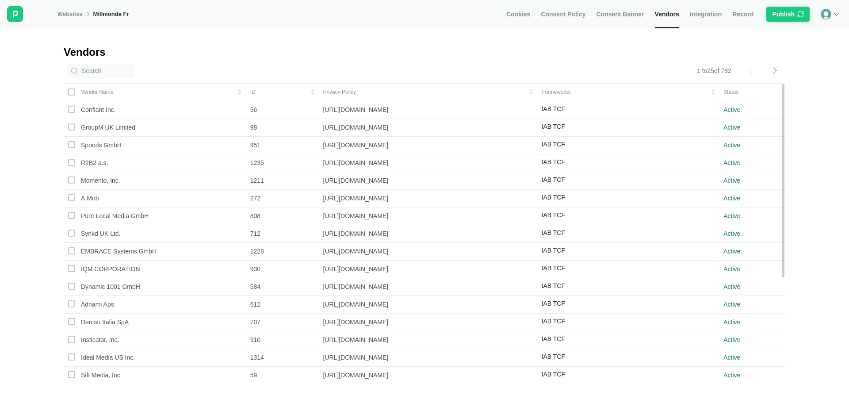
click at [696, 19] on link "Integration" at bounding box center [706, 14] width 32 height 28
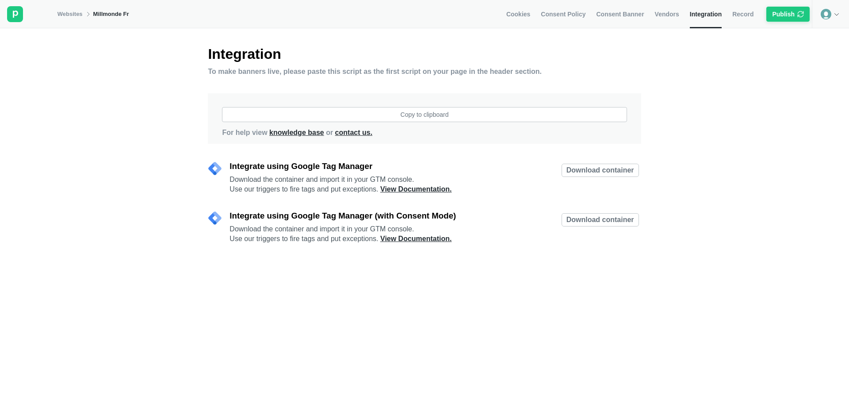
click at [738, 12] on span "Record" at bounding box center [742, 14] width 21 height 8
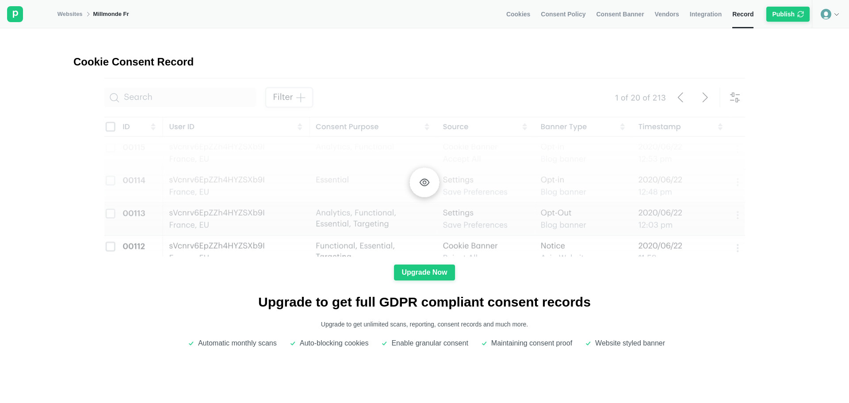
click at [530, 15] on span "Cookies" at bounding box center [518, 14] width 24 height 8
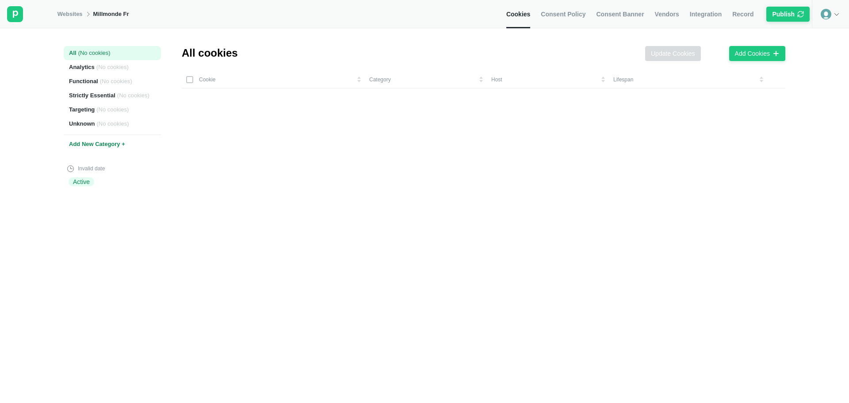
click at [581, 17] on span "Consent Policy" at bounding box center [563, 14] width 45 height 8
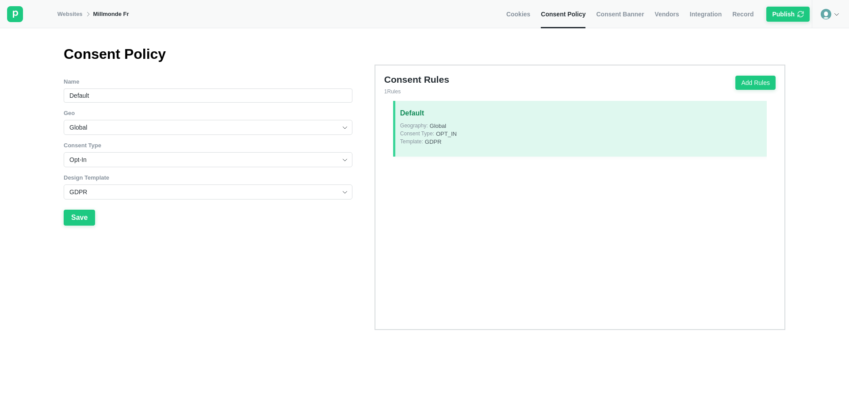
click at [632, 3] on link "Consent Banner" at bounding box center [620, 14] width 48 height 28
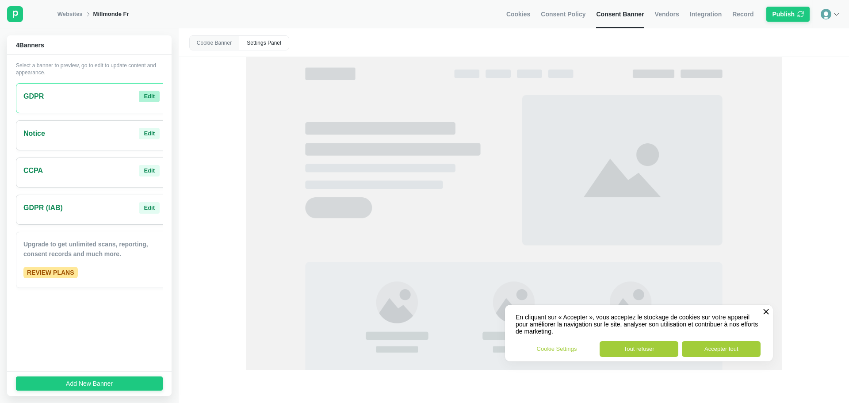
click at [145, 96] on div "Edit" at bounding box center [149, 96] width 11 height 8
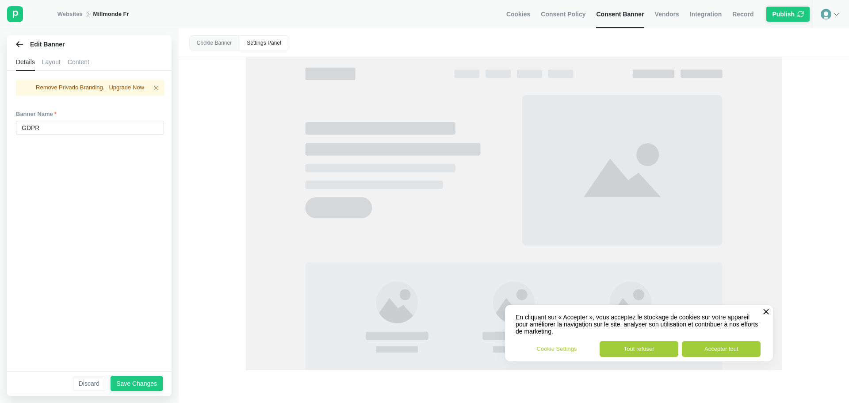
click at [50, 65] on div "Layout" at bounding box center [51, 62] width 19 height 18
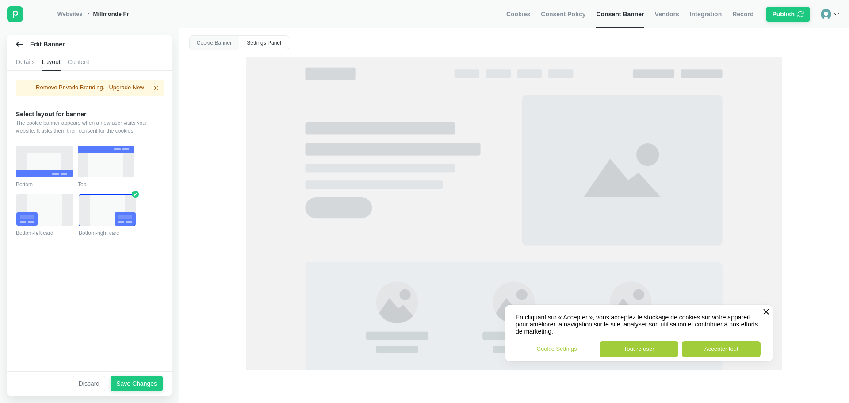
click at [68, 61] on div "Content" at bounding box center [79, 62] width 22 height 18
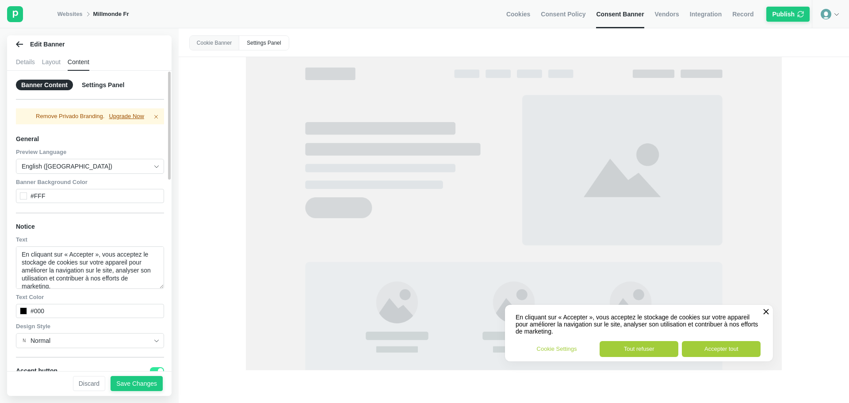
click at [79, 167] on input "English ([GEOGRAPHIC_DATA])" at bounding box center [87, 166] width 130 height 14
click at [133, 167] on input "English ([GEOGRAPHIC_DATA])" at bounding box center [87, 166] width 130 height 14
click at [142, 167] on input "English ([GEOGRAPHIC_DATA])" at bounding box center [87, 166] width 130 height 14
click at [139, 149] on span "Preview Language" at bounding box center [90, 152] width 148 height 8
click at [153, 168] on img at bounding box center [156, 166] width 7 height 7
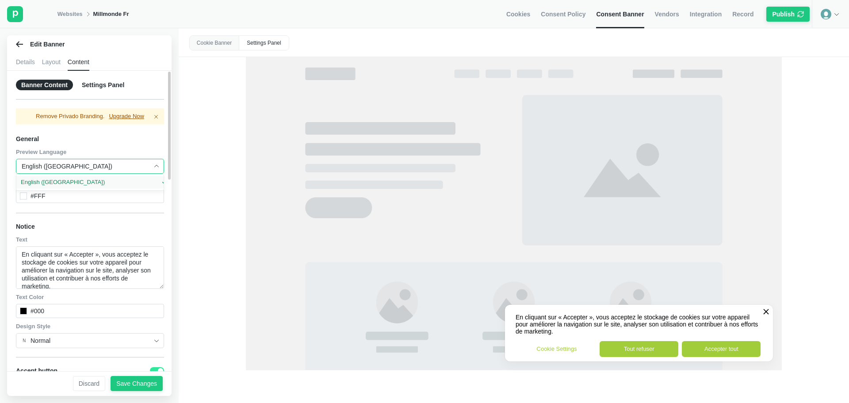
click at [111, 168] on input "English ([GEOGRAPHIC_DATA])" at bounding box center [87, 166] width 130 height 14
click at [76, 19] on div "Websites Millmonde Fr" at bounding box center [93, 14] width 72 height 28
click at [76, 12] on link "Websites" at bounding box center [69, 14] width 25 height 8
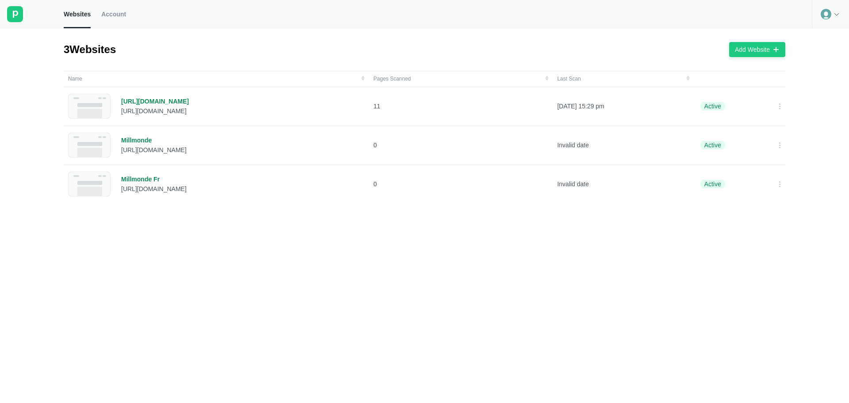
click at [819, 17] on div at bounding box center [830, 14] width 37 height 28
click at [170, 53] on div "3 Websites Add Website" at bounding box center [425, 49] width 722 height 42
click at [776, 104] on icon at bounding box center [779, 106] width 7 height 7
click at [773, 181] on div at bounding box center [780, 184] width 14 height 14
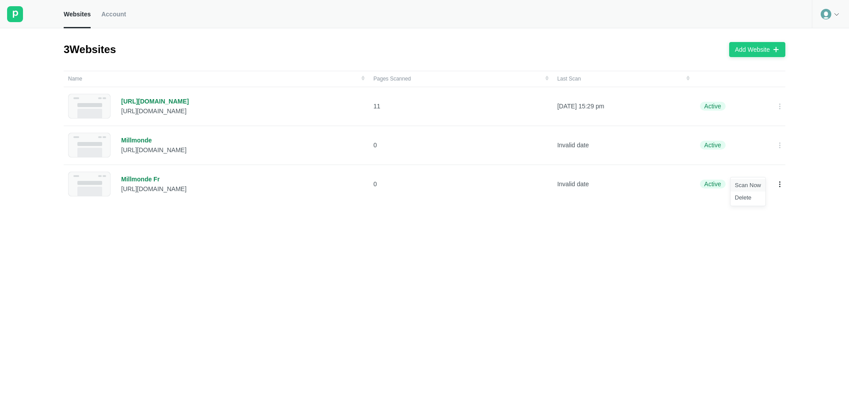
click at [756, 183] on div "Scan Now" at bounding box center [748, 185] width 35 height 12
click at [151, 180] on div "Millmonde Fr" at bounding box center [153, 179] width 65 height 8
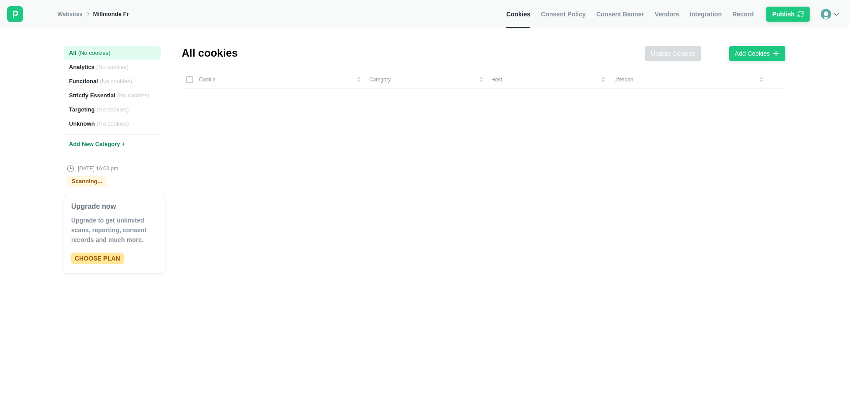
click at [575, 19] on link "Consent Policy" at bounding box center [563, 14] width 45 height 28
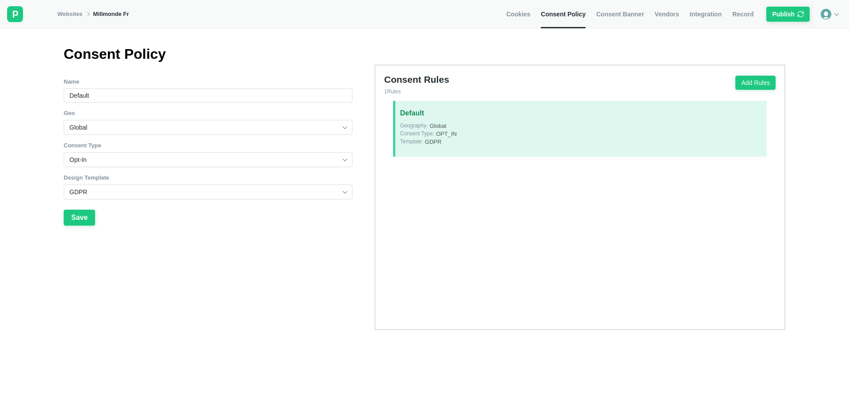
click at [605, 14] on span "Consent Banner" at bounding box center [620, 14] width 48 height 8
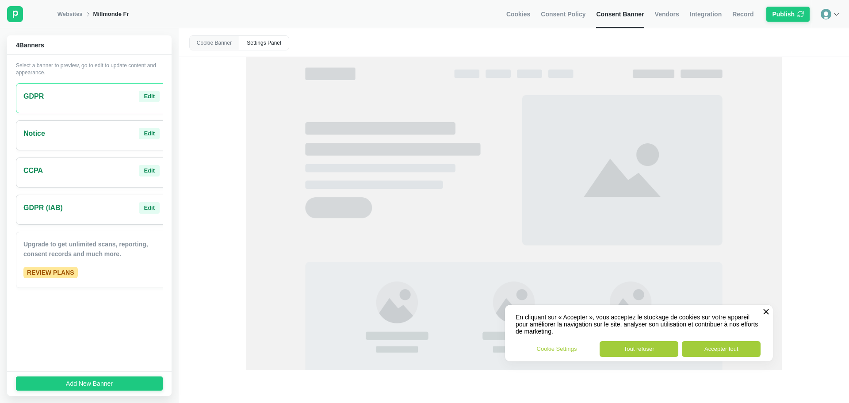
click at [243, 42] on div "Settings Panel" at bounding box center [264, 43] width 50 height 14
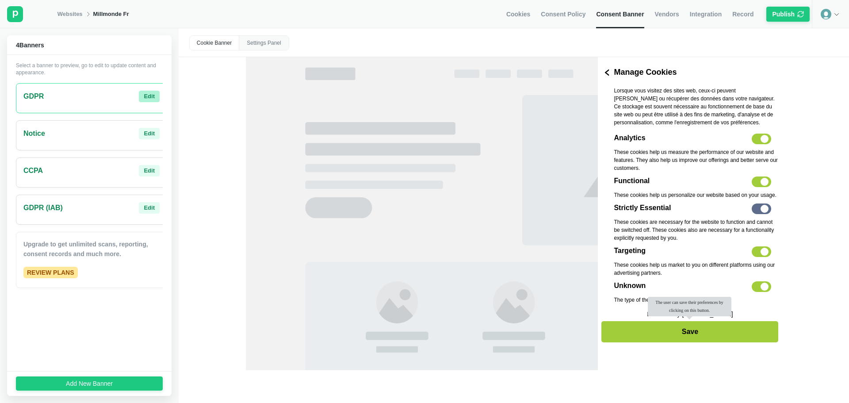
click at [144, 96] on div "Edit" at bounding box center [149, 96] width 11 height 8
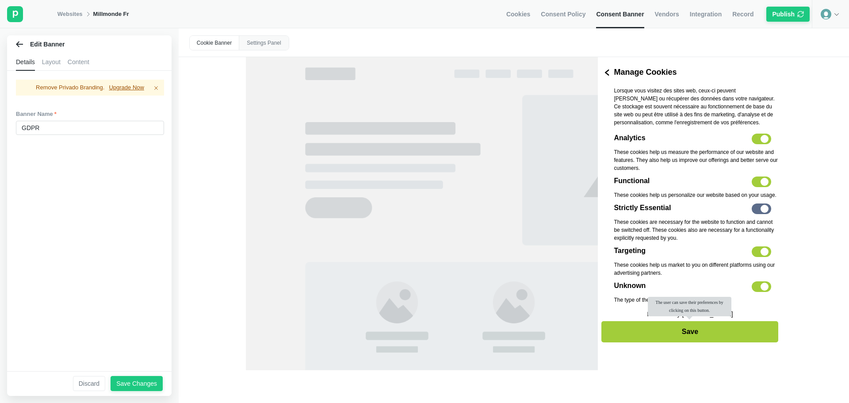
click at [58, 59] on div "Layout" at bounding box center [51, 62] width 19 height 18
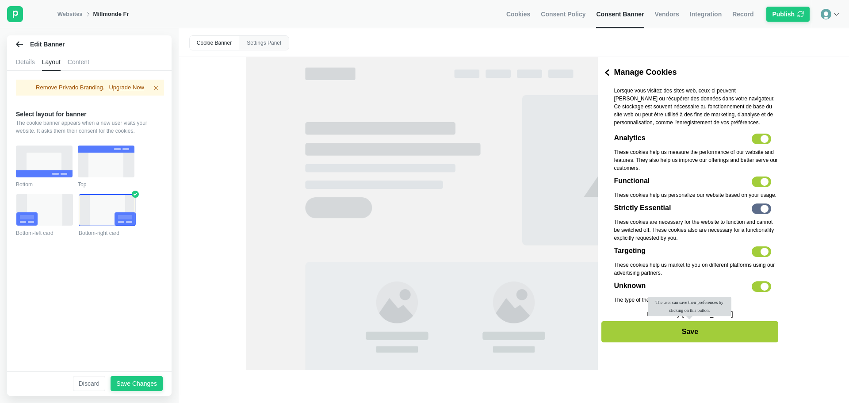
click at [74, 58] on div "Content" at bounding box center [79, 62] width 22 height 18
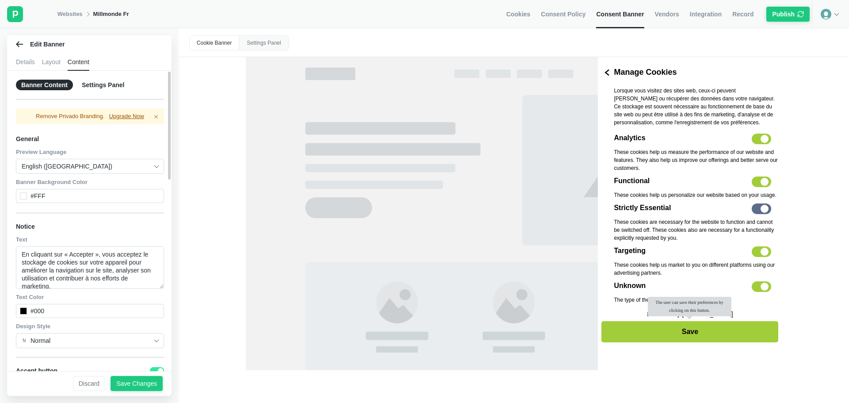
click at [148, 162] on div "English ([GEOGRAPHIC_DATA])" at bounding box center [90, 166] width 148 height 15
click at [139, 154] on span "Preview Language" at bounding box center [90, 152] width 148 height 8
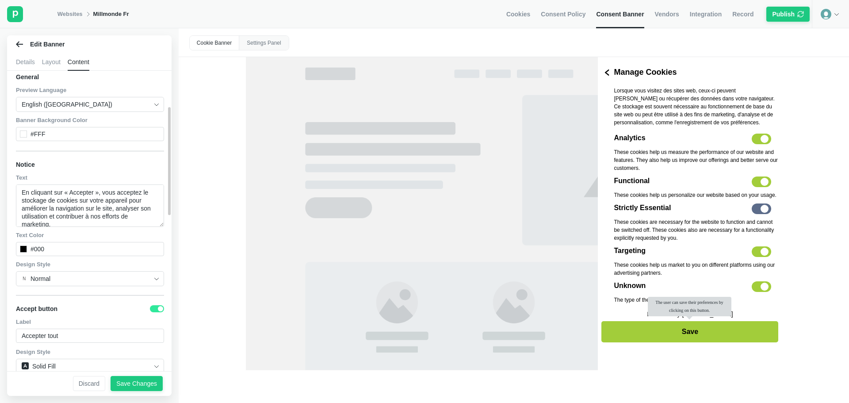
scroll to position [45, 0]
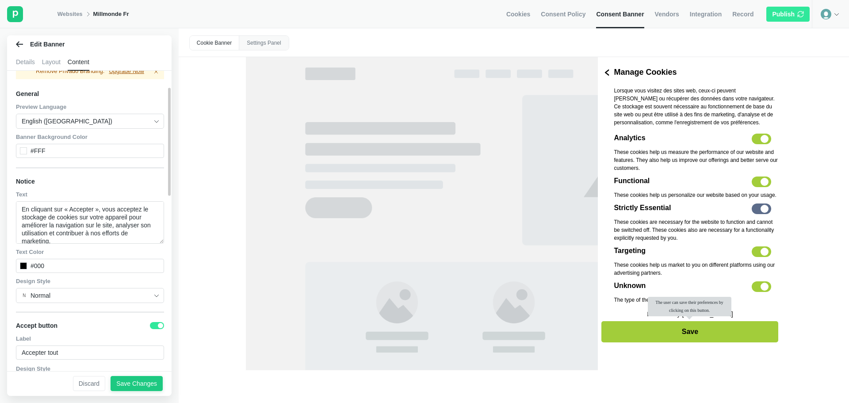
click at [793, 12] on div "Publish" at bounding box center [783, 14] width 23 height 8
click at [835, 14] on img at bounding box center [835, 13] width 7 height 7
click at [830, 12] on icon at bounding box center [826, 14] width 11 height 11
click at [746, 12] on span "Record" at bounding box center [741, 14] width 21 height 8
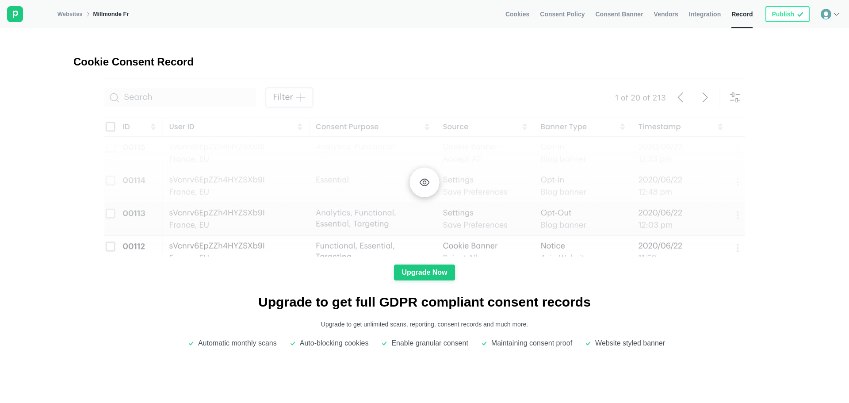
click at [706, 7] on link "Integration" at bounding box center [705, 14] width 32 height 28
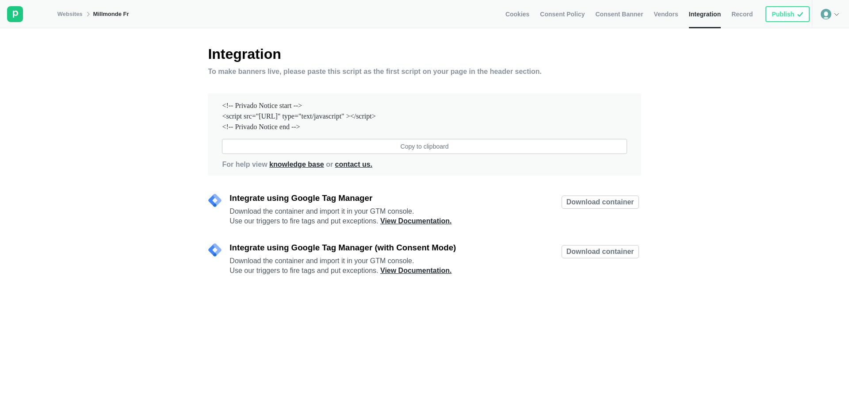
click at [689, 14] on div "Cookies Consent Policy Consent Banner Vendors Integration Record Publish" at bounding box center [658, 14] width 306 height 28
click at [678, 15] on span "Vendors" at bounding box center [666, 14] width 24 height 8
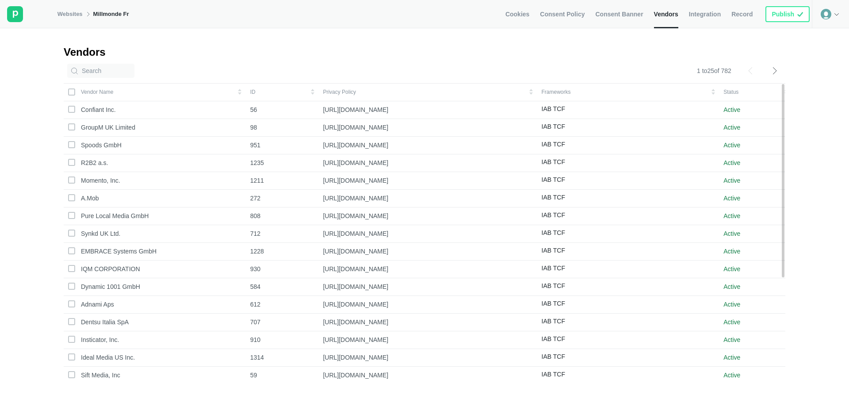
click at [611, 10] on span "Consent Banner" at bounding box center [619, 14] width 48 height 8
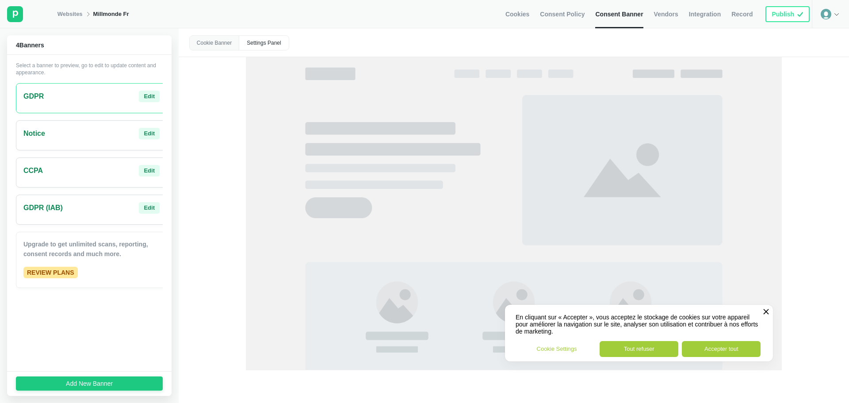
click at [257, 43] on div "Settings Panel" at bounding box center [264, 43] width 50 height 14
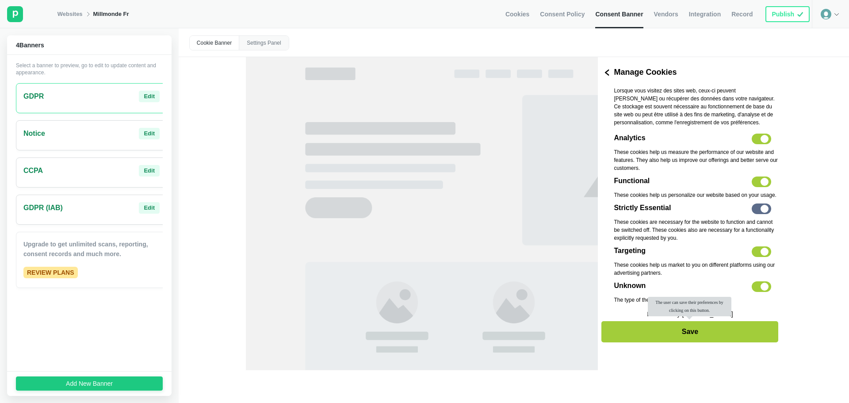
click at [234, 43] on div "Cookie Banner" at bounding box center [215, 43] width 50 height 14
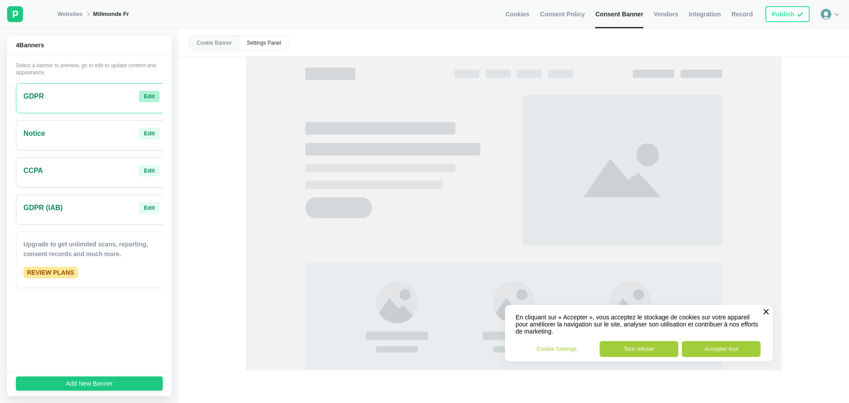
click at [144, 96] on div "Edit" at bounding box center [149, 96] width 11 height 8
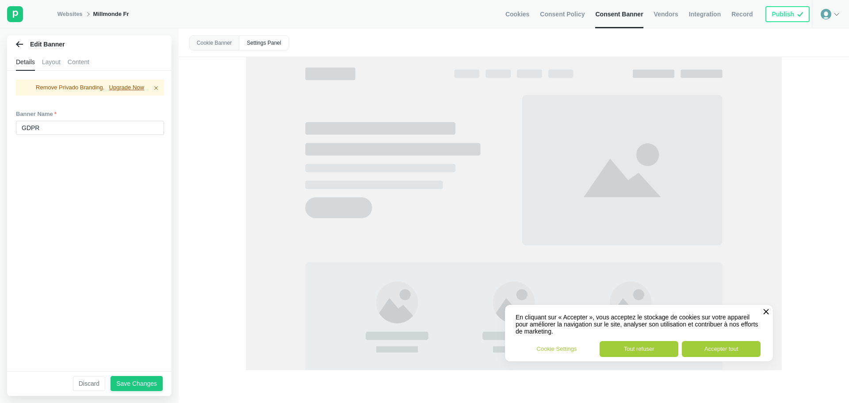
click at [47, 61] on div "Layout" at bounding box center [51, 62] width 19 height 18
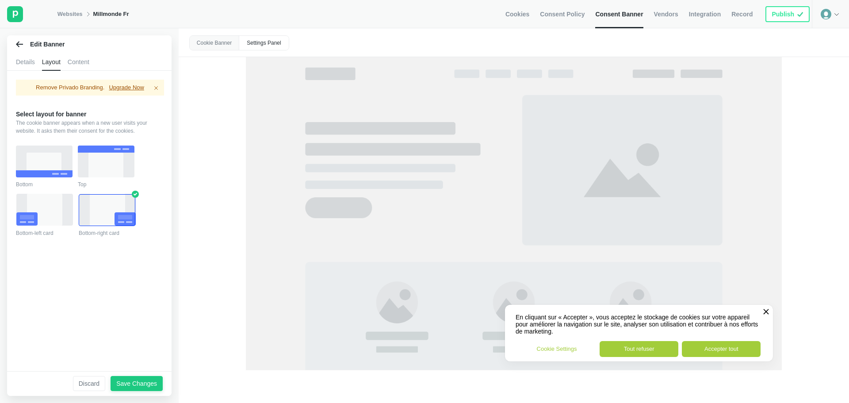
click at [75, 56] on div "Content" at bounding box center [79, 62] width 22 height 18
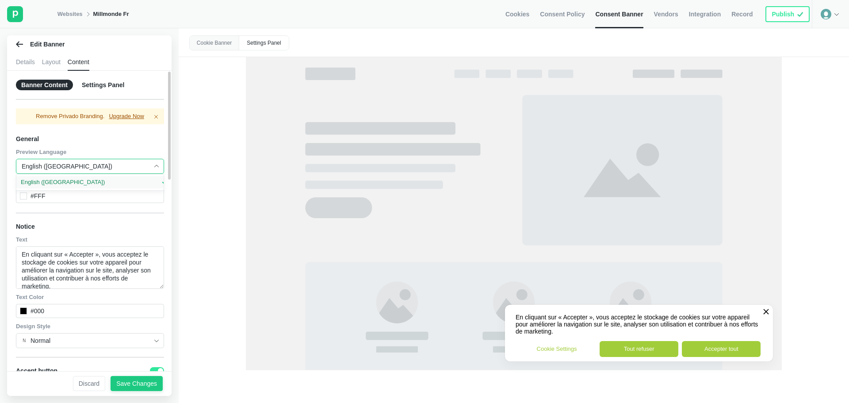
click at [84, 162] on input "English ([GEOGRAPHIC_DATA])" at bounding box center [87, 166] width 130 height 14
click at [102, 166] on input "English ([GEOGRAPHIC_DATA])" at bounding box center [87, 166] width 130 height 14
type input "F"
type input "English ([GEOGRAPHIC_DATA])"
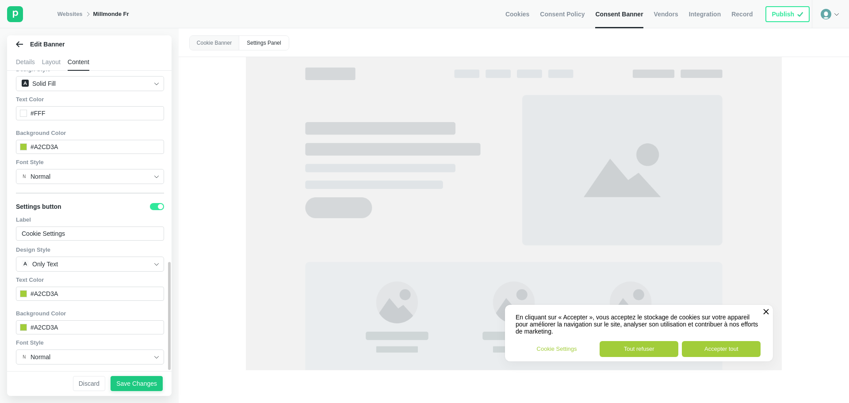
scroll to position [532, 0]
click at [72, 230] on input "Cookie Settings" at bounding box center [90, 233] width 148 height 14
paste input "Paramètres des cookie"
type input "Paramètres des cookies"
click at [99, 207] on div "Settings button" at bounding box center [90, 206] width 148 height 15
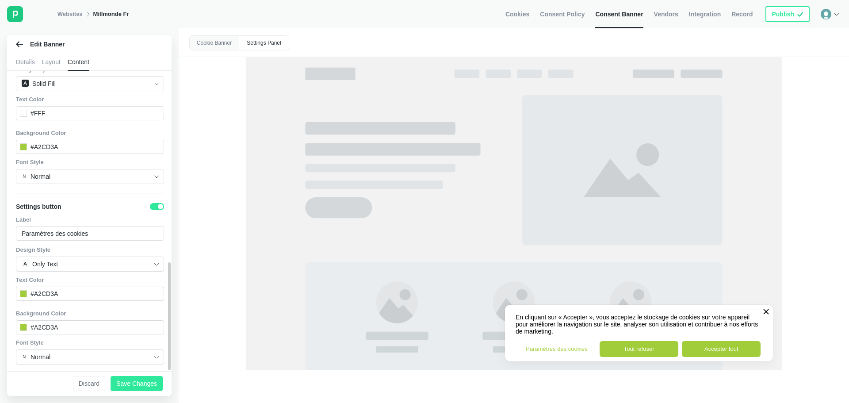
click at [149, 381] on div "Save Changes" at bounding box center [136, 383] width 41 height 8
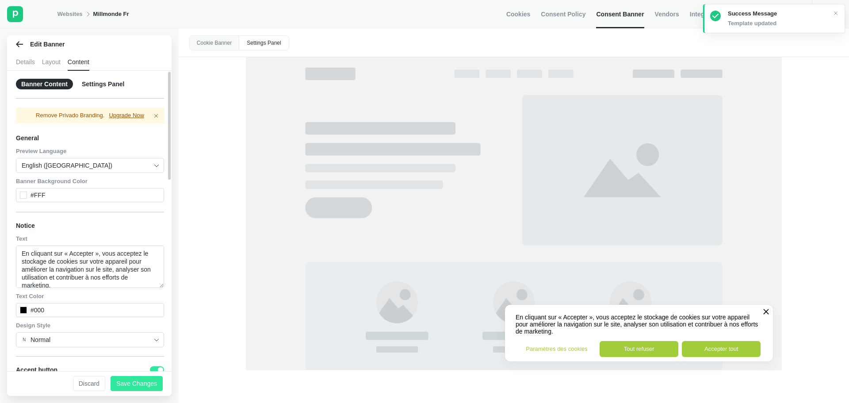
scroll to position [0, 0]
click at [261, 45] on div "Settings Panel" at bounding box center [264, 43] width 50 height 14
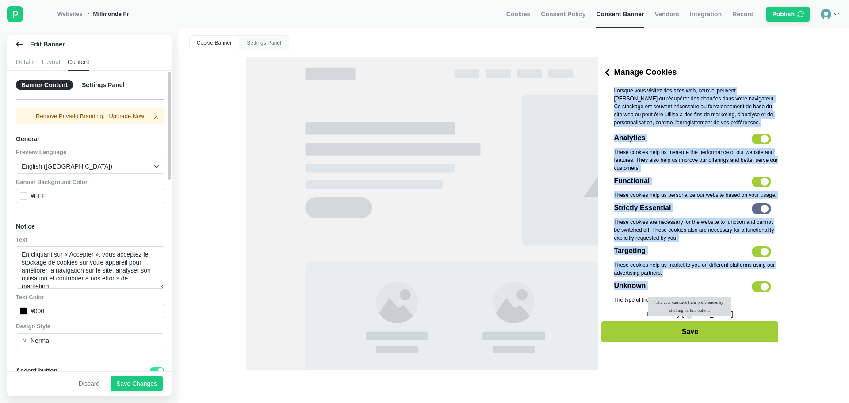
drag, startPoint x: 613, startPoint y: 89, endPoint x: 718, endPoint y: 292, distance: 228.3
click at [718, 292] on div "Lorsque vous visitez des sites web, ceux-ci peuvent [PERSON_NAME] ou récupérer …" at bounding box center [690, 199] width 184 height 224
click at [717, 292] on div "Unknown Toggle" at bounding box center [696, 288] width 165 height 15
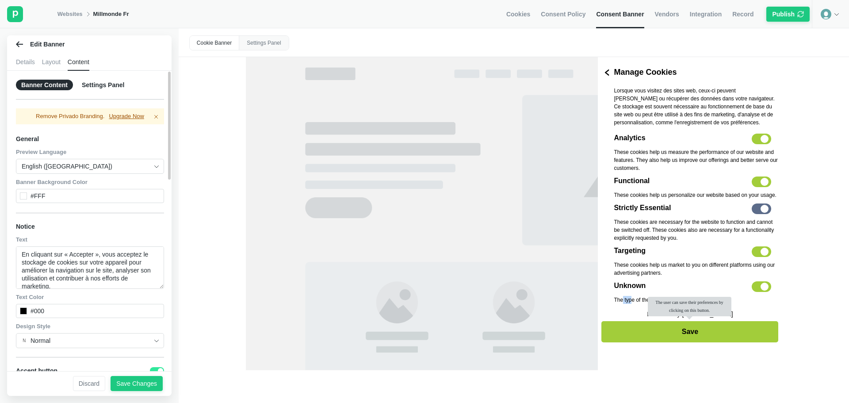
drag, startPoint x: 622, startPoint y: 303, endPoint x: 636, endPoint y: 302, distance: 13.3
click at [634, 302] on p "The type of the cookie is not known" at bounding box center [696, 300] width 165 height 8
click at [636, 299] on p "The type of the cookie is not known" at bounding box center [696, 300] width 165 height 8
drag, startPoint x: 641, startPoint y: 281, endPoint x: 632, endPoint y: 267, distance: 16.7
click at [633, 267] on div "Analytics Toggle These cookies help us measure the performance of our website a…" at bounding box center [696, 222] width 165 height 177
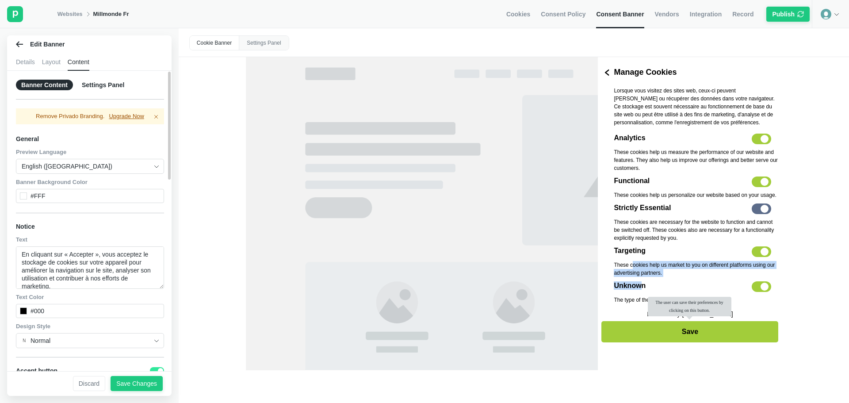
click at [631, 264] on p "These cookies help us market to you on different platforms using our advertisin…" at bounding box center [696, 269] width 165 height 16
click at [765, 141] on label "Toggle" at bounding box center [761, 139] width 19 height 11
click at [699, 134] on input "Toggle" at bounding box center [699, 134] width 0 height 0
click at [758, 180] on label "Toggle" at bounding box center [761, 181] width 19 height 11
click at [701, 176] on input "Toggle" at bounding box center [701, 176] width 0 height 0
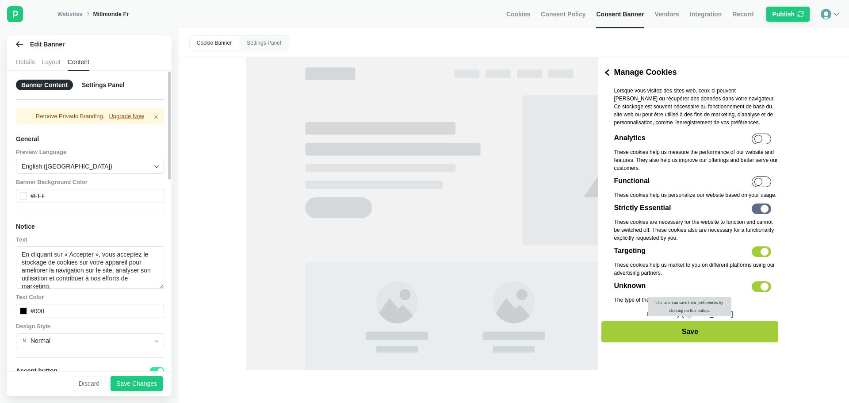
click at [89, 84] on div "Settings Panel" at bounding box center [103, 85] width 53 height 11
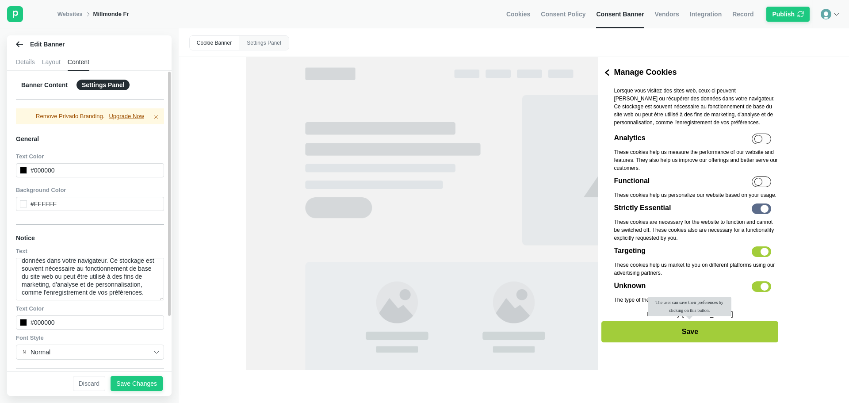
click at [44, 80] on div "Banner Content" at bounding box center [44, 85] width 57 height 11
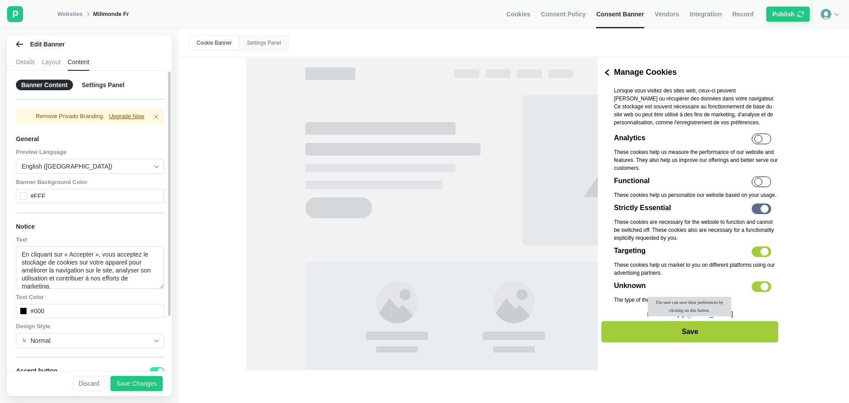
click at [23, 64] on div "Details" at bounding box center [25, 62] width 19 height 18
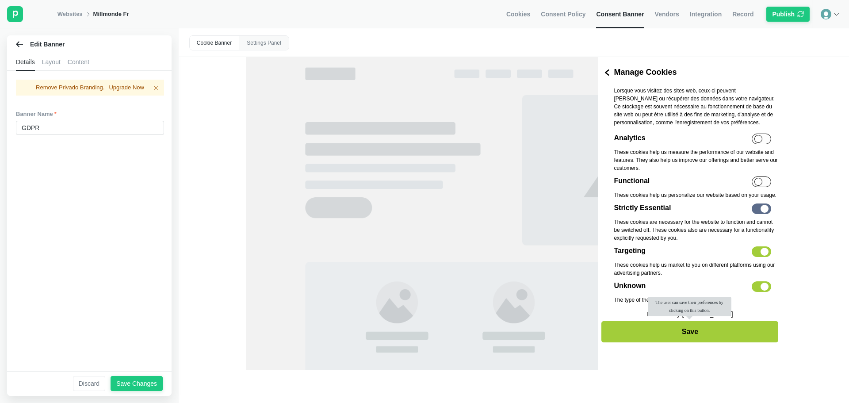
click at [20, 44] on icon at bounding box center [19, 44] width 7 height 6
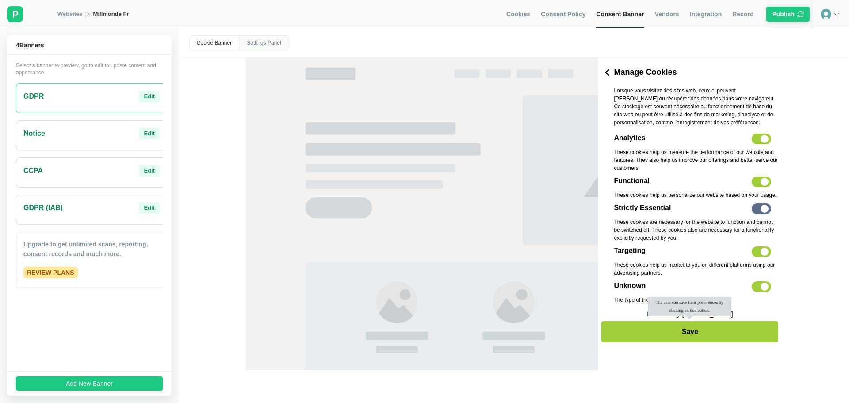
click at [66, 136] on div "Notice Edit" at bounding box center [91, 133] width 136 height 11
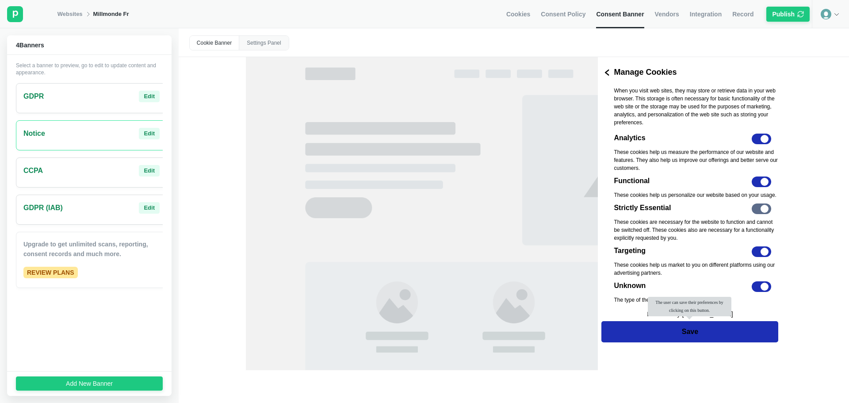
click at [82, 168] on div "CCPA Edit" at bounding box center [91, 170] width 136 height 11
click at [77, 200] on div "GDPR (IAB) Edit" at bounding box center [91, 210] width 151 height 30
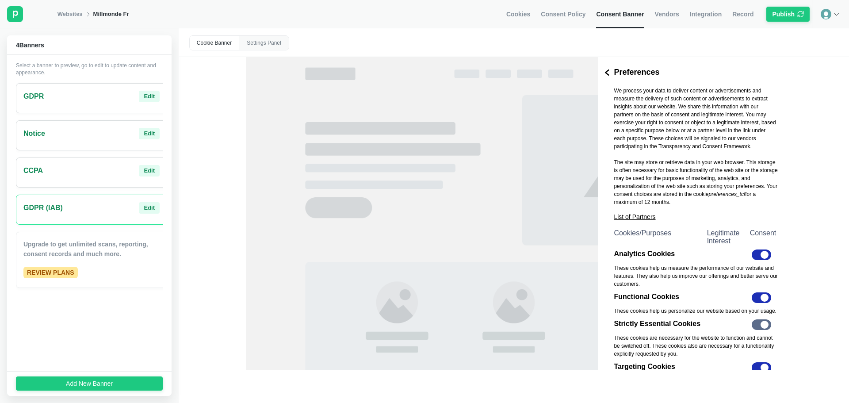
click at [76, 181] on div "CCPA Edit" at bounding box center [91, 172] width 151 height 30
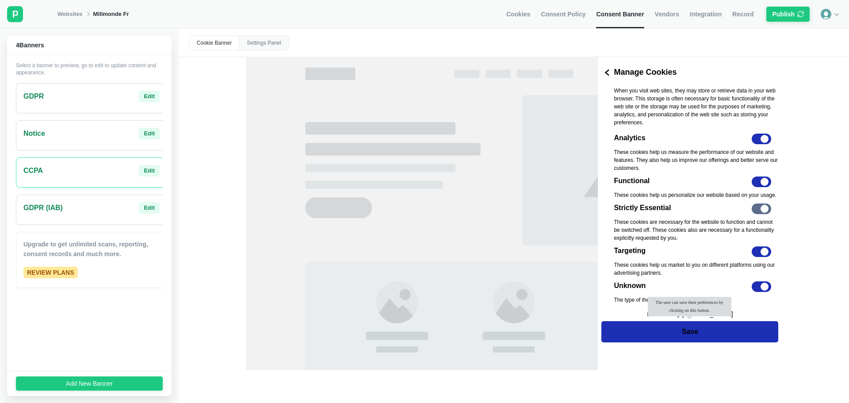
click at [80, 138] on div "Notice Edit" at bounding box center [91, 133] width 136 height 11
click at [80, 103] on div "GDPR Edit" at bounding box center [91, 98] width 151 height 30
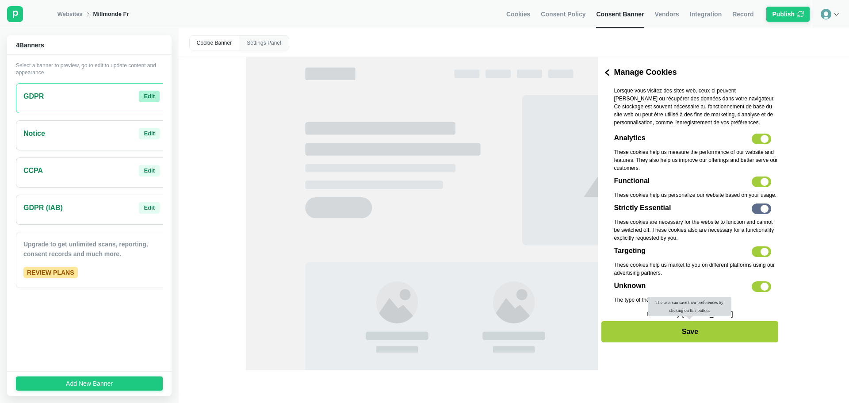
click at [145, 100] on div "Edit" at bounding box center [149, 96] width 11 height 8
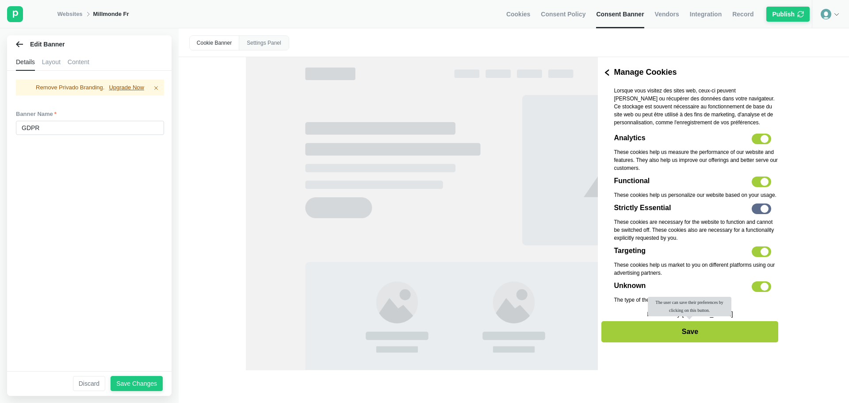
click at [49, 66] on div "Layout" at bounding box center [51, 62] width 19 height 18
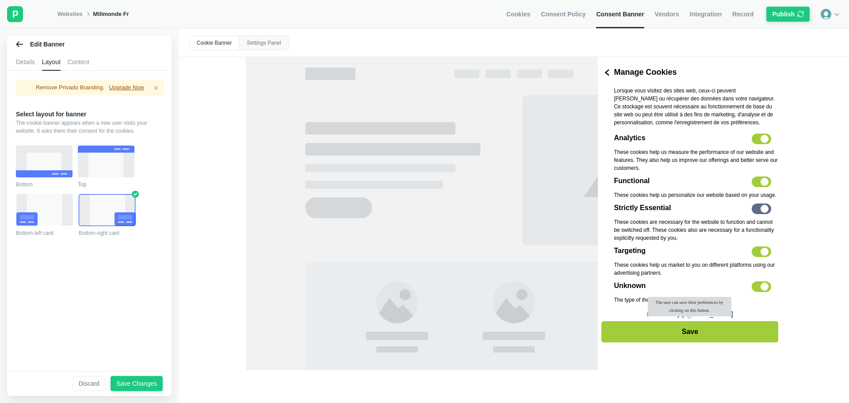
click at [78, 55] on div "Content" at bounding box center [79, 62] width 22 height 18
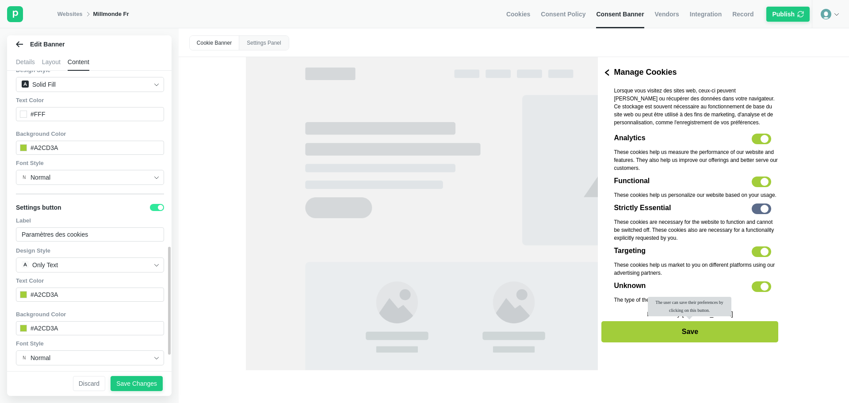
scroll to position [532, 0]
click at [213, 42] on div "Cookie Banner" at bounding box center [215, 43] width 50 height 14
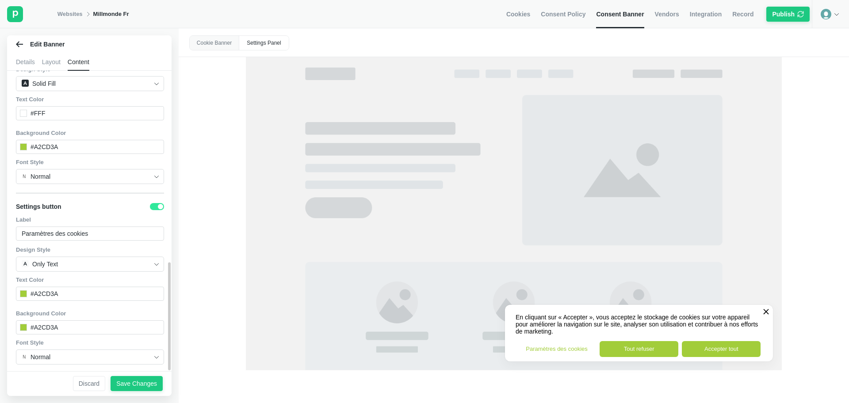
click at [151, 203] on label at bounding box center [157, 206] width 14 height 7
click at [150, 207] on input "checkbox" at bounding box center [150, 207] width 0 height 0
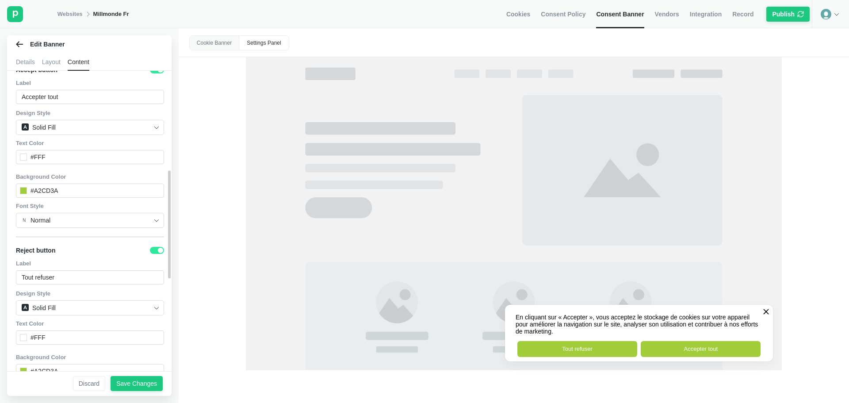
scroll to position [486, 0]
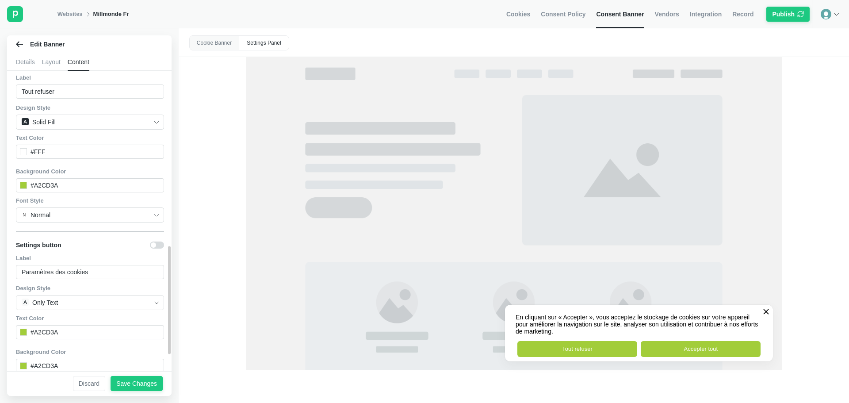
click at [831, 11] on div at bounding box center [830, 14] width 37 height 28
click at [657, 18] on div "Cookies Consent Policy Consent Banner Vendors Integration Record Publish" at bounding box center [659, 14] width 306 height 28
click at [672, 14] on span "Vendors" at bounding box center [667, 14] width 24 height 8
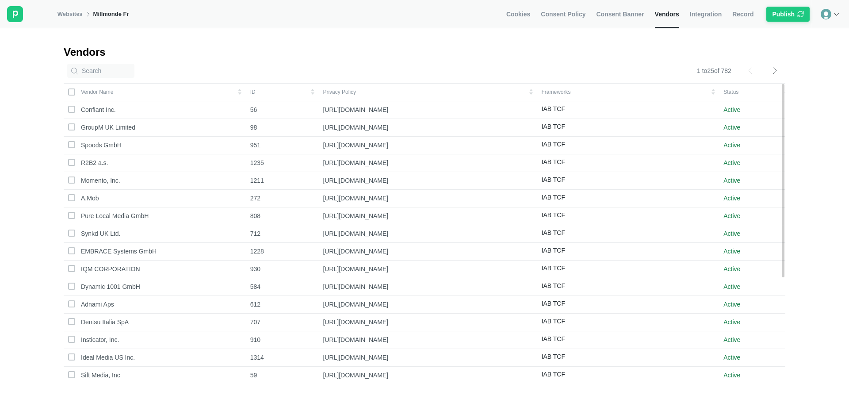
click at [712, 15] on span "Integration" at bounding box center [706, 14] width 32 height 8
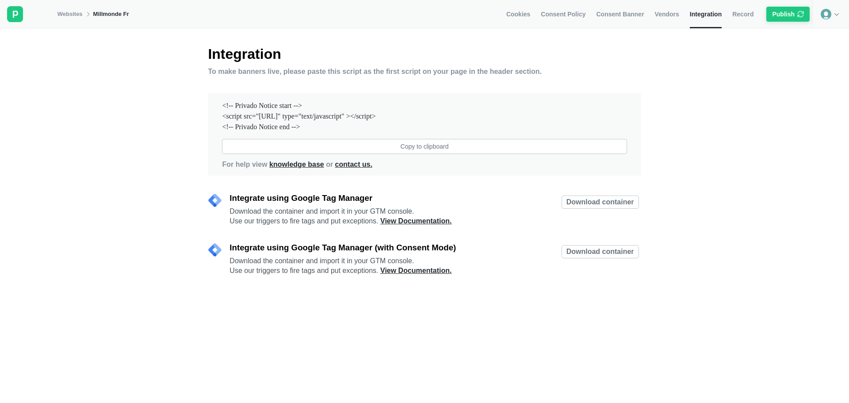
click at [730, 13] on div "Cookies Consent Policy Consent Banner Vendors Integration Record Publish" at bounding box center [659, 14] width 306 height 28
click at [736, 12] on span "Record" at bounding box center [742, 14] width 21 height 8
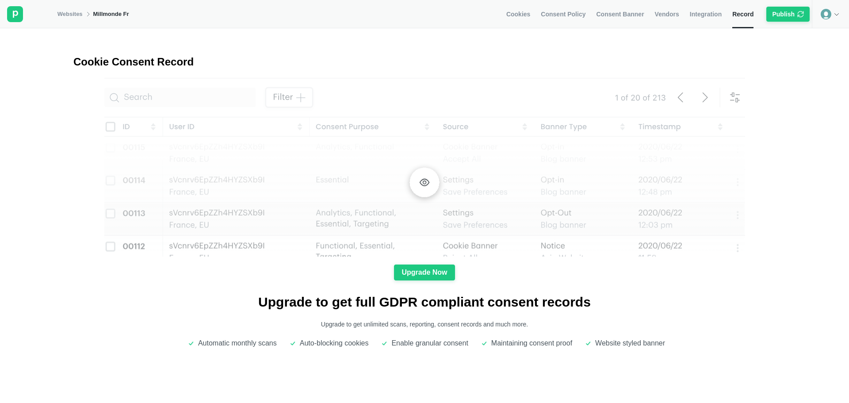
click at [608, 19] on link "Consent Banner" at bounding box center [620, 14] width 48 height 28
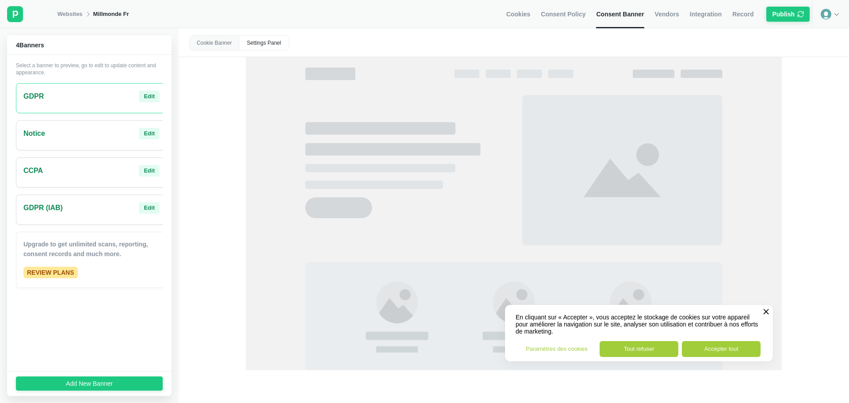
click at [272, 44] on div "Settings Panel" at bounding box center [264, 43] width 50 height 14
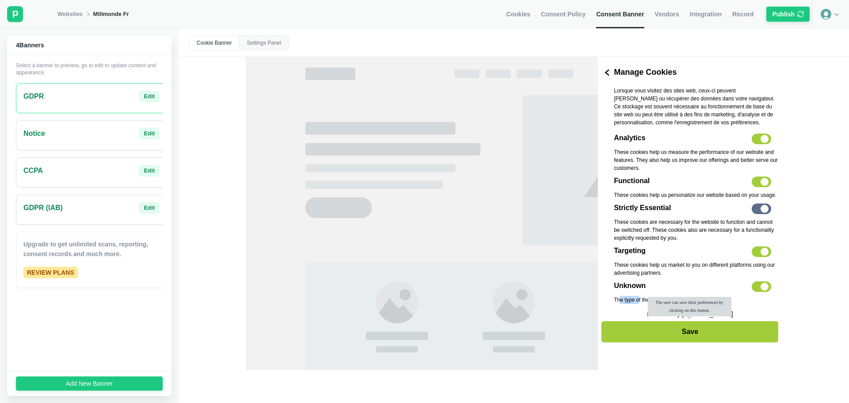
drag, startPoint x: 630, startPoint y: 301, endPoint x: 639, endPoint y: 300, distance: 8.9
click at [639, 300] on p "The type of the cookie is not known" at bounding box center [696, 300] width 165 height 8
click at [761, 289] on label "Toggle" at bounding box center [761, 286] width 19 height 11
click at [699, 281] on input "Toggle" at bounding box center [699, 281] width 0 height 0
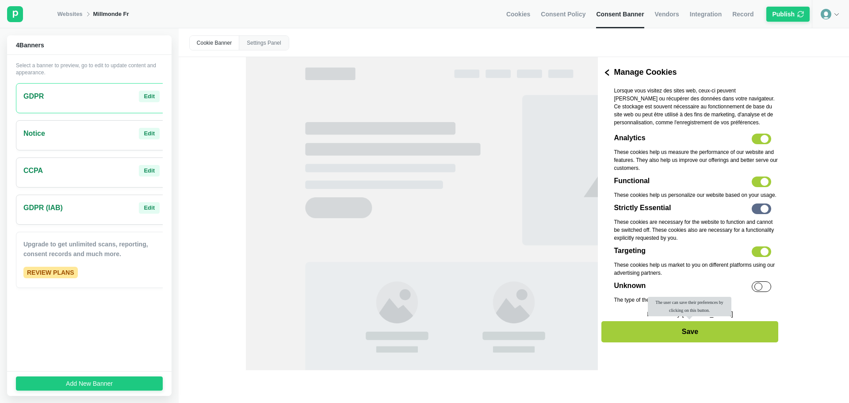
click at [763, 249] on label "Toggle" at bounding box center [761, 251] width 19 height 11
click at [699, 246] on input "Toggle" at bounding box center [699, 246] width 0 height 0
click at [769, 176] on div "Analytics Toggle These cookies help us measure the performance of our website a…" at bounding box center [696, 222] width 165 height 177
click at [764, 180] on label "Toggle" at bounding box center [761, 181] width 19 height 11
click at [701, 176] on input "Toggle" at bounding box center [701, 176] width 0 height 0
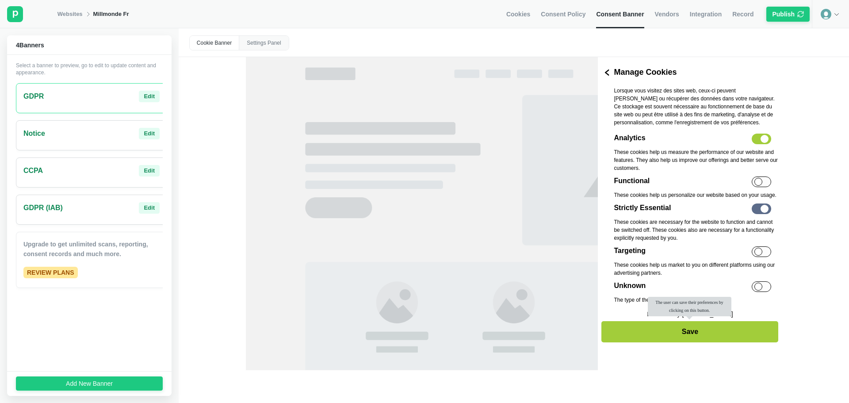
click at [773, 144] on div "Analytics Toggle" at bounding box center [696, 141] width 165 height 15
click at [761, 139] on label "Toggle" at bounding box center [761, 139] width 19 height 11
click at [699, 134] on input "Toggle" at bounding box center [699, 134] width 0 height 0
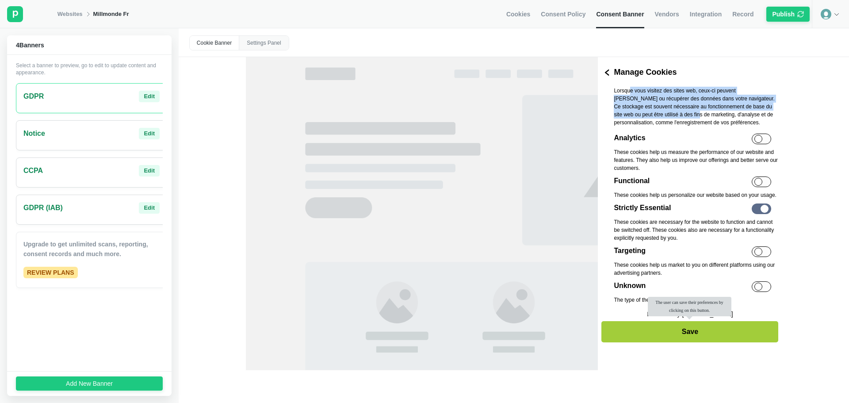
drag, startPoint x: 629, startPoint y: 95, endPoint x: 676, endPoint y: 119, distance: 52.4
click at [676, 119] on p "Lorsque vous visitez des sites web, ceux-ci peuvent [PERSON_NAME] ou récupérer …" at bounding box center [696, 107] width 165 height 40
drag, startPoint x: 721, startPoint y: 122, endPoint x: 608, endPoint y: 91, distance: 117.7
click at [608, 91] on div "Lorsque vous visitez des sites web, ceux-ci peuvent [PERSON_NAME] ou récupérer …" at bounding box center [690, 199] width 184 height 224
click at [653, 108] on p "Lorsque vous visitez des sites web, ceux-ci peuvent [PERSON_NAME] ou récupérer …" at bounding box center [696, 107] width 165 height 40
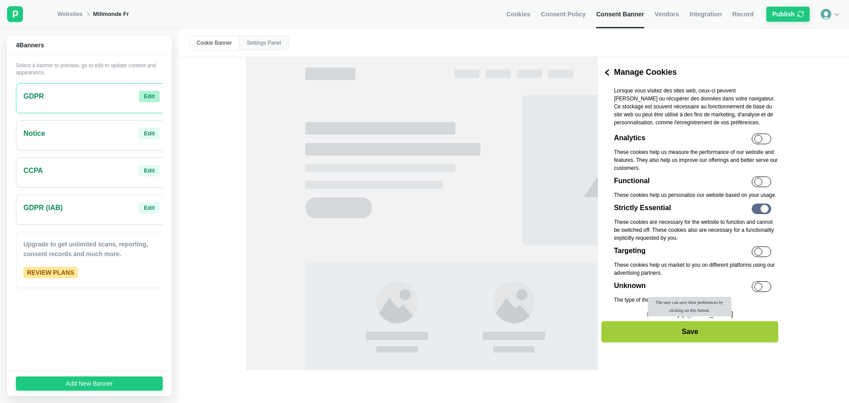
click at [144, 97] on div "Edit" at bounding box center [149, 96] width 11 height 8
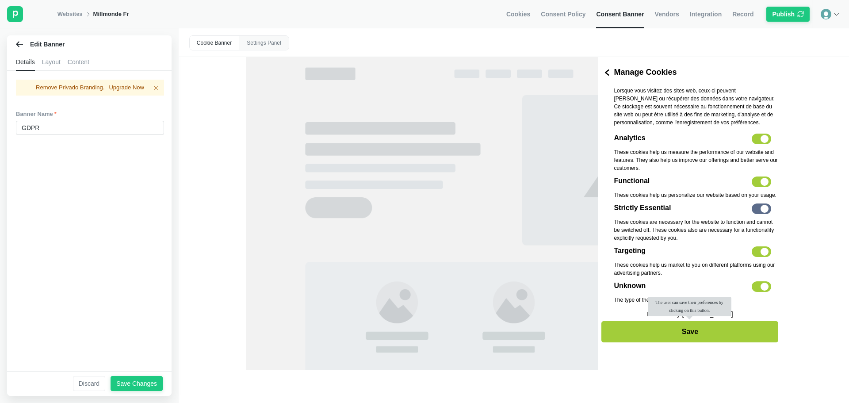
click at [58, 62] on div "Layout" at bounding box center [51, 62] width 19 height 18
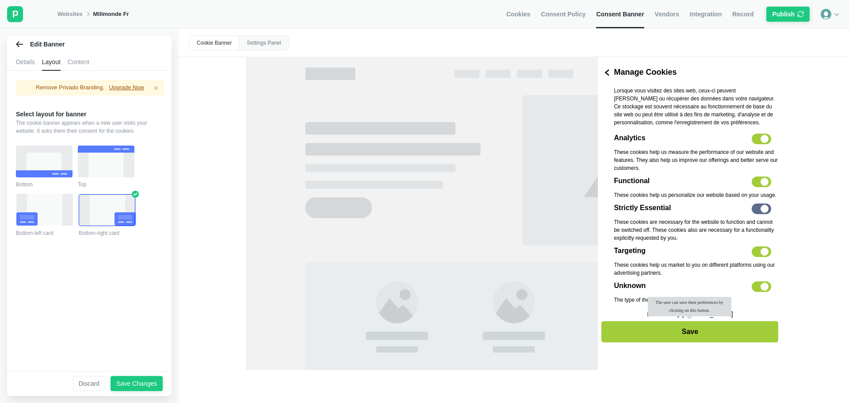
click at [68, 61] on div "Content" at bounding box center [79, 62] width 22 height 18
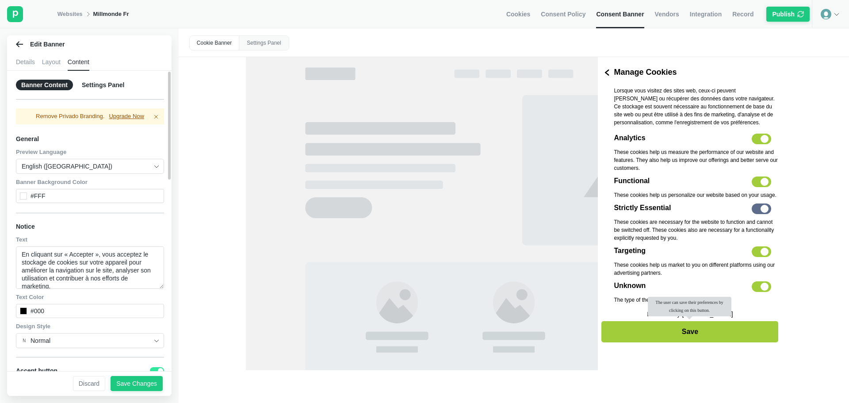
click at [97, 86] on div "Settings Panel" at bounding box center [103, 85] width 53 height 11
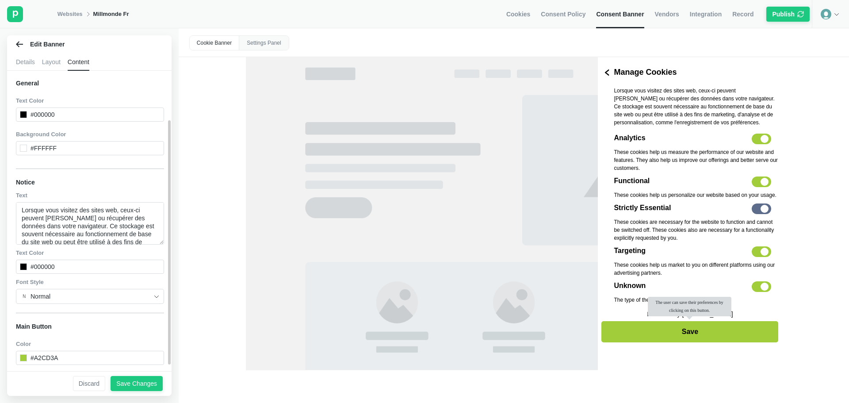
scroll to position [67, 0]
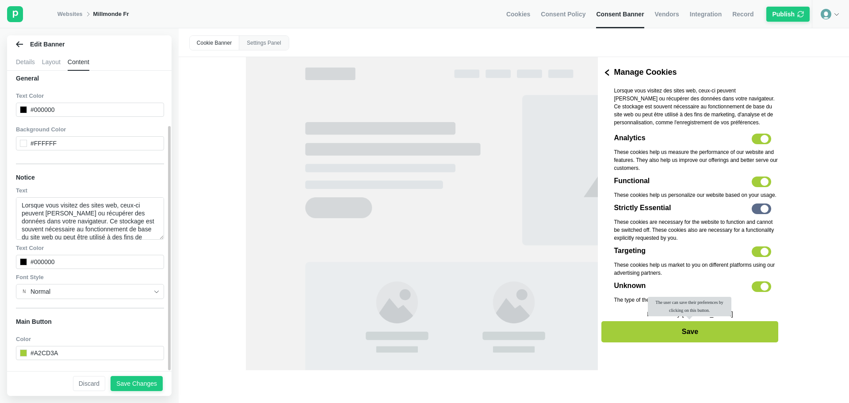
click at [544, 14] on div "Cookies Consent Policy Consent Banner Vendors Integration Record Publish" at bounding box center [659, 14] width 306 height 28
click at [530, 14] on span "Cookies" at bounding box center [518, 14] width 24 height 8
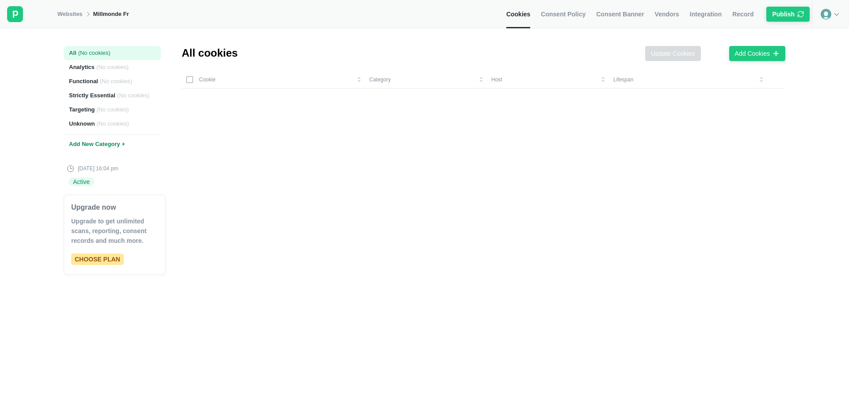
click at [116, 49] on div "All ( No cookies )" at bounding box center [112, 53] width 97 height 14
click at [564, 14] on span "Consent Policy" at bounding box center [563, 14] width 45 height 8
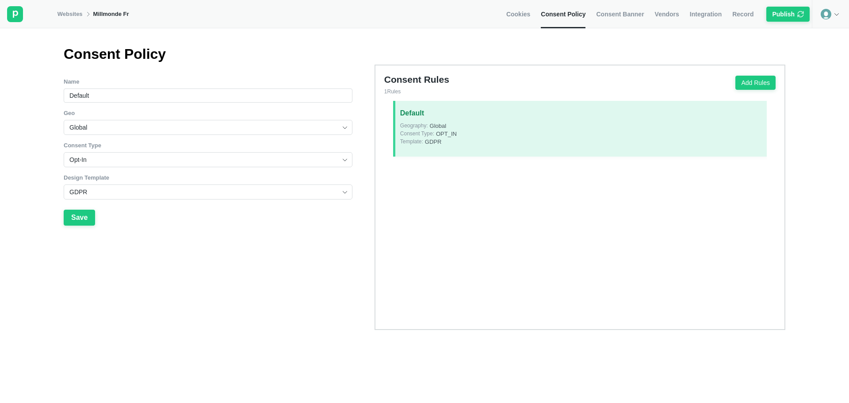
click at [429, 138] on div "Consent Type:" at bounding box center [417, 134] width 34 height 8
click at [754, 80] on button "Add Rules" at bounding box center [755, 83] width 40 height 14
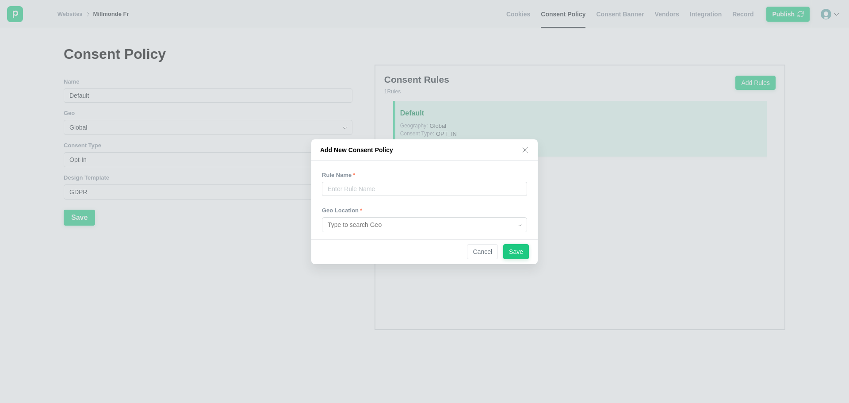
click at [362, 225] on input at bounding box center [421, 225] width 187 height 14
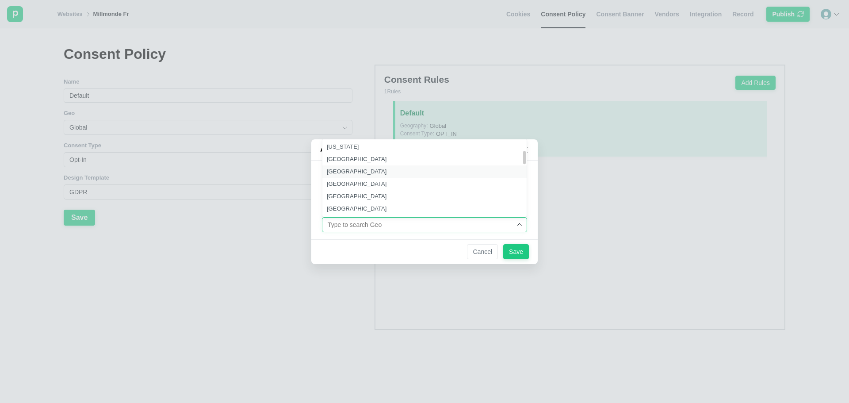
scroll to position [442, 0]
click at [353, 185] on div "[GEOGRAPHIC_DATA]" at bounding box center [427, 187] width 211 height 12
type input "[GEOGRAPHIC_DATA]"
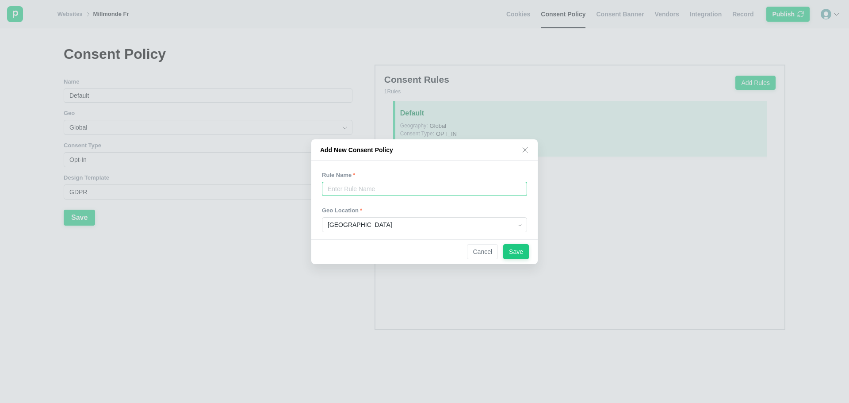
click at [353, 185] on input "text" at bounding box center [424, 189] width 205 height 14
click at [401, 172] on div "Rule Name" at bounding box center [424, 175] width 205 height 8
click at [525, 153] on div "Add New Consent Policy" at bounding box center [424, 149] width 226 height 21
click at [512, 151] on div "Add New Consent Policy" at bounding box center [424, 149] width 226 height 21
click at [518, 151] on div "Add New Consent Policy" at bounding box center [424, 149] width 226 height 21
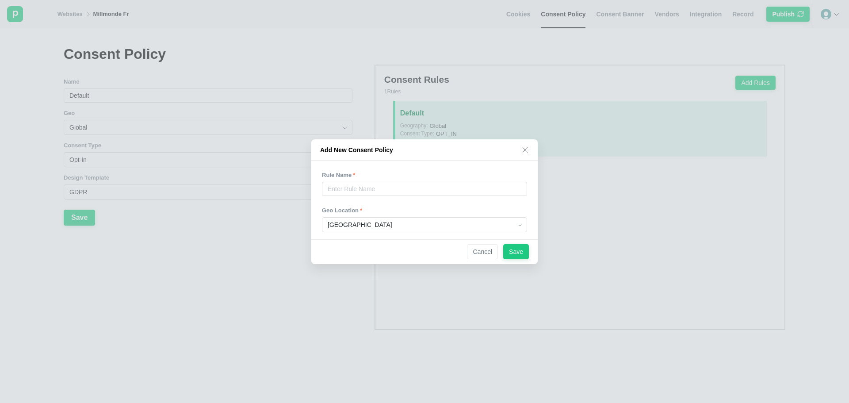
click at [516, 156] on div "Add New Consent Policy" at bounding box center [424, 149] width 226 height 21
click at [527, 153] on div "Add New Consent Policy" at bounding box center [424, 149] width 226 height 21
click at [527, 146] on icon at bounding box center [525, 149] width 7 height 7
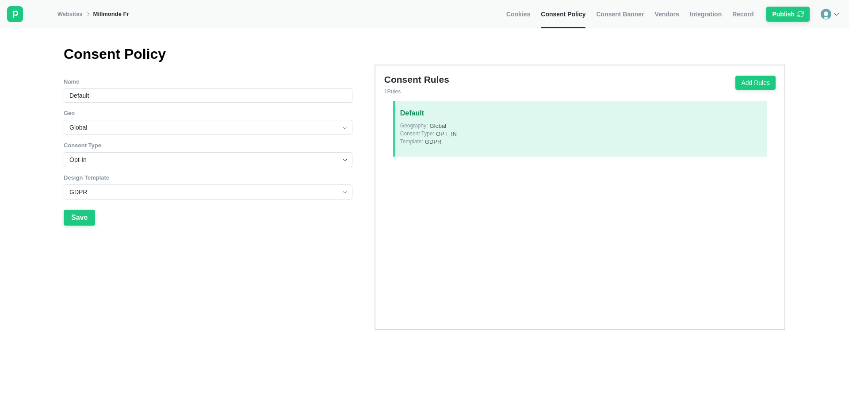
click at [170, 193] on input "GDPR" at bounding box center [204, 192] width 271 height 14
click at [146, 210] on div "GDPR" at bounding box center [211, 208] width 295 height 12
click at [131, 160] on input "Opt-In" at bounding box center [204, 160] width 271 height 14
click at [133, 146] on span "Consent Type" at bounding box center [208, 146] width 289 height 8
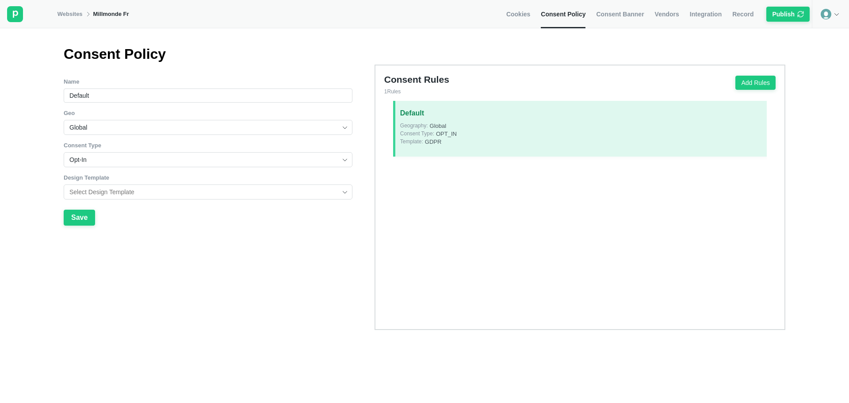
click at [126, 158] on input "Opt-In" at bounding box center [204, 160] width 271 height 14
click at [128, 138] on div at bounding box center [208, 138] width 289 height 7
click at [126, 127] on input "Global" at bounding box center [204, 127] width 271 height 14
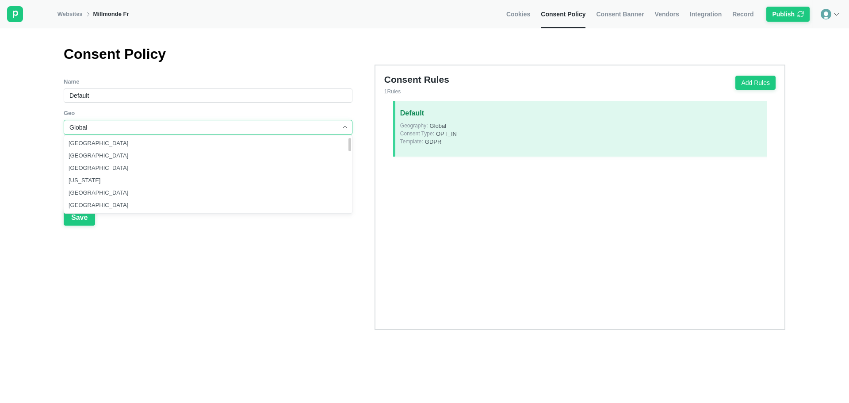
click at [130, 114] on span "Geo" at bounding box center [208, 113] width 289 height 8
click at [131, 102] on input "Default" at bounding box center [208, 95] width 289 height 14
click at [123, 116] on span "Geo" at bounding box center [208, 113] width 289 height 8
click at [115, 249] on div "Name Default Geo Global Afghanistan Albania Algeria American Samoa Andorra Ango…" at bounding box center [208, 204] width 289 height 252
click at [77, 218] on div "Save" at bounding box center [79, 218] width 16 height 8
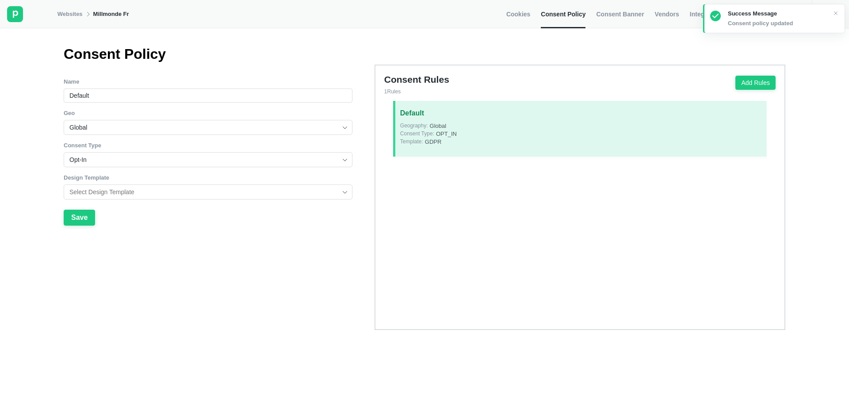
click at [620, 12] on span "Consent Banner" at bounding box center [620, 14] width 48 height 8
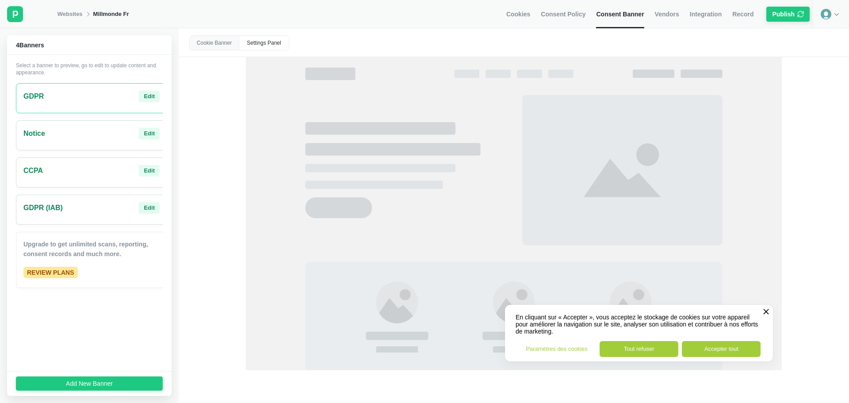
click at [563, 348] on button "Paramètres des cookies" at bounding box center [556, 349] width 79 height 16
click at [268, 45] on div "Settings Panel" at bounding box center [264, 43] width 50 height 14
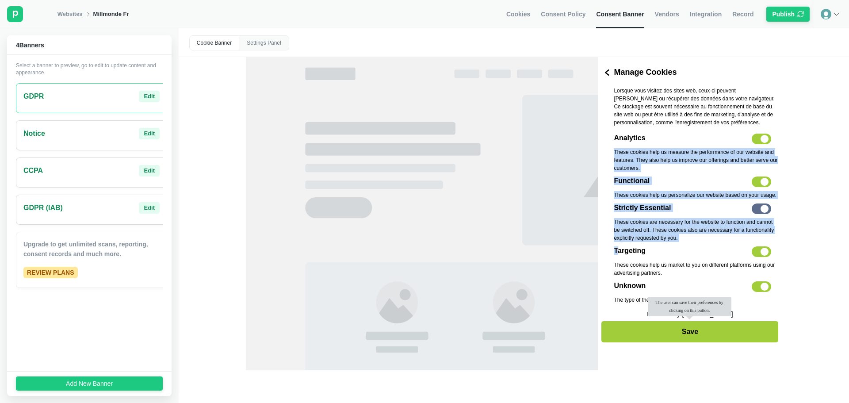
drag, startPoint x: 616, startPoint y: 249, endPoint x: 649, endPoint y: 135, distance: 119.0
click at [649, 135] on div "Analytics Toggle These cookies help us measure the performance of our website a…" at bounding box center [696, 222] width 165 height 177
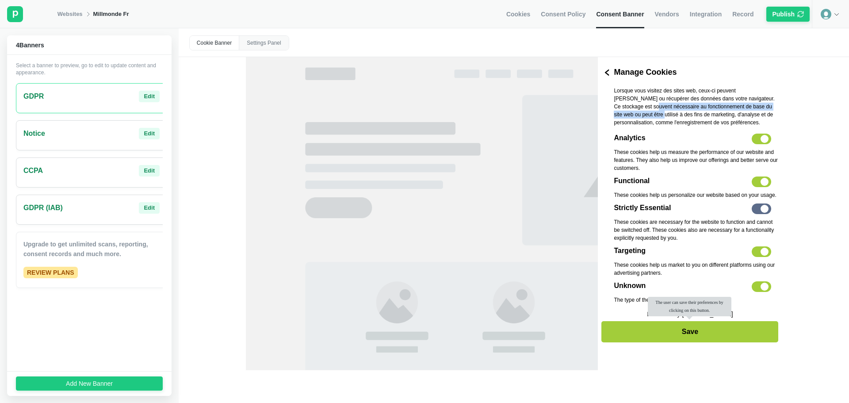
click at [635, 111] on p "Lorsque vous visitez des sites web, ceux-ci peuvent [PERSON_NAME] ou récupérer …" at bounding box center [696, 107] width 165 height 40
click at [634, 111] on p "Lorsque vous visitez des sites web, ceux-ci peuvent [PERSON_NAME] ou récupérer …" at bounding box center [696, 107] width 165 height 40
click at [144, 98] on div "Edit" at bounding box center [149, 96] width 11 height 8
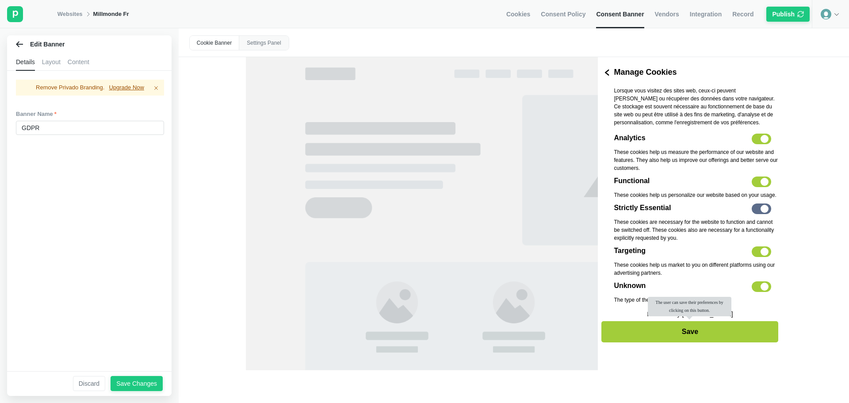
click at [85, 65] on div "Content" at bounding box center [79, 62] width 22 height 18
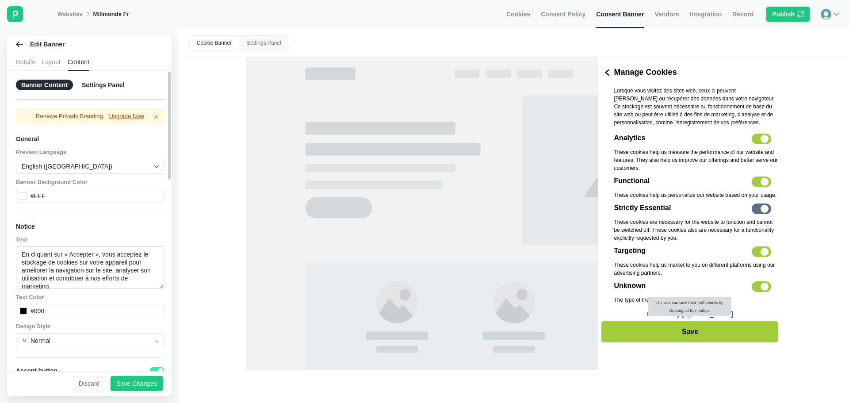
click at [92, 168] on input "English ([GEOGRAPHIC_DATA])" at bounding box center [87, 166] width 130 height 14
click at [94, 159] on div "English ([GEOGRAPHIC_DATA])" at bounding box center [90, 166] width 148 height 15
click at [94, 151] on span "Preview Language" at bounding box center [90, 152] width 148 height 8
click at [126, 115] on p "Upgrade Now" at bounding box center [126, 116] width 35 height 8
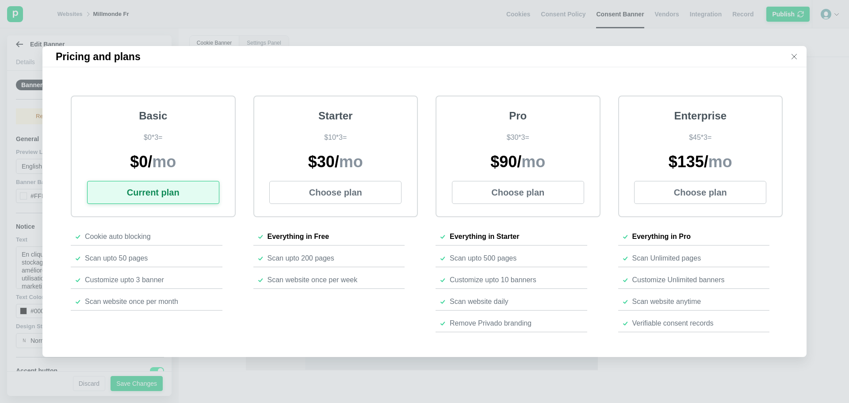
click at [792, 53] on icon at bounding box center [794, 56] width 7 height 7
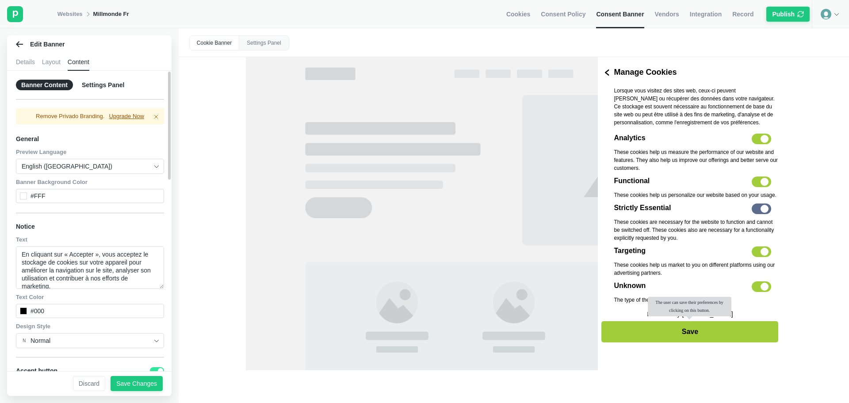
click at [521, 10] on span "Cookies" at bounding box center [518, 14] width 24 height 8
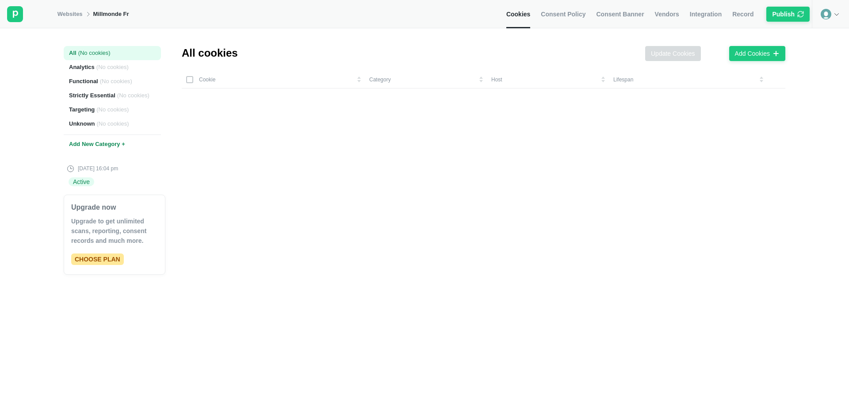
click at [18, 11] on rect at bounding box center [15, 14] width 16 height 16
click at [68, 9] on div "Websites Millmonde Fr" at bounding box center [93, 14] width 72 height 28
click at [54, 18] on div at bounding box center [28, 14] width 57 height 28
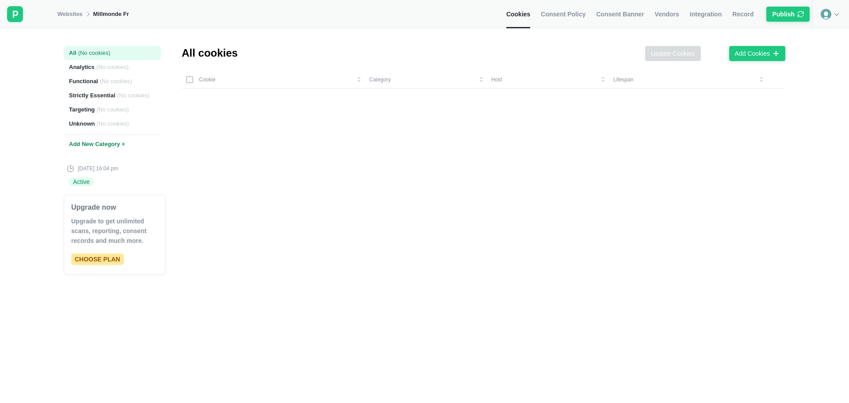
click at [68, 12] on link "Websites" at bounding box center [69, 14] width 25 height 8
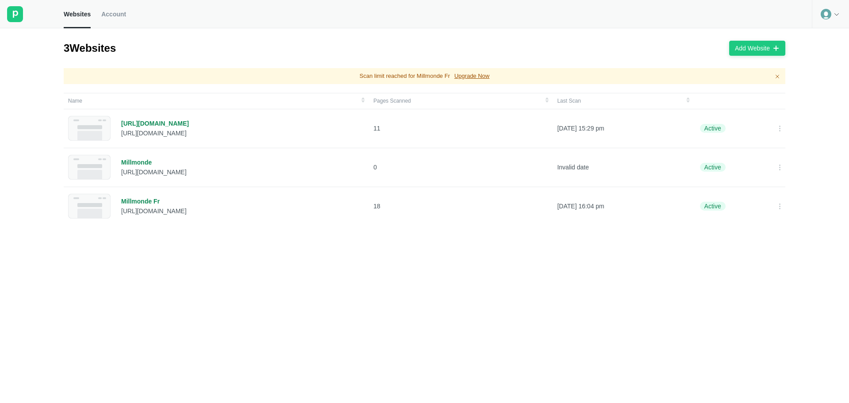
click at [61, 14] on div at bounding box center [32, 14] width 64 height 28
click at [6, 13] on div at bounding box center [32, 14] width 64 height 28
click at [287, 46] on div "3 Websites Add Website" at bounding box center [425, 48] width 722 height 40
drag, startPoint x: 380, startPoint y: 77, endPoint x: 393, endPoint y: 77, distance: 13.3
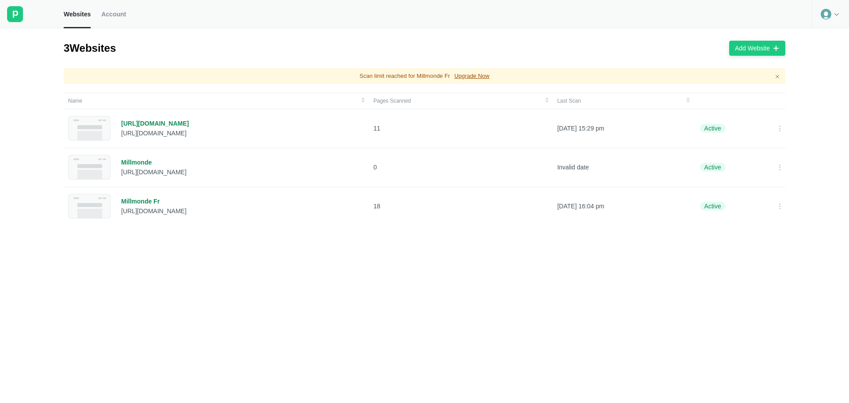
click at [391, 77] on p "Scan limit reached for Millmonde Fr" at bounding box center [405, 76] width 90 height 8
click at [777, 73] on icon at bounding box center [777, 76] width 7 height 7
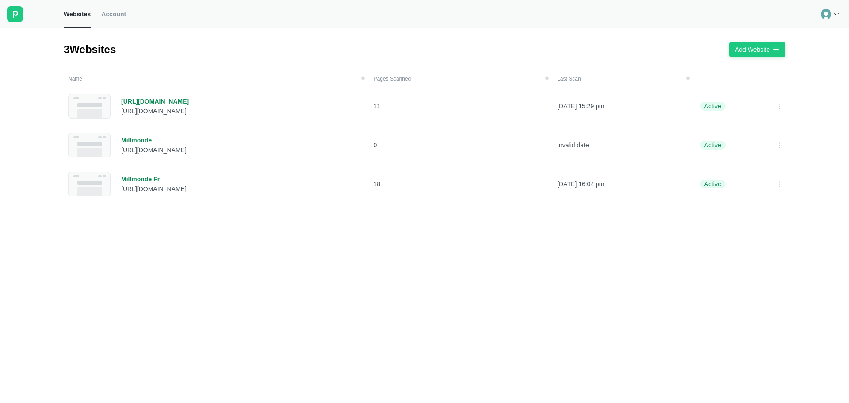
click at [109, 19] on link "Account" at bounding box center [113, 14] width 25 height 28
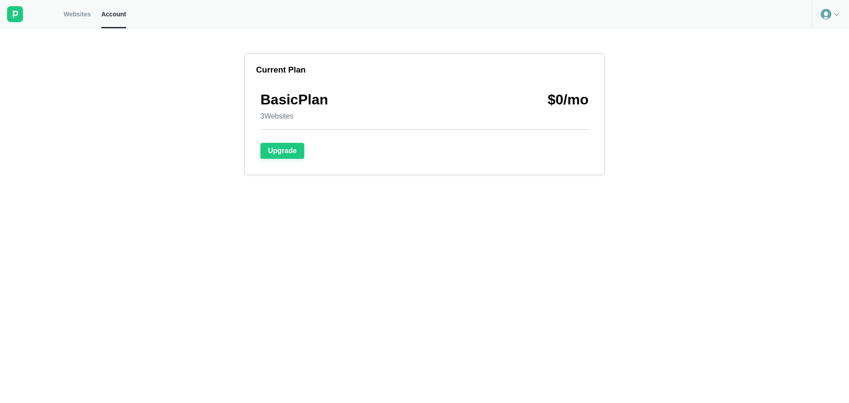
click at [67, 8] on link "Websites" at bounding box center [77, 14] width 27 height 28
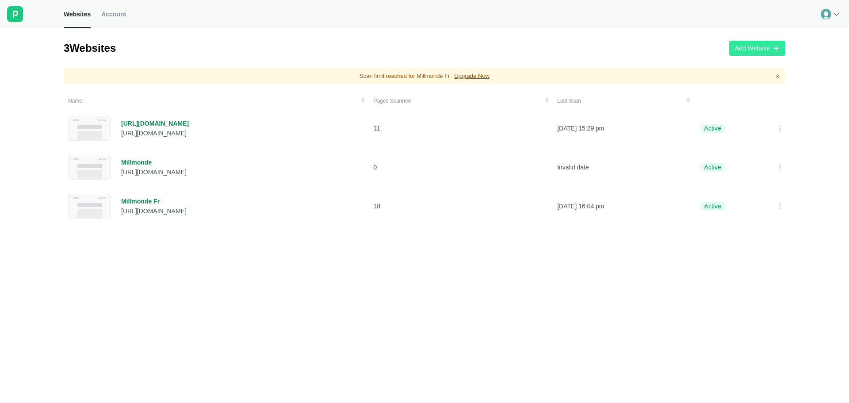
click at [742, 55] on button "Add Website" at bounding box center [757, 48] width 56 height 15
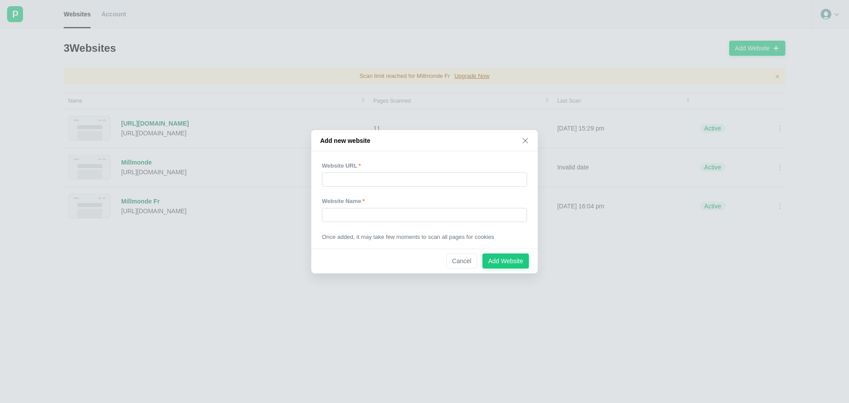
click at [528, 140] on icon at bounding box center [525, 140] width 7 height 7
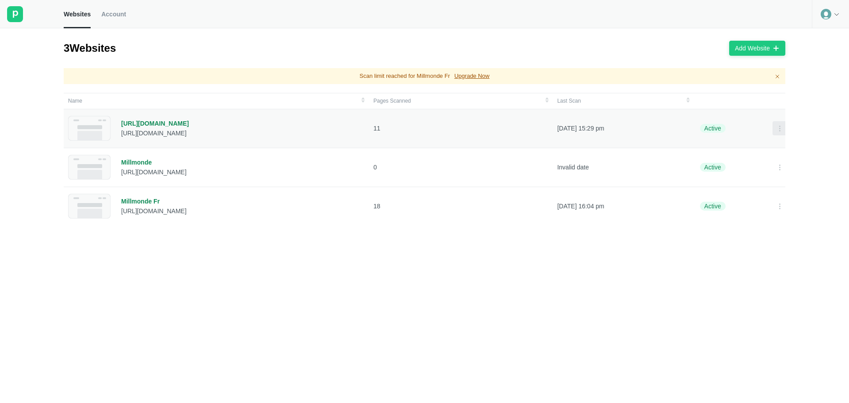
click at [776, 127] on icon at bounding box center [779, 128] width 7 height 7
click at [202, 269] on div "Name Pages Scanned Last Scan https://www.alveofinance.com/ https://www.alveofin…" at bounding box center [428, 251] width 728 height 317
click at [135, 203] on div "Millmonde Fr" at bounding box center [153, 201] width 65 height 8
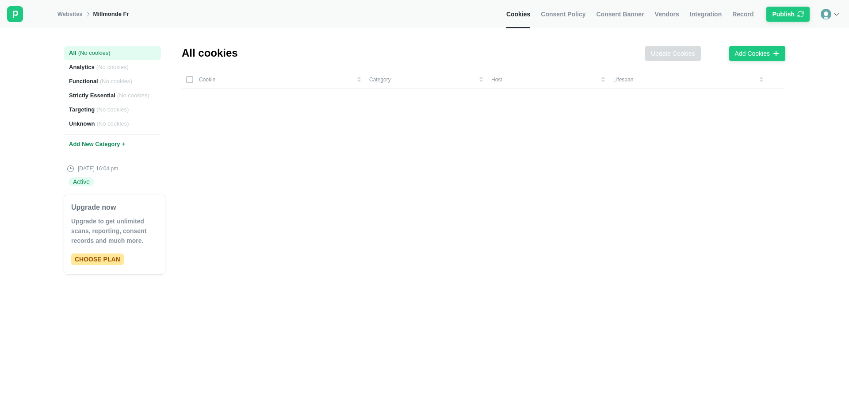
click at [583, 20] on link "Consent Policy" at bounding box center [563, 14] width 45 height 28
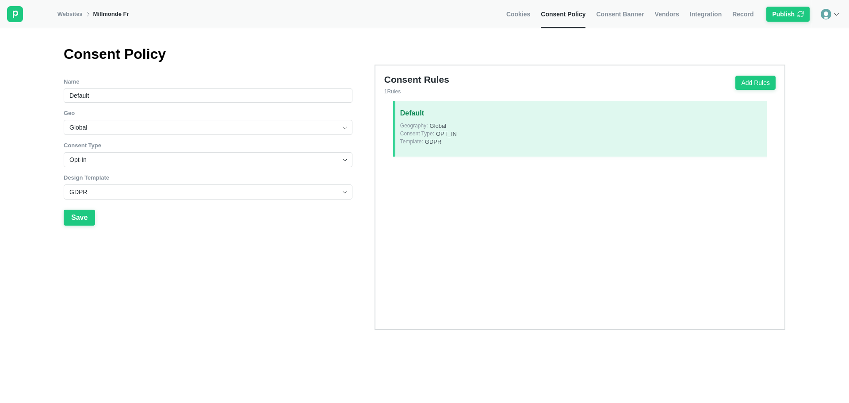
click at [157, 156] on input "Opt-In" at bounding box center [204, 160] width 271 height 14
click at [132, 293] on div "Name Default Geo Global Consent Type Opt-In Opt-In Implied Opt-In Opt-Out Notic…" at bounding box center [208, 204] width 289 height 252
click at [154, 130] on input "Global" at bounding box center [204, 127] width 271 height 14
click at [224, 300] on div "Name Default Geo Global Afghanistan Albania Algeria American Samoa Andorra Ango…" at bounding box center [208, 204] width 289 height 252
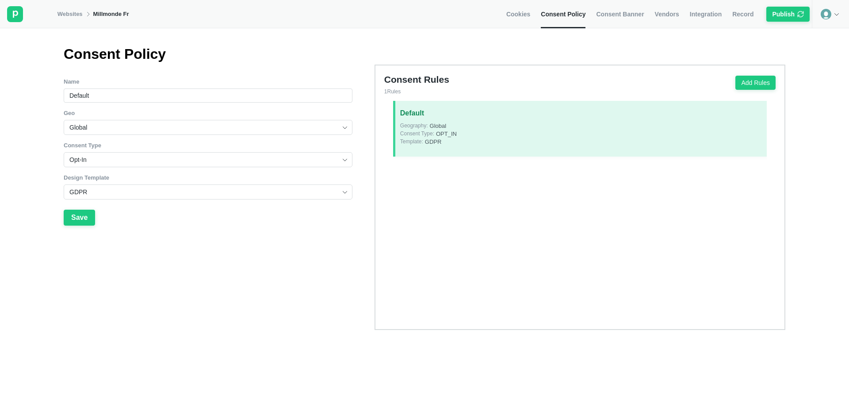
click at [642, 21] on link "Consent Banner" at bounding box center [620, 14] width 48 height 28
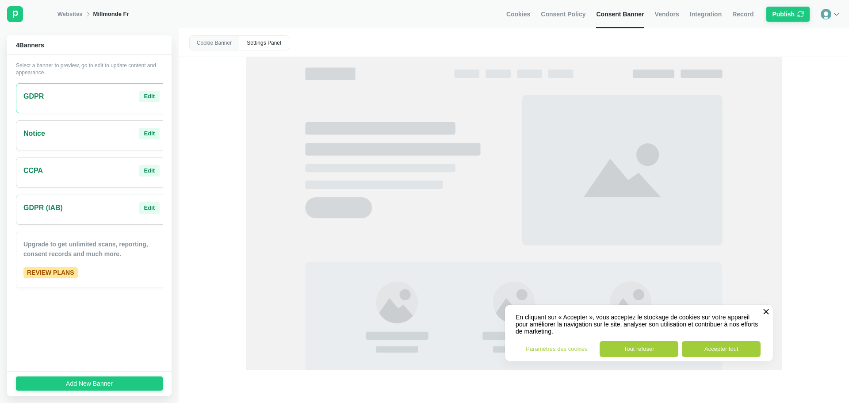
click at [540, 348] on button "Paramètres des cookies" at bounding box center [556, 349] width 79 height 16
click at [662, 8] on link "Vendors" at bounding box center [667, 14] width 24 height 28
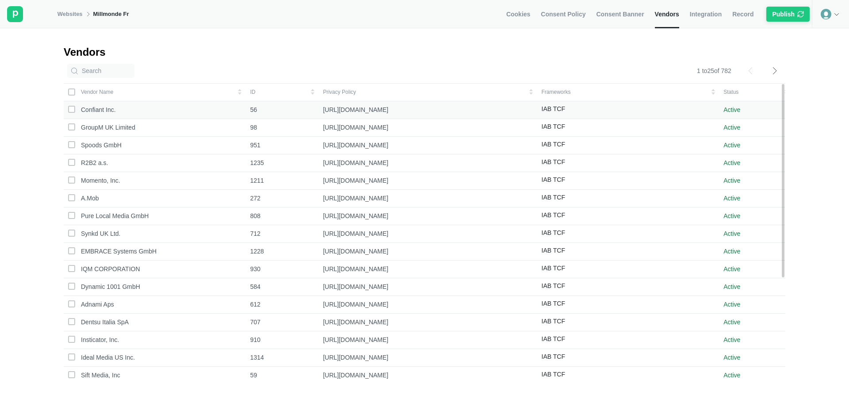
drag, startPoint x: 420, startPoint y: 112, endPoint x: 322, endPoint y: 114, distance: 97.8
click at [323, 114] on div "[URL][DOMAIN_NAME]" at bounding box center [428, 110] width 210 height 8
copy div "[URL][DOMAIN_NAME]"
click at [617, 7] on link "Consent Banner" at bounding box center [620, 14] width 48 height 28
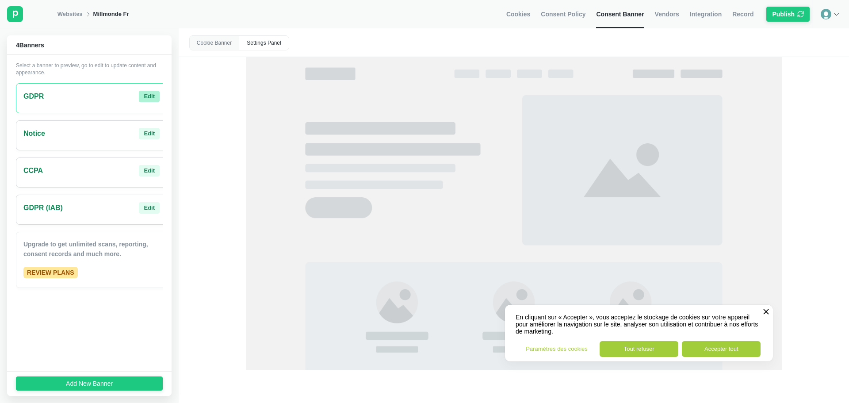
click at [144, 99] on div "Edit" at bounding box center [149, 96] width 11 height 8
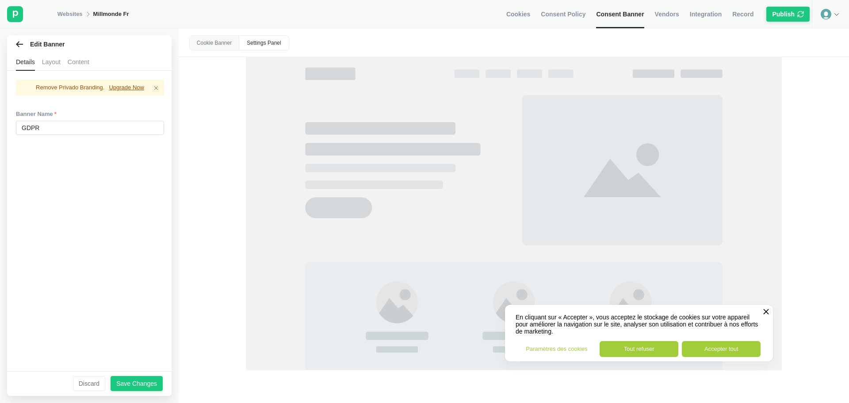
click at [76, 59] on div "Content" at bounding box center [79, 62] width 22 height 18
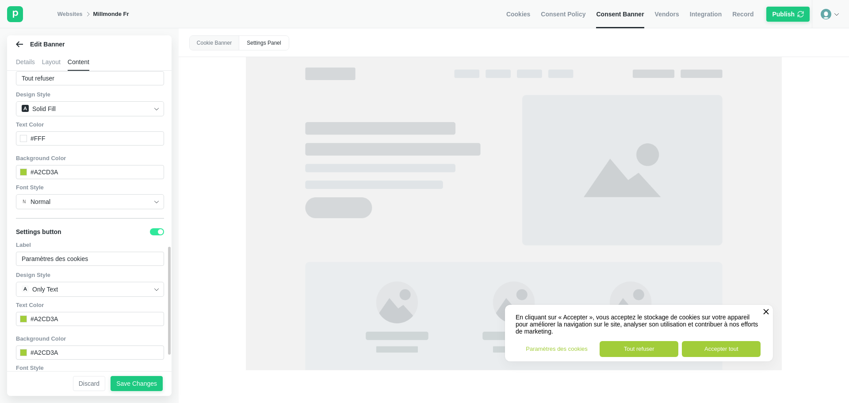
scroll to position [532, 0]
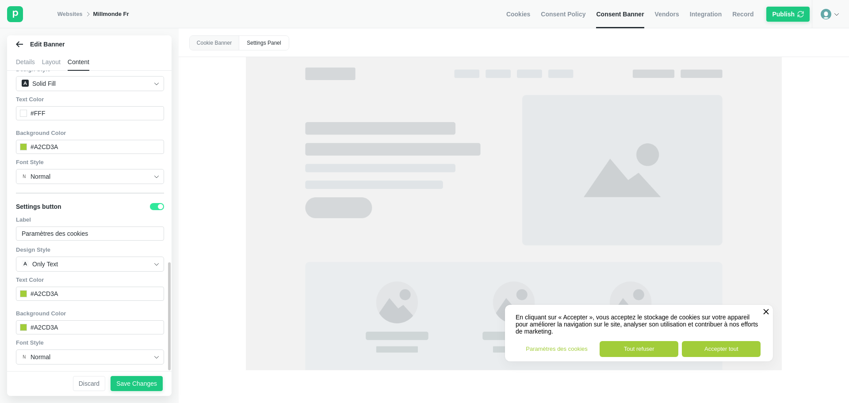
click at [154, 203] on label at bounding box center [157, 206] width 14 height 7
click at [150, 207] on input "checkbox" at bounding box center [150, 207] width 0 height 0
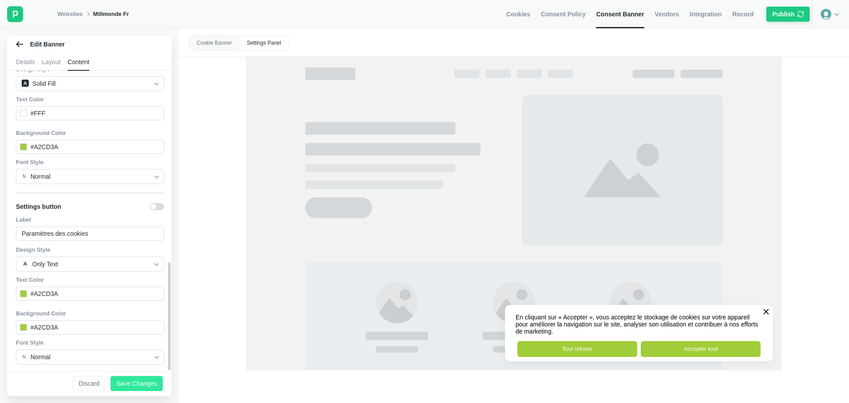
click at [144, 381] on div "Save Changes" at bounding box center [136, 383] width 41 height 8
click at [837, 11] on img at bounding box center [835, 13] width 7 height 7
click at [784, 14] on div "Publish" at bounding box center [783, 14] width 23 height 8
click at [835, 13] on img at bounding box center [835, 13] width 7 height 7
click at [719, 10] on span "Integration" at bounding box center [705, 14] width 32 height 8
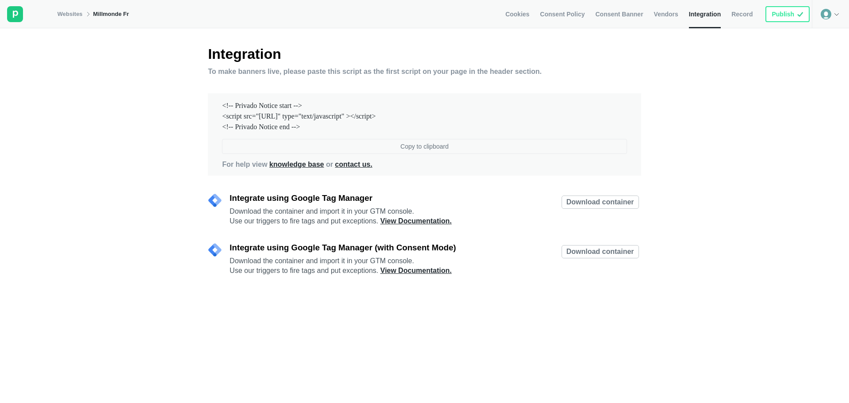
click at [450, 149] on button "Copy to clipboard" at bounding box center [424, 146] width 405 height 15
click at [19, 11] on rect at bounding box center [15, 14] width 16 height 16
drag, startPoint x: 57, startPoint y: 16, endPoint x: 63, endPoint y: 15, distance: 6.3
click at [58, 16] on div "Websites Millmonde Fr Cookies Consent Policy Consent Banner Vendors Integration…" at bounding box center [424, 14] width 849 height 28
click at [63, 15] on link "Websites" at bounding box center [69, 14] width 25 height 8
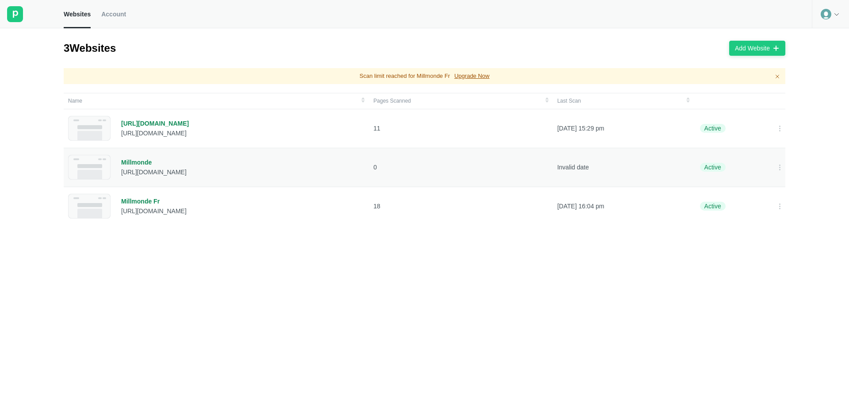
click at [142, 161] on div "Millmonde" at bounding box center [153, 162] width 65 height 8
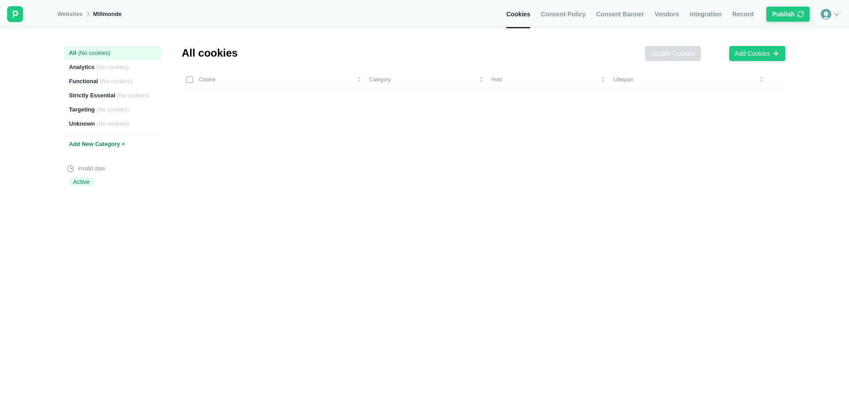
click at [586, 14] on span "Consent Policy" at bounding box center [563, 14] width 45 height 8
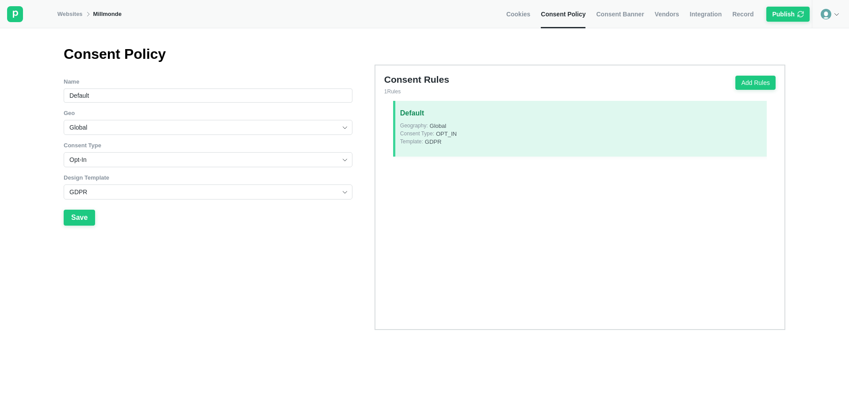
click at [618, 14] on span "Consent Banner" at bounding box center [620, 14] width 48 height 8
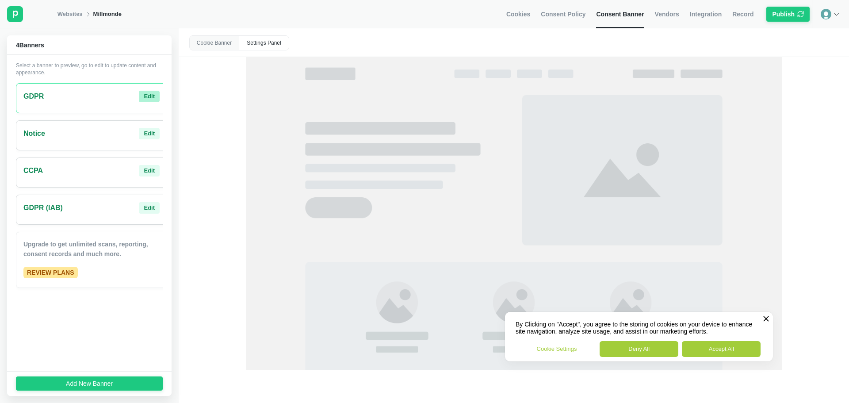
click at [144, 99] on div "Edit" at bounding box center [149, 96] width 11 height 8
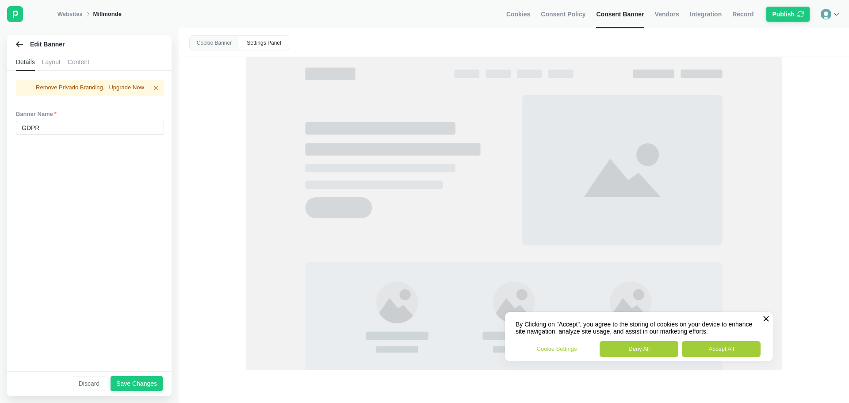
click at [52, 59] on div "Layout" at bounding box center [51, 62] width 19 height 18
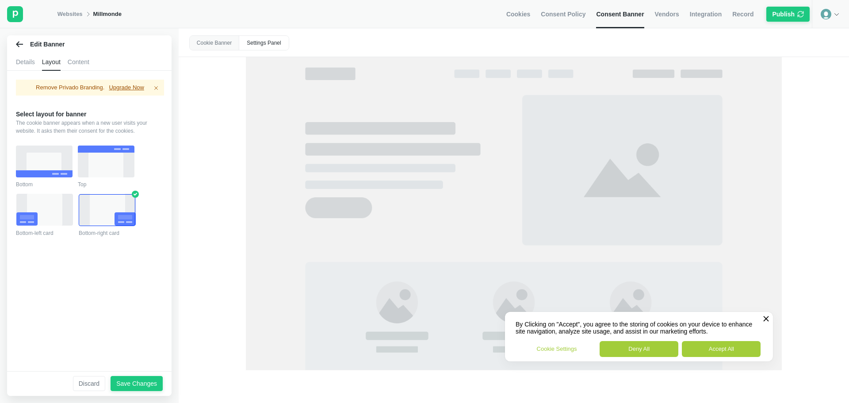
click at [27, 62] on div "Details" at bounding box center [25, 62] width 19 height 18
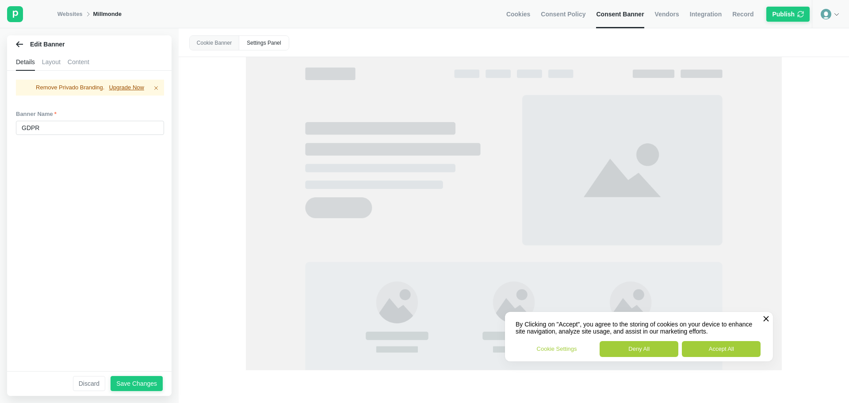
click at [87, 65] on div "Content" at bounding box center [79, 62] width 22 height 18
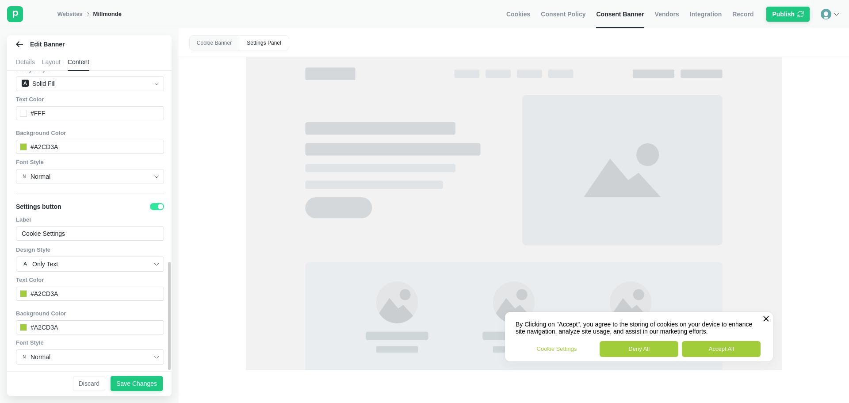
scroll to position [532, 0]
click at [146, 199] on div "Settings button" at bounding box center [90, 206] width 148 height 15
click at [150, 203] on label at bounding box center [157, 206] width 14 height 7
click at [150, 207] on input "checkbox" at bounding box center [150, 207] width 0 height 0
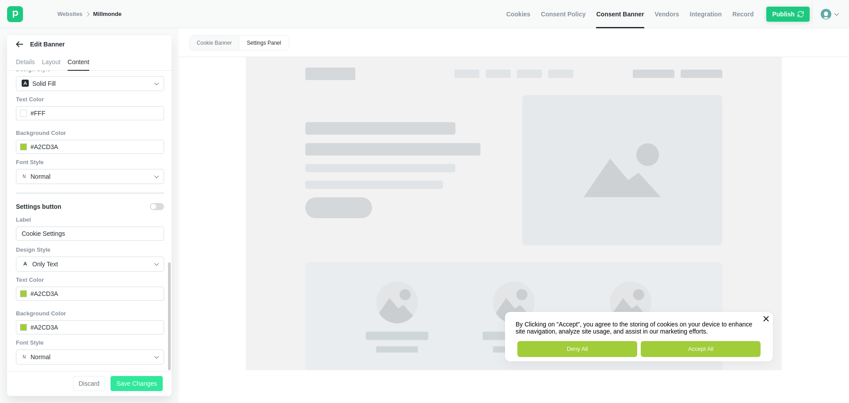
click at [139, 378] on button "Save Changes" at bounding box center [137, 383] width 52 height 15
click at [149, 384] on div "Save Changes" at bounding box center [136, 383] width 41 height 8
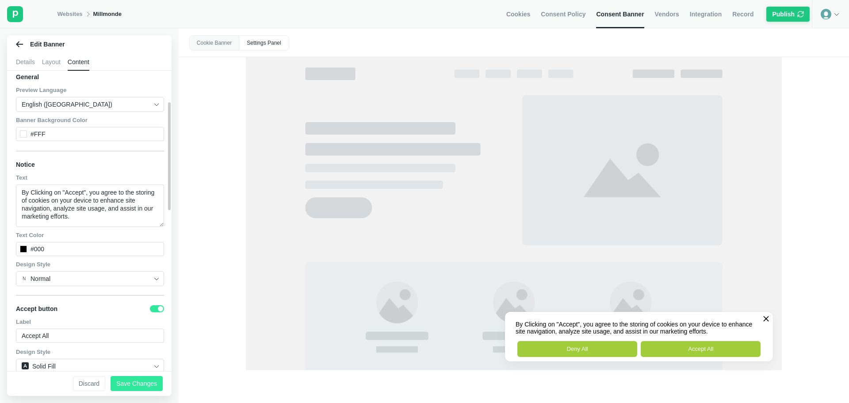
scroll to position [0, 0]
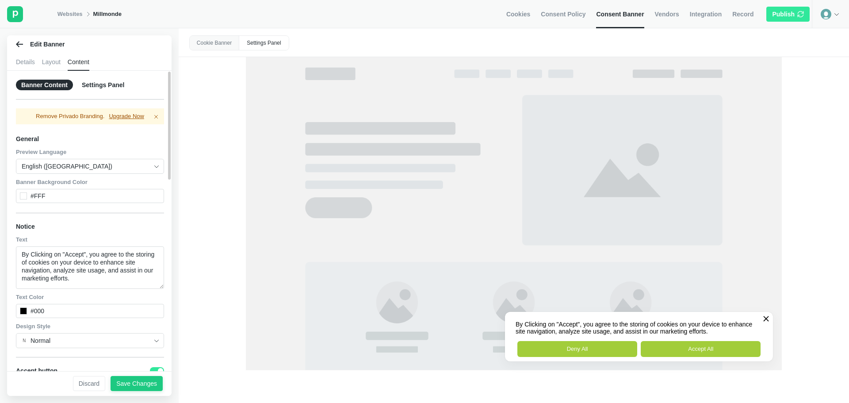
click at [795, 12] on div "Publish" at bounding box center [788, 14] width 32 height 8
click at [143, 382] on div "Save Changes" at bounding box center [136, 383] width 41 height 8
click at [835, 13] on img at bounding box center [835, 13] width 7 height 7
click at [788, 14] on div "Publish" at bounding box center [783, 14] width 23 height 8
click at [72, 10] on link "Websites" at bounding box center [69, 14] width 25 height 8
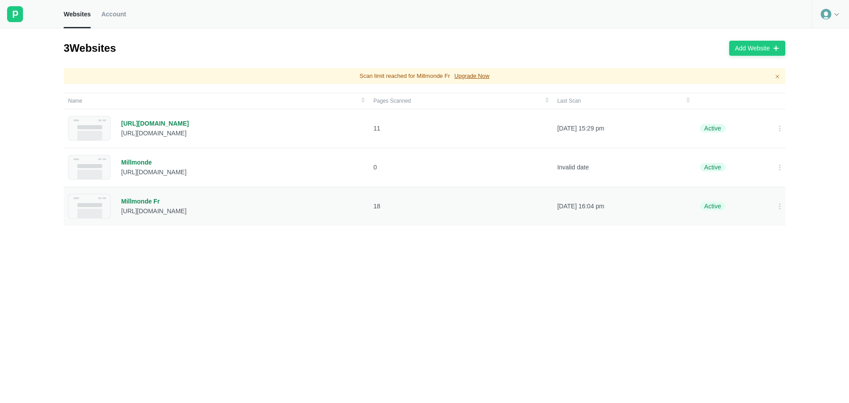
click at [149, 203] on div "Millmonde Fr" at bounding box center [153, 201] width 65 height 8
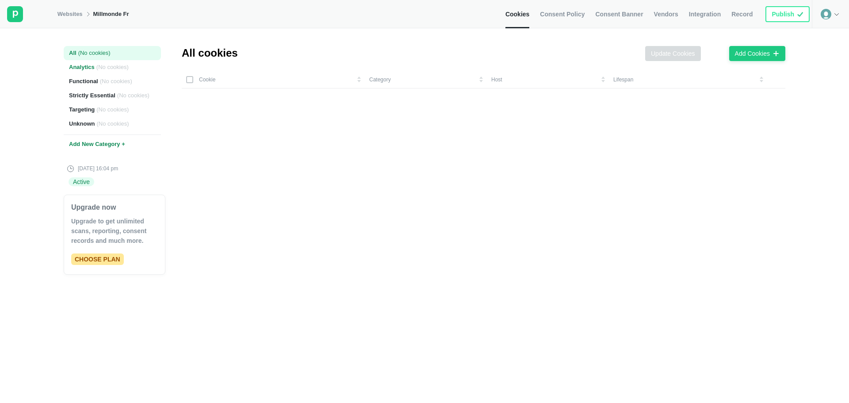
click at [93, 70] on div "Analytics ( No cookies )" at bounding box center [112, 67] width 97 height 14
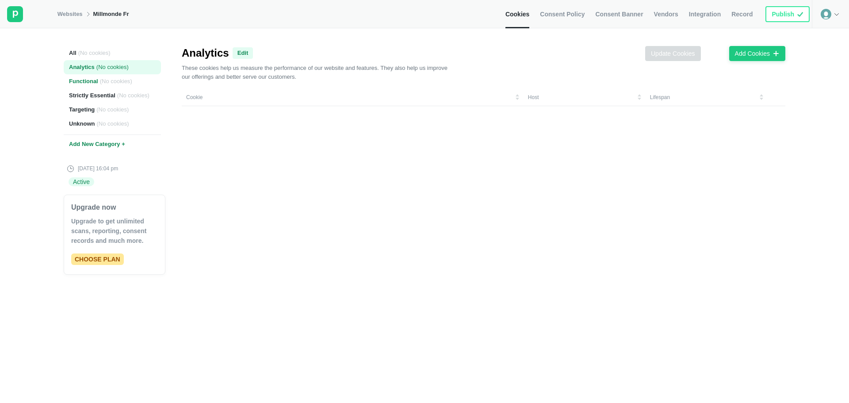
click at [106, 80] on span "( No cookies )" at bounding box center [116, 81] width 32 height 8
click at [110, 92] on div "Strictly Essential ( No cookies )" at bounding box center [112, 95] width 97 height 14
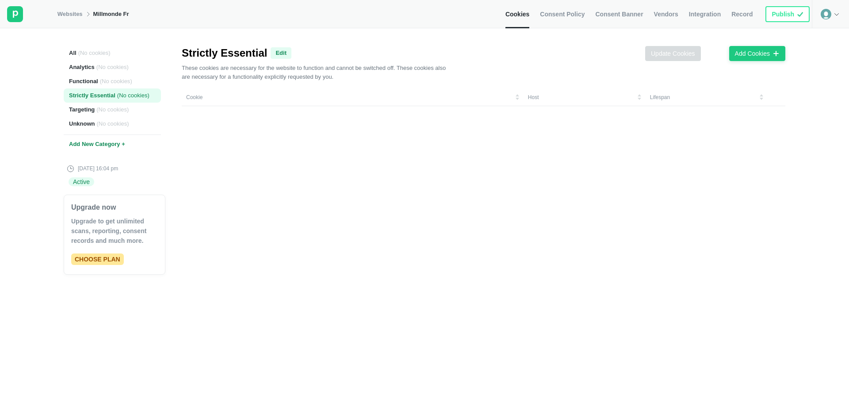
click at [108, 102] on div "Strictly Essential ( No cookies )" at bounding box center [112, 95] width 97 height 14
click at [106, 115] on div "Targeting ( No cookies )" at bounding box center [112, 110] width 97 height 14
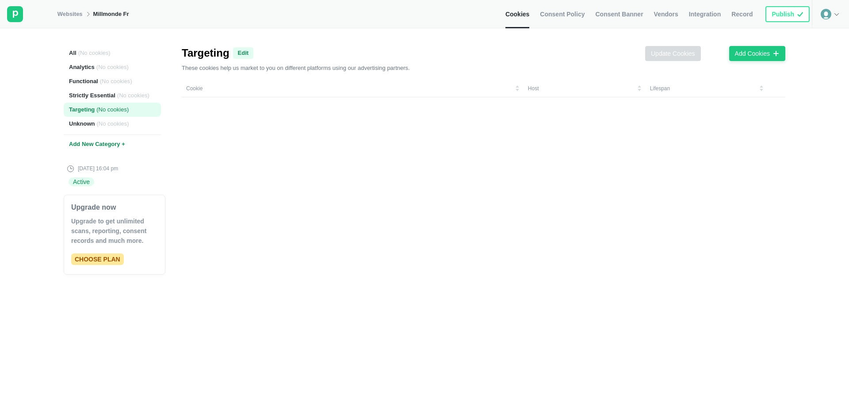
click at [106, 131] on div "All ( No cookies ) Analytics ( No cookies ) Functional ( No cookies ) Strictly …" at bounding box center [112, 215] width 97 height 375
click at [111, 128] on div "Unknown ( No cookies )" at bounding box center [112, 124] width 97 height 14
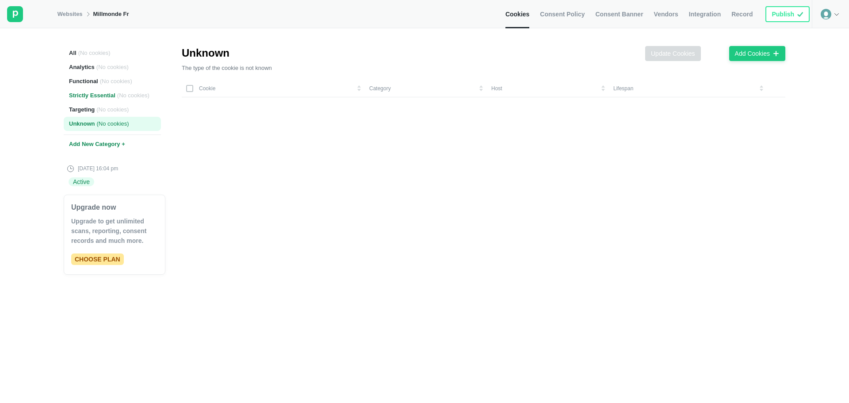
click at [122, 99] on span "( No cookies )" at bounding box center [133, 96] width 32 height 8
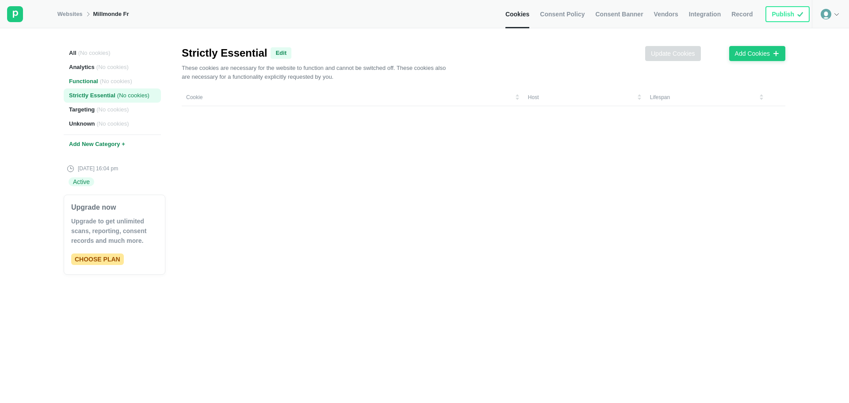
click at [122, 87] on div "Functional ( No cookies )" at bounding box center [112, 81] width 97 height 14
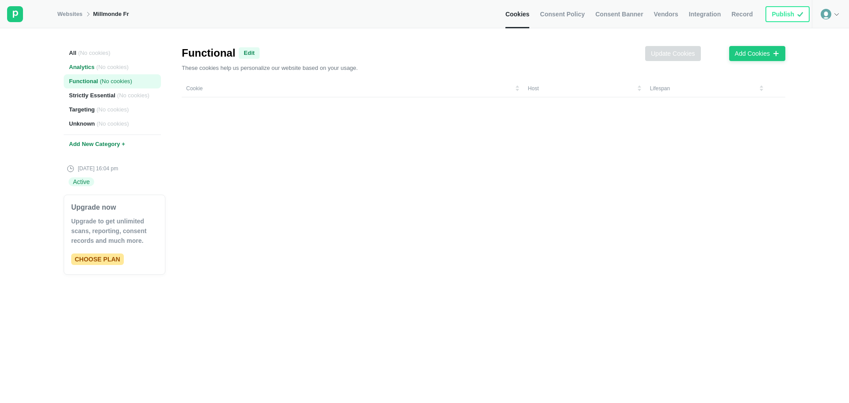
click at [122, 61] on div "Analytics ( No cookies )" at bounding box center [112, 67] width 97 height 14
click at [125, 54] on div "All ( No cookies )" at bounding box center [112, 53] width 97 height 14
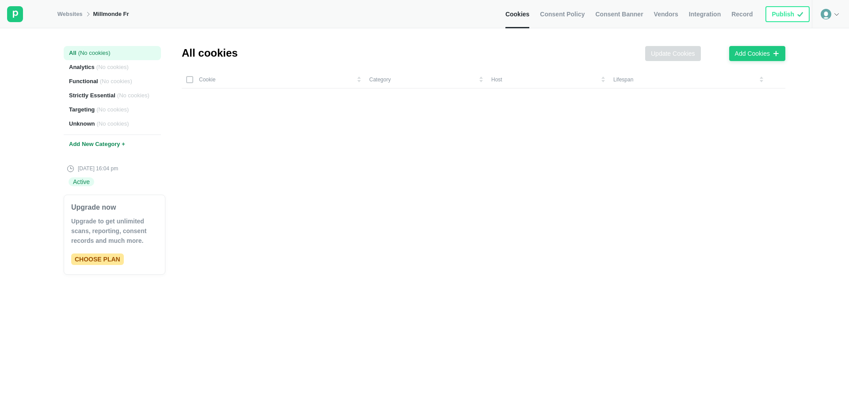
click at [567, 17] on link "Consent Policy" at bounding box center [562, 14] width 45 height 28
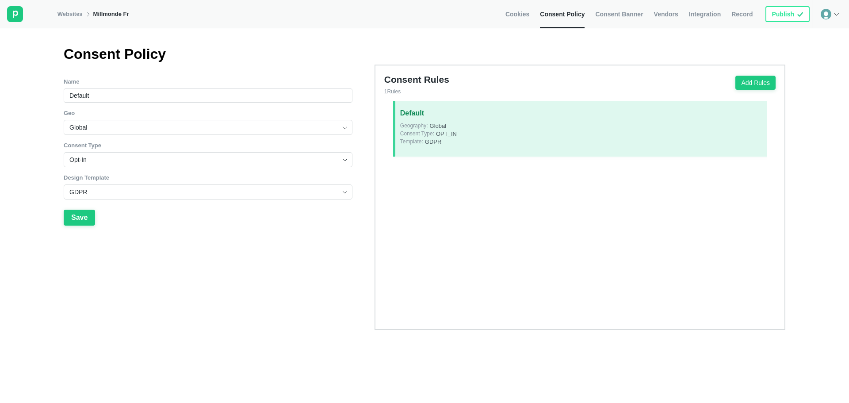
click at [618, 12] on span "Consent Banner" at bounding box center [619, 14] width 48 height 8
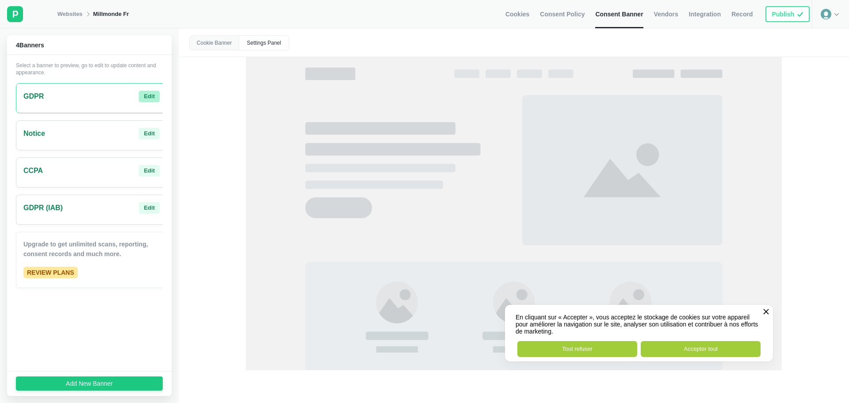
click at [144, 99] on div "Edit" at bounding box center [149, 96] width 11 height 8
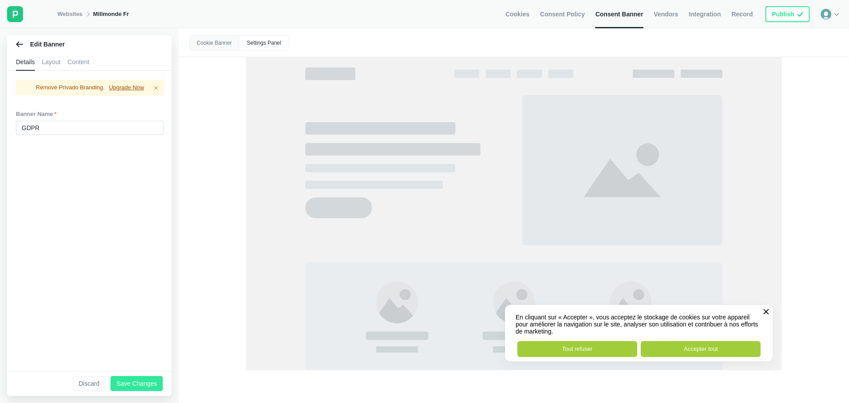
click at [148, 378] on button "Save Changes" at bounding box center [137, 383] width 52 height 15
click at [835, 13] on img at bounding box center [835, 13] width 7 height 7
click at [787, 14] on div "Publish" at bounding box center [783, 14] width 23 height 8
